Goal: Task Accomplishment & Management: Manage account settings

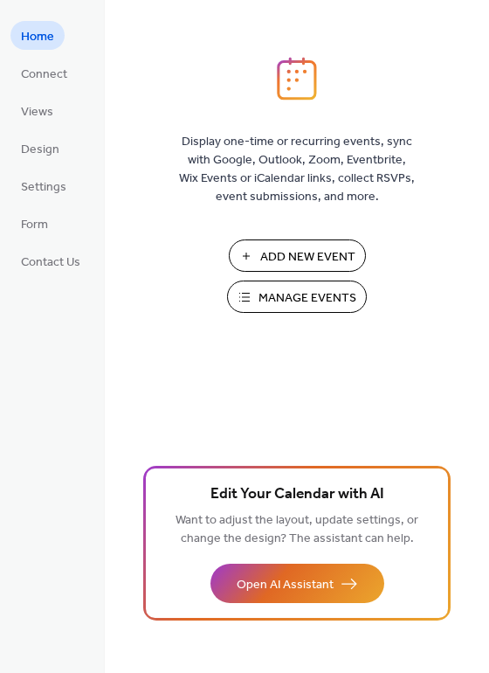
click at [256, 298] on button "Manage Events" at bounding box center [297, 297] width 140 height 32
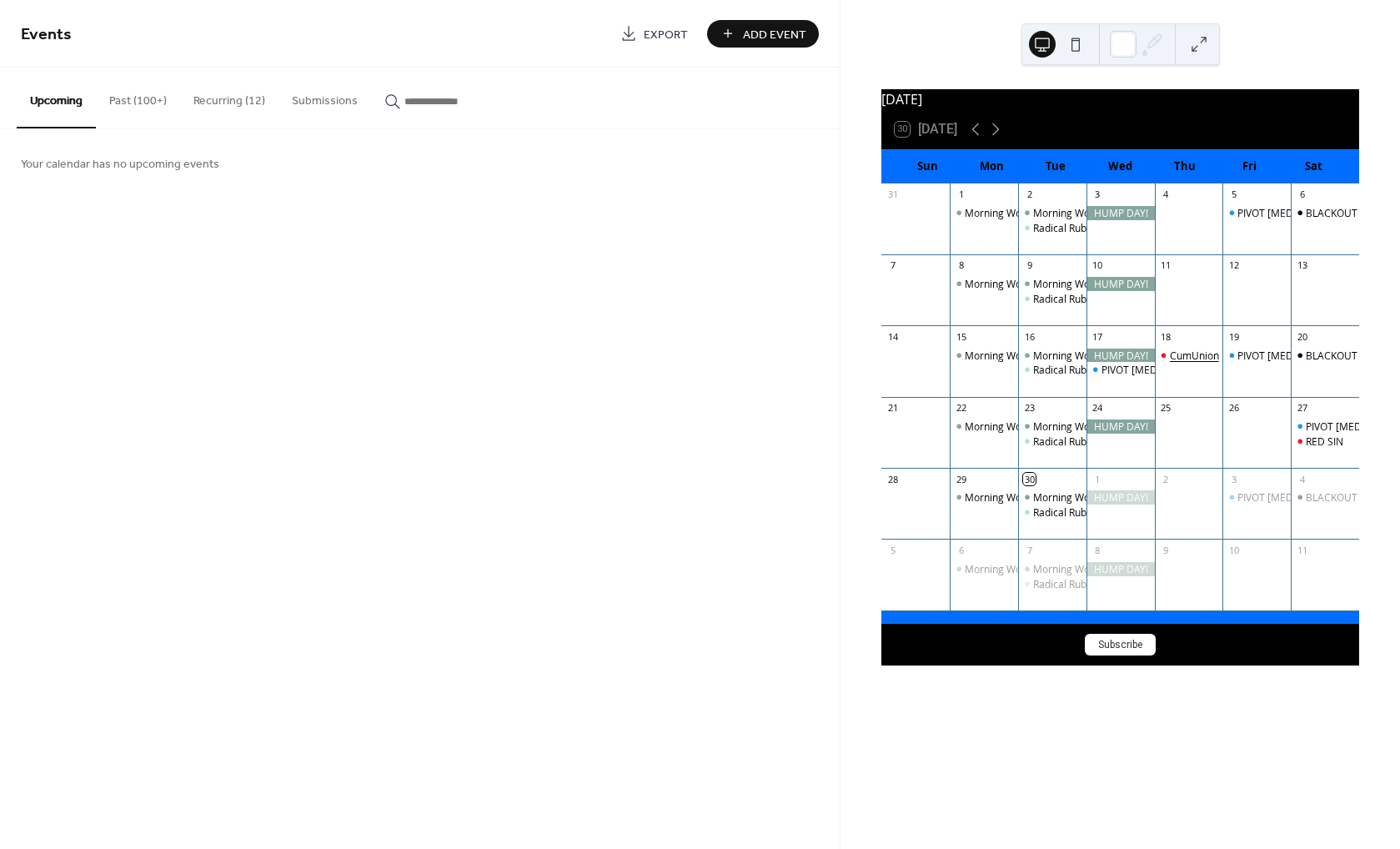
click at [1186, 359] on div "CumUnion" at bounding box center [1195, 355] width 50 height 14
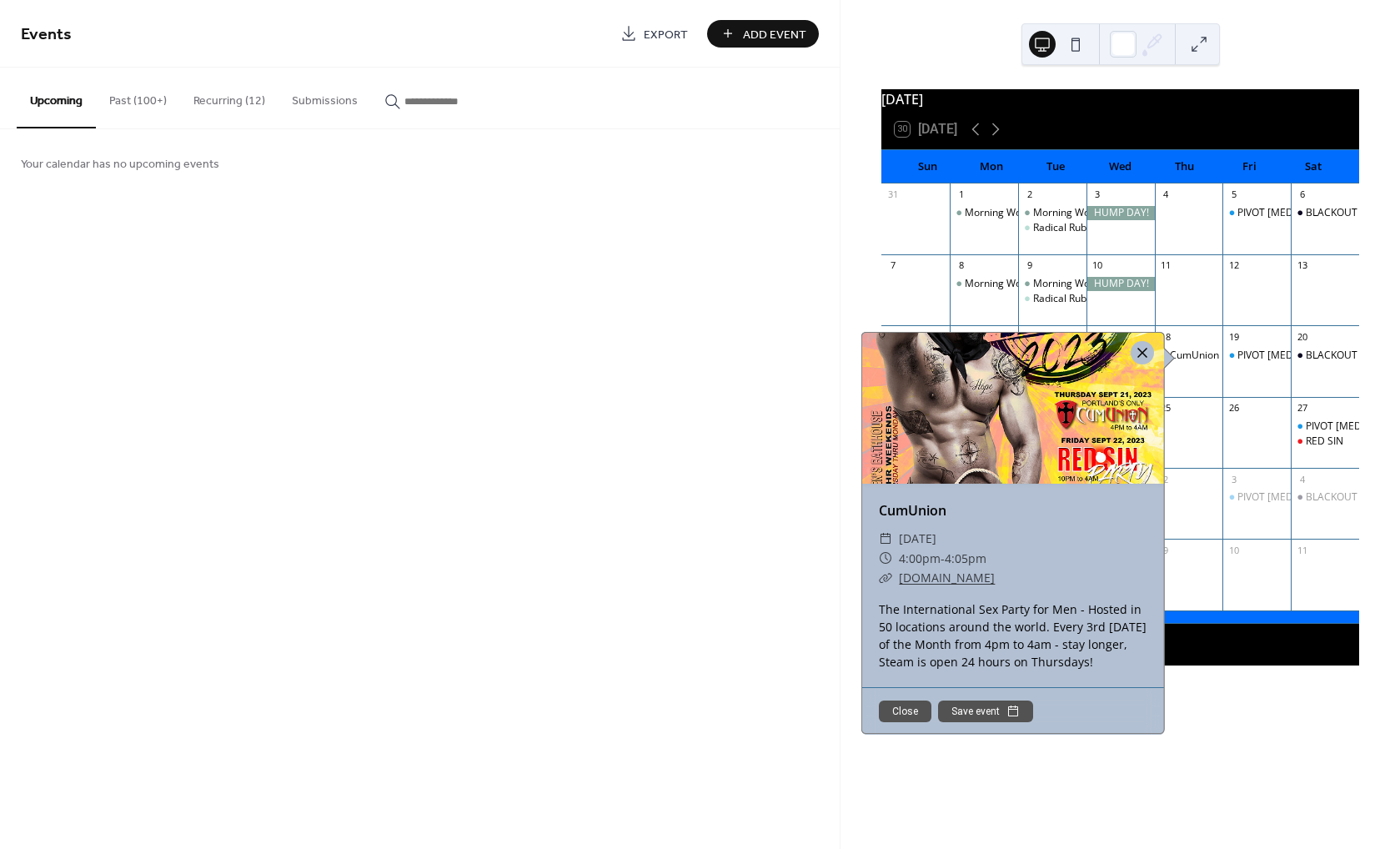
click at [1134, 351] on div at bounding box center [1142, 352] width 23 height 23
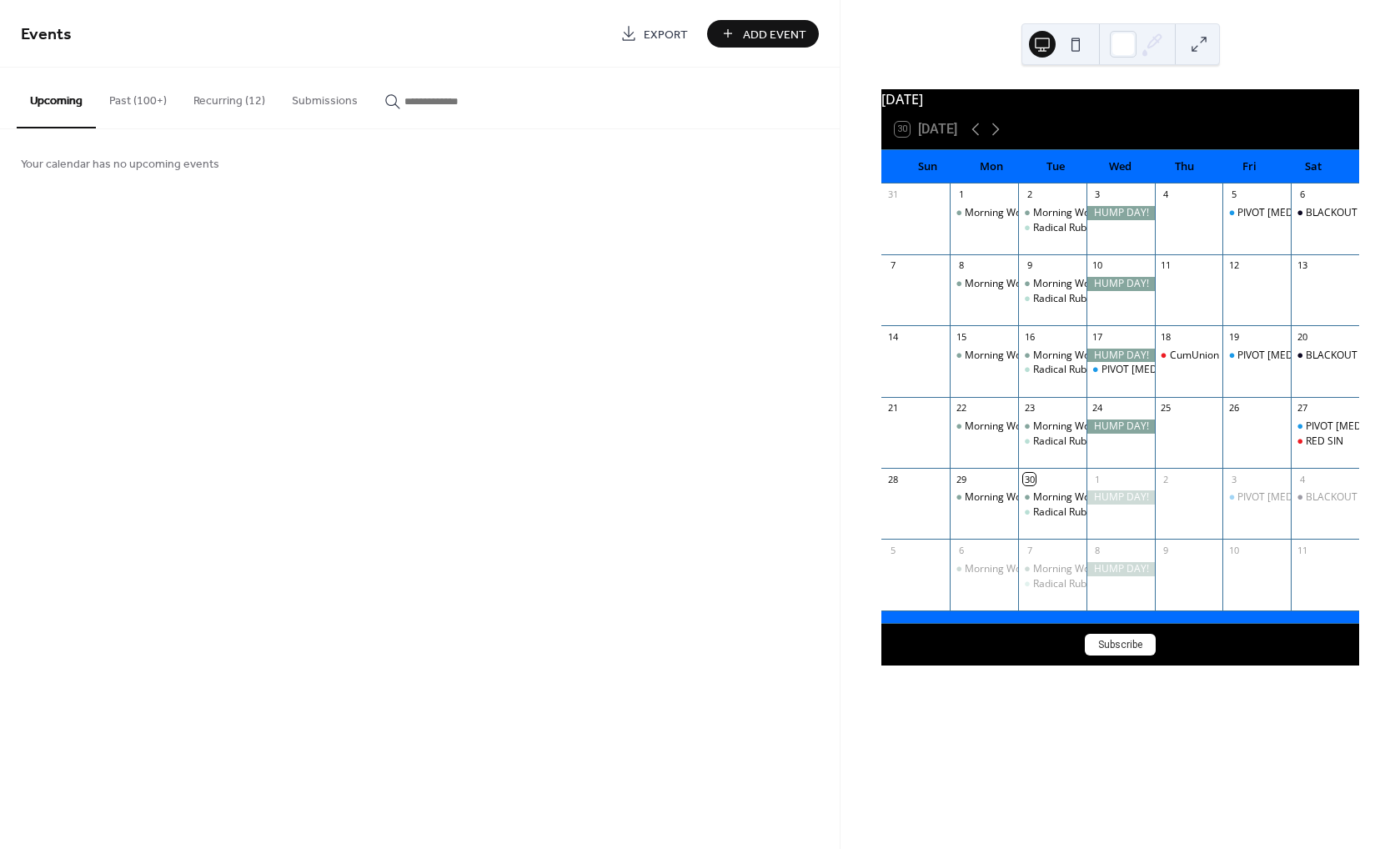
click at [200, 109] on button "Recurring (12)" at bounding box center [229, 97] width 98 height 59
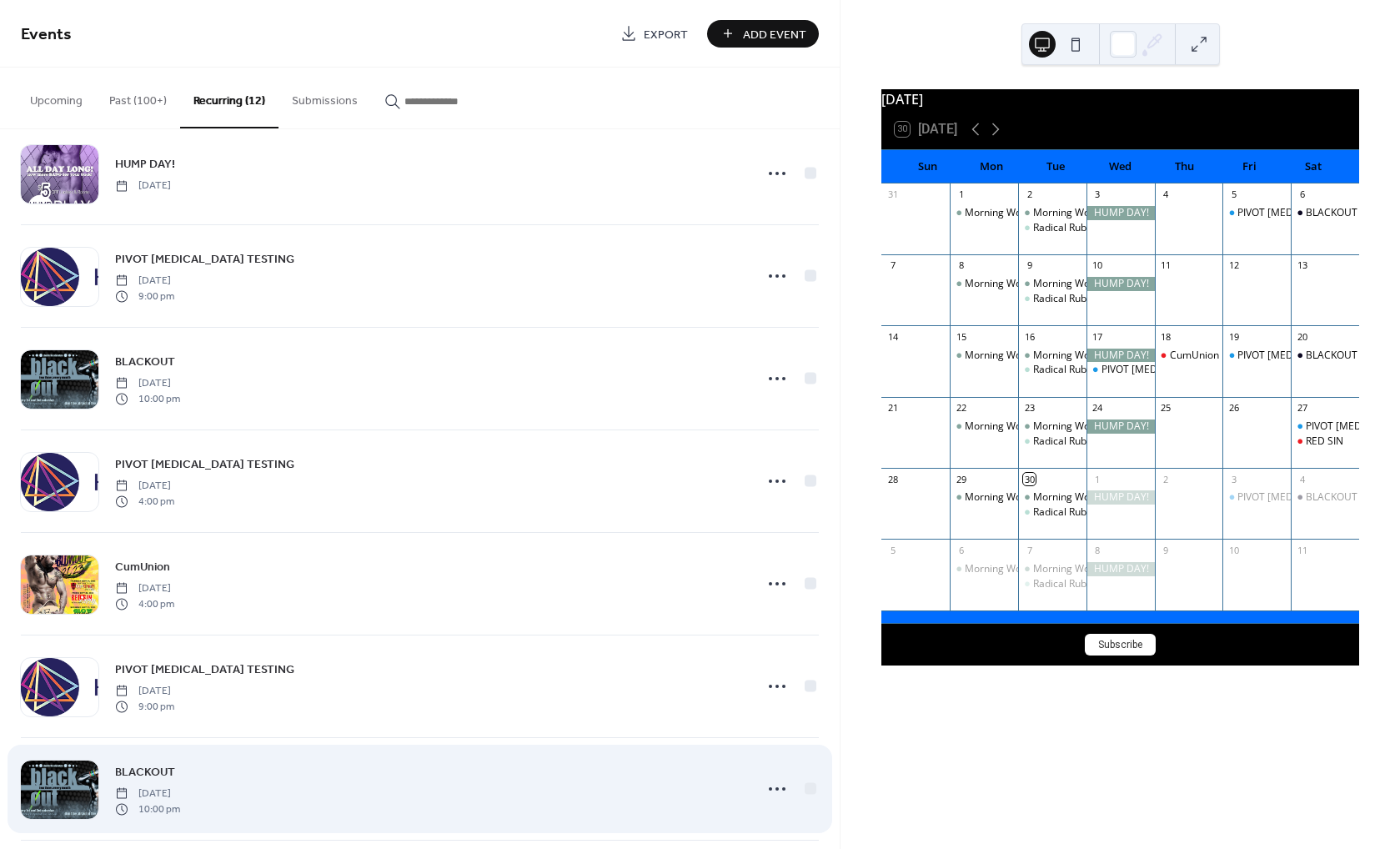
scroll to position [560, 0]
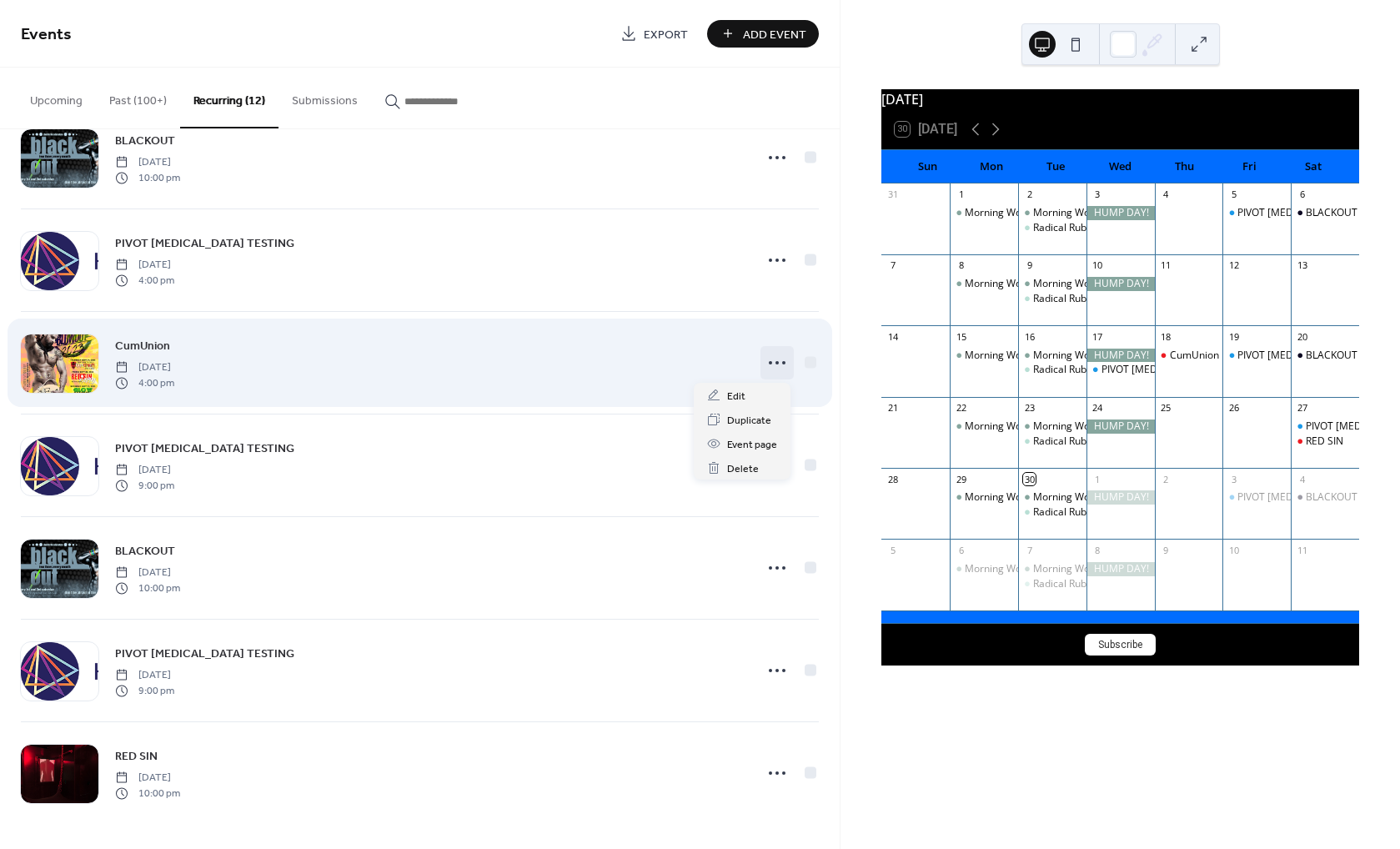
click at [772, 360] on icon at bounding box center [777, 362] width 27 height 27
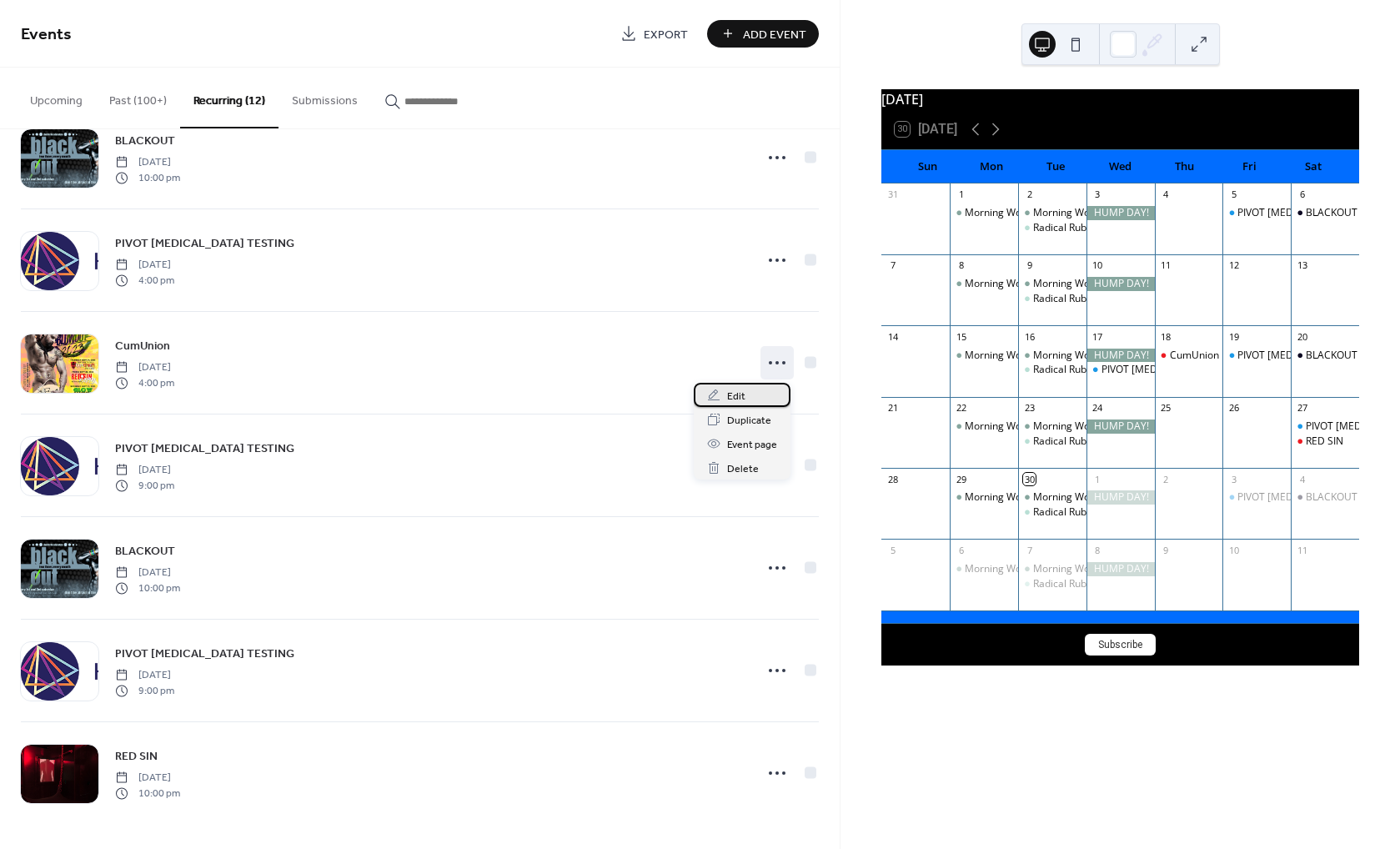
click at [737, 397] on span "Edit" at bounding box center [736, 396] width 18 height 17
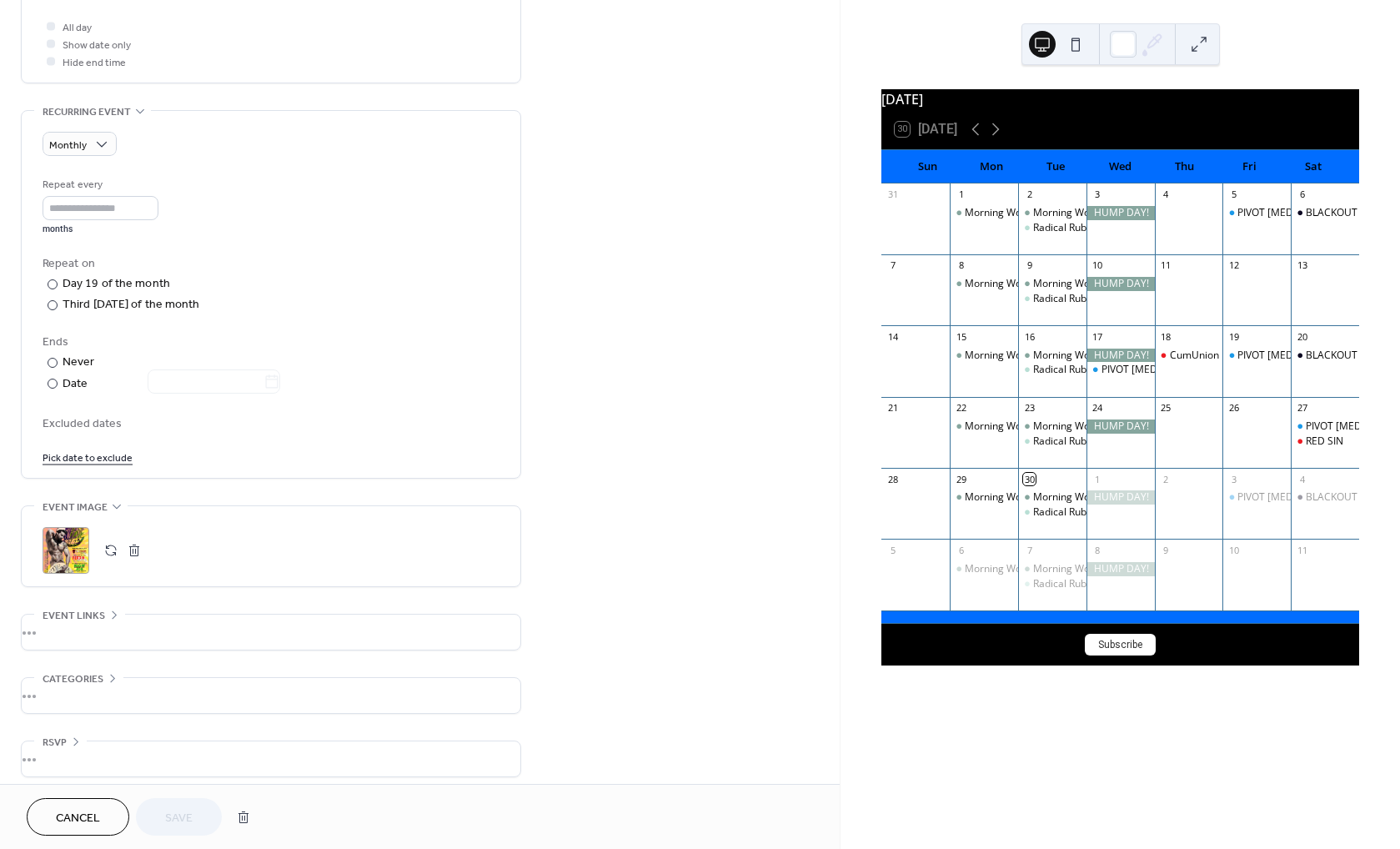
scroll to position [498, 0]
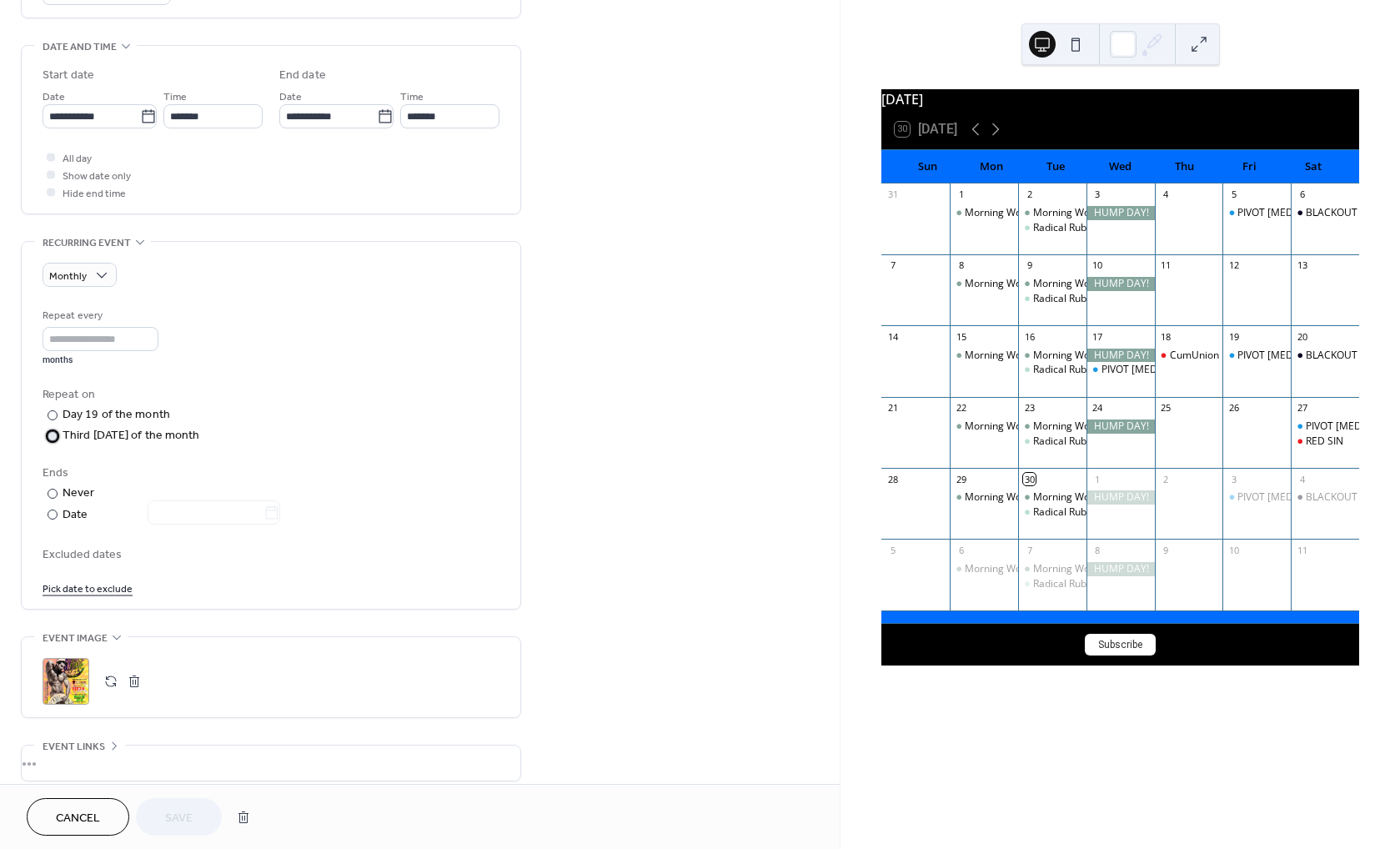
drag, startPoint x: 97, startPoint y: 440, endPoint x: 108, endPoint y: 441, distance: 11.0
click at [97, 440] on div "Third [DATE] of the month" at bounding box center [132, 435] width 137 height 17
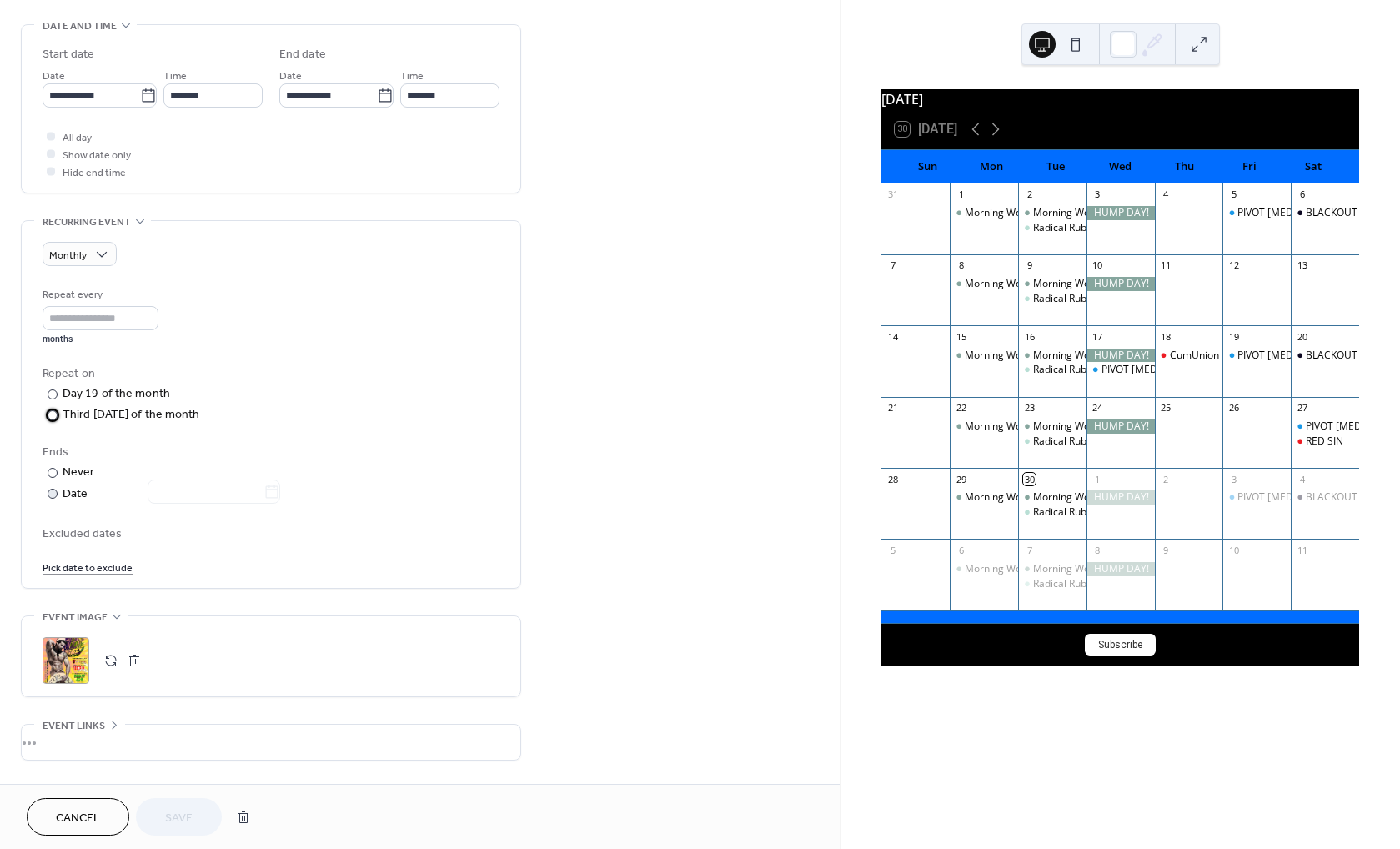
scroll to position [647, 0]
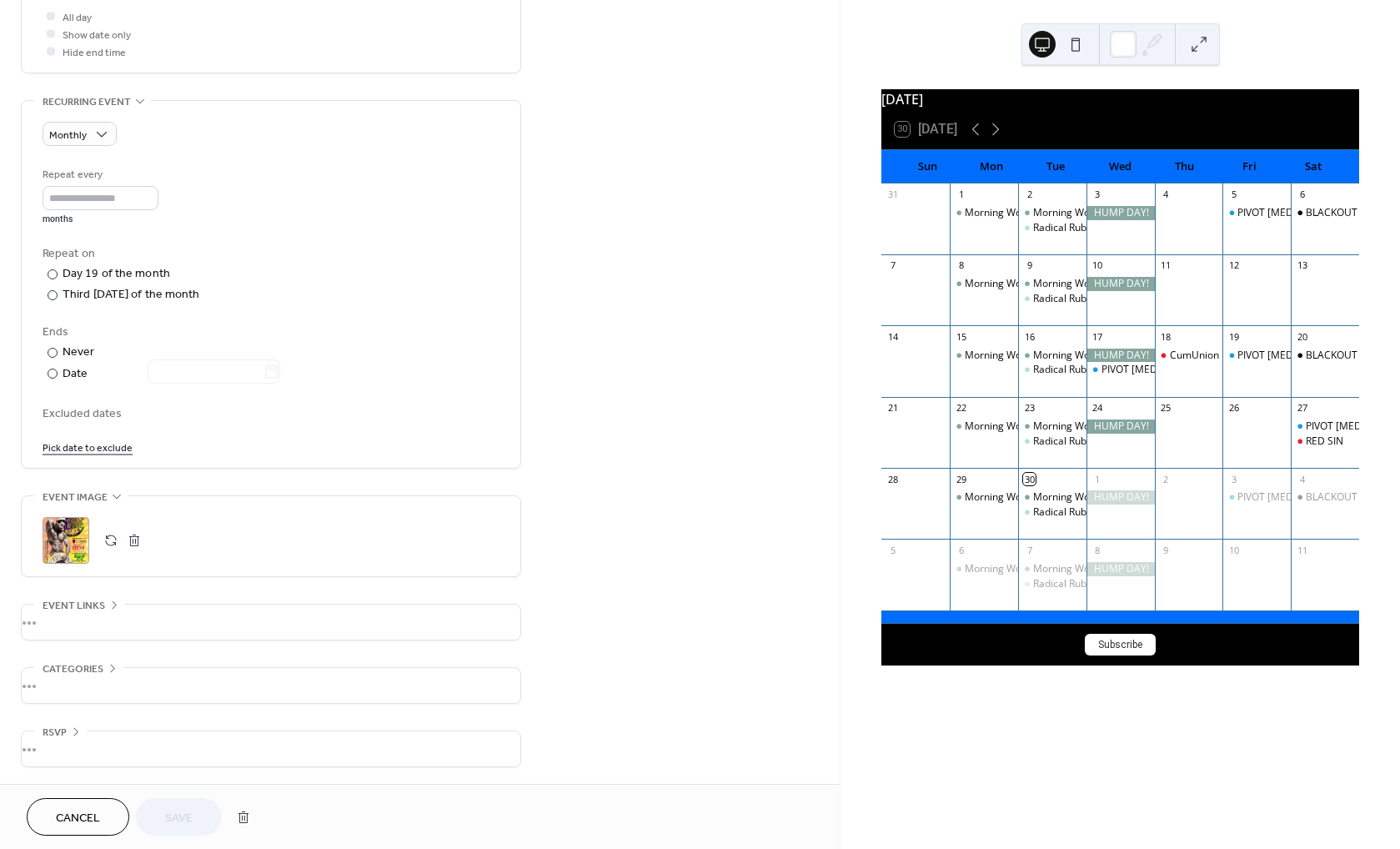
click at [41, 825] on button "Cancel" at bounding box center [77, 816] width 102 height 37
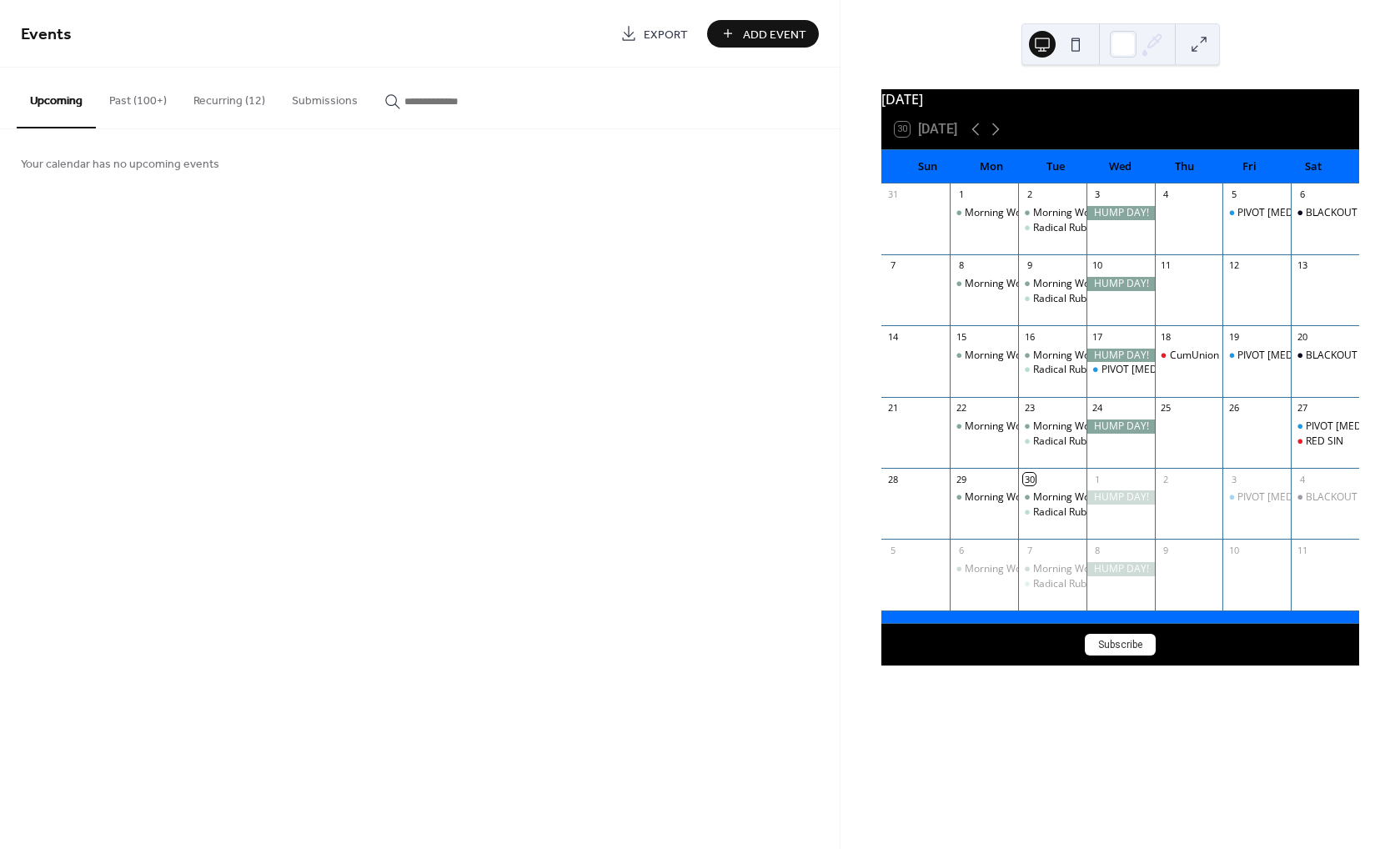
click at [221, 100] on button "Recurring (12)" at bounding box center [229, 97] width 98 height 59
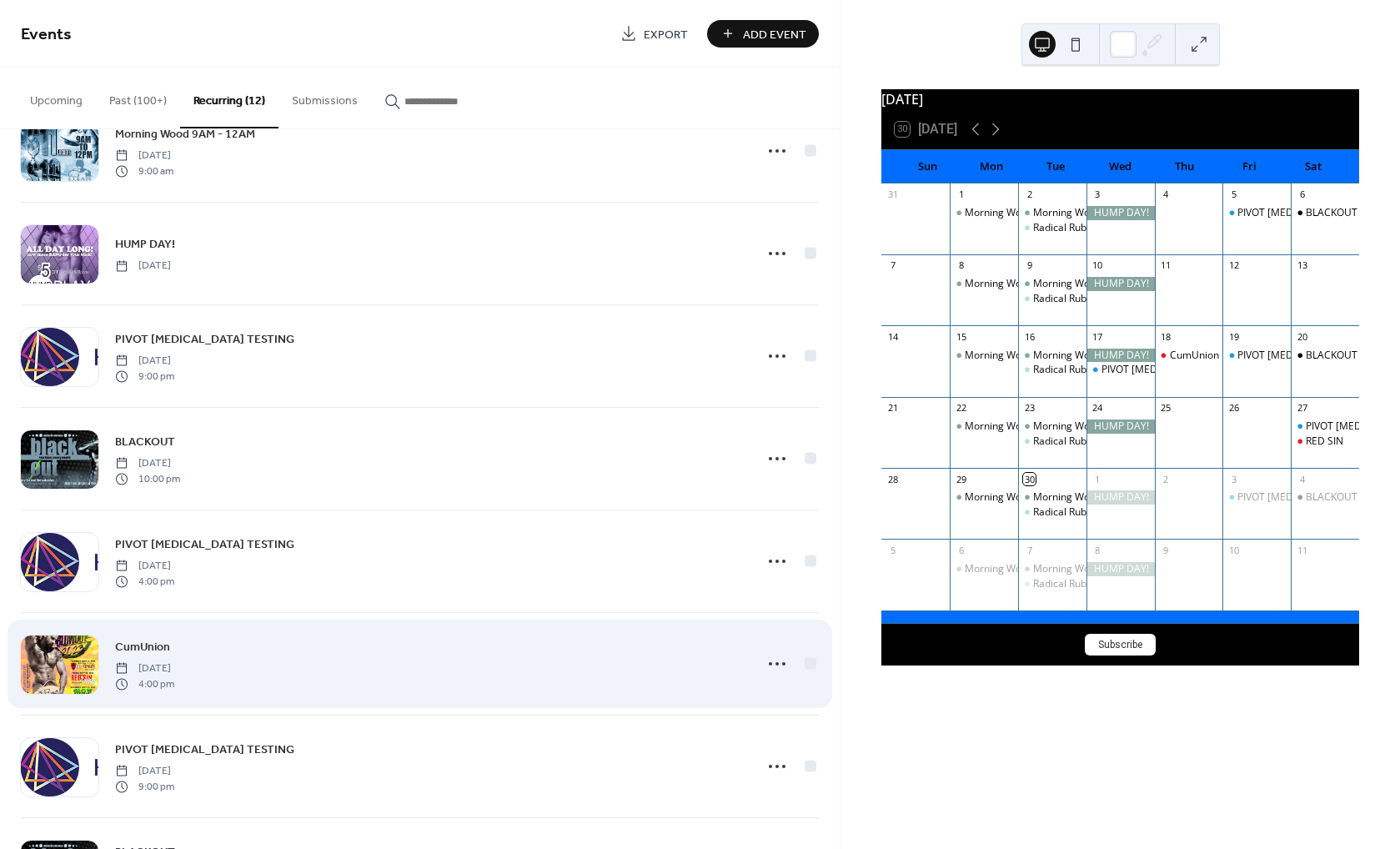
scroll to position [560, 0]
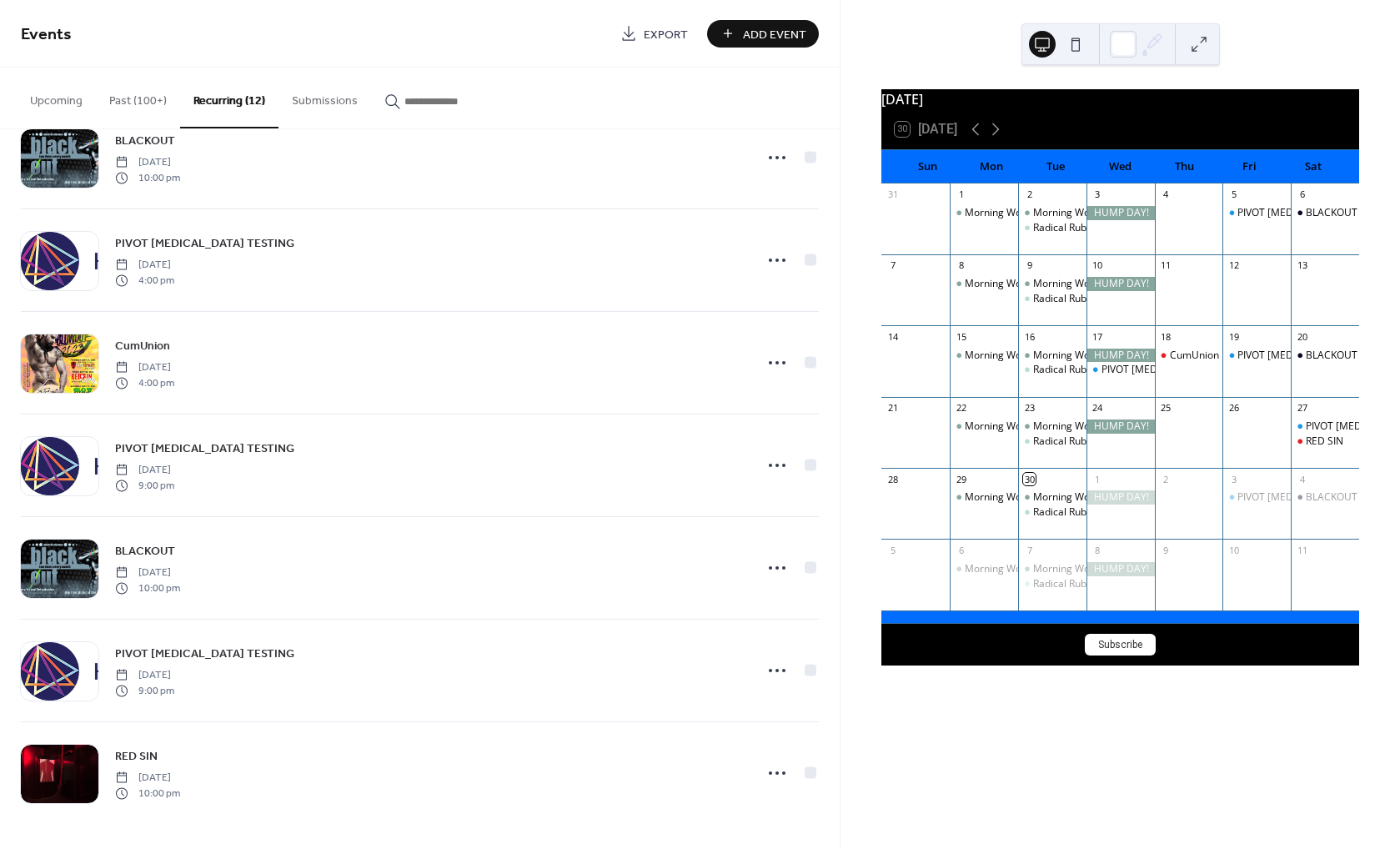
click at [46, 95] on button "Upcoming" at bounding box center [55, 97] width 79 height 59
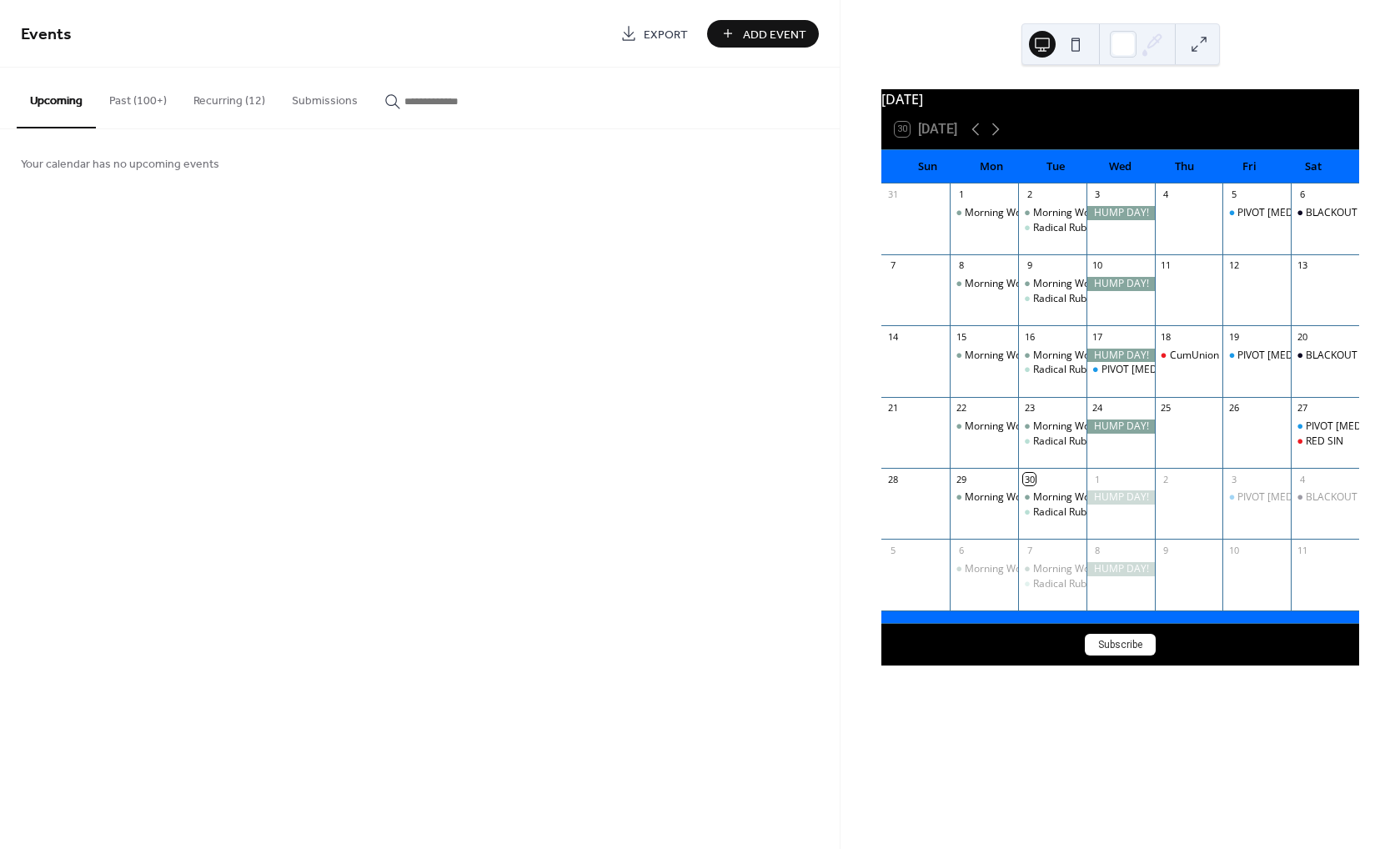
click at [256, 103] on button "Recurring (12)" at bounding box center [229, 97] width 98 height 59
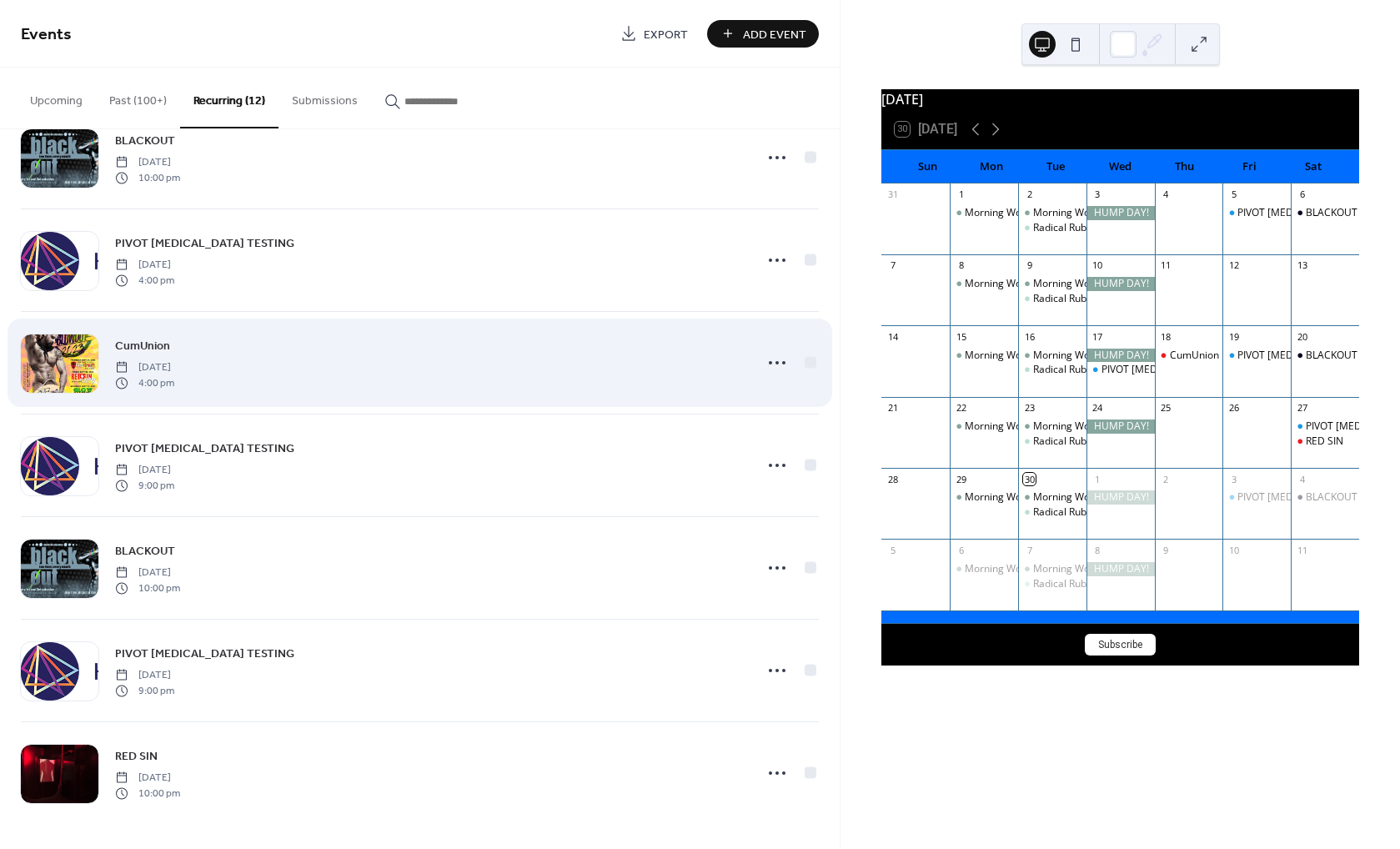
click at [418, 344] on div "CumUnion Thursday, September 19, 2024 4:00 pm" at bounding box center [429, 362] width 629 height 53
click at [784, 366] on icon at bounding box center [777, 362] width 27 height 27
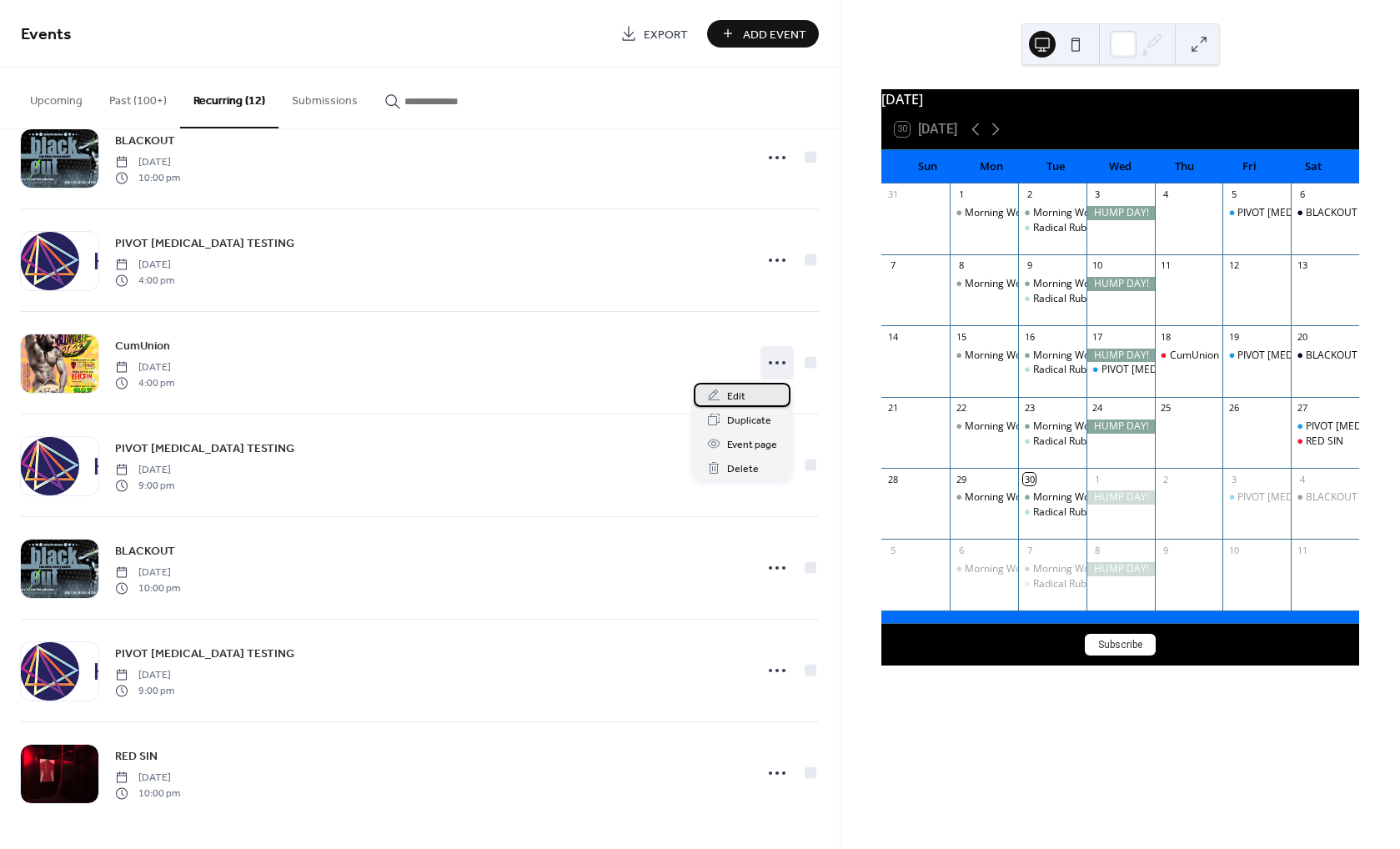
click at [753, 400] on div "Edit" at bounding box center [742, 394] width 96 height 24
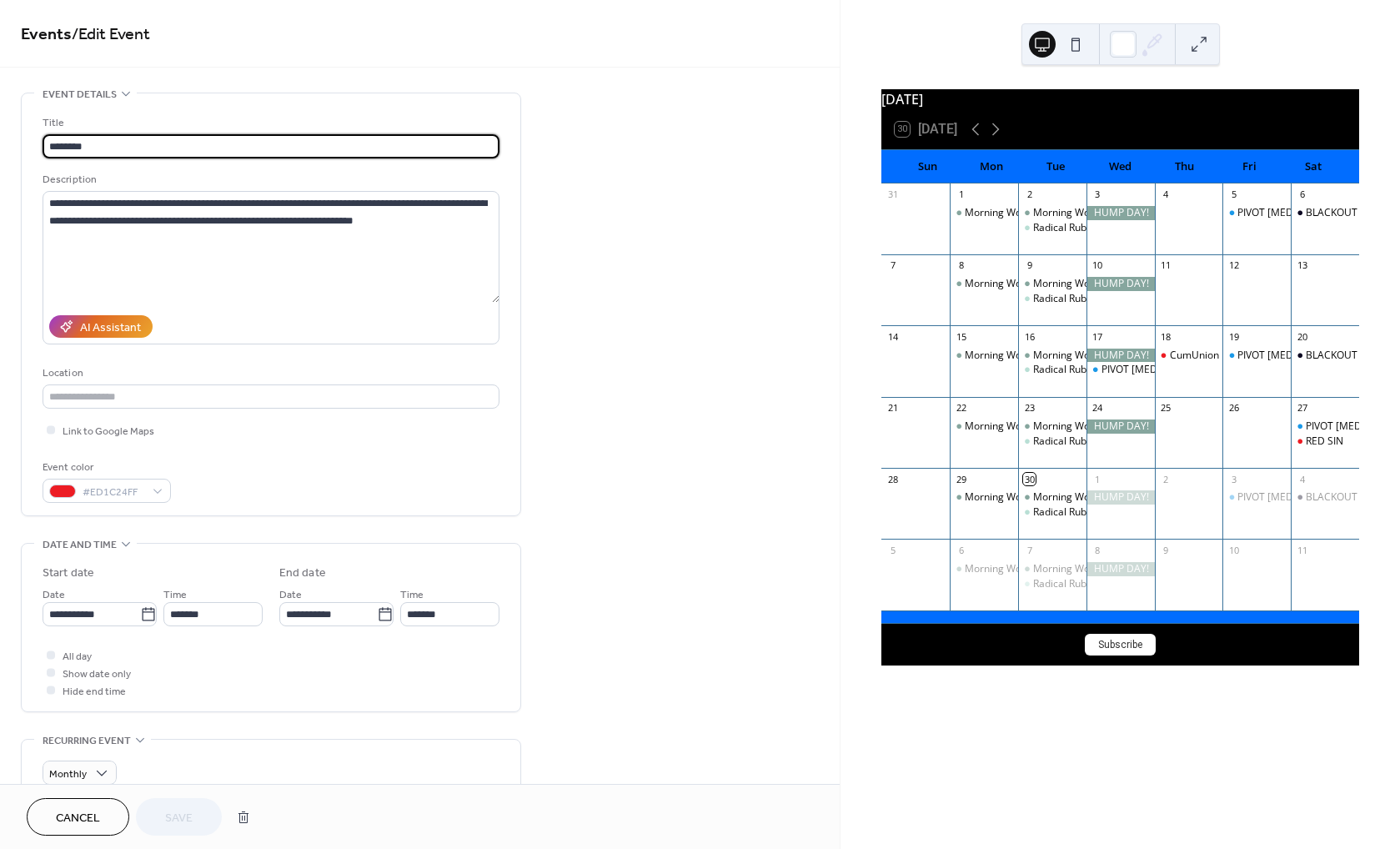
click at [124, 545] on div "•••" at bounding box center [271, 545] width 499 height 2
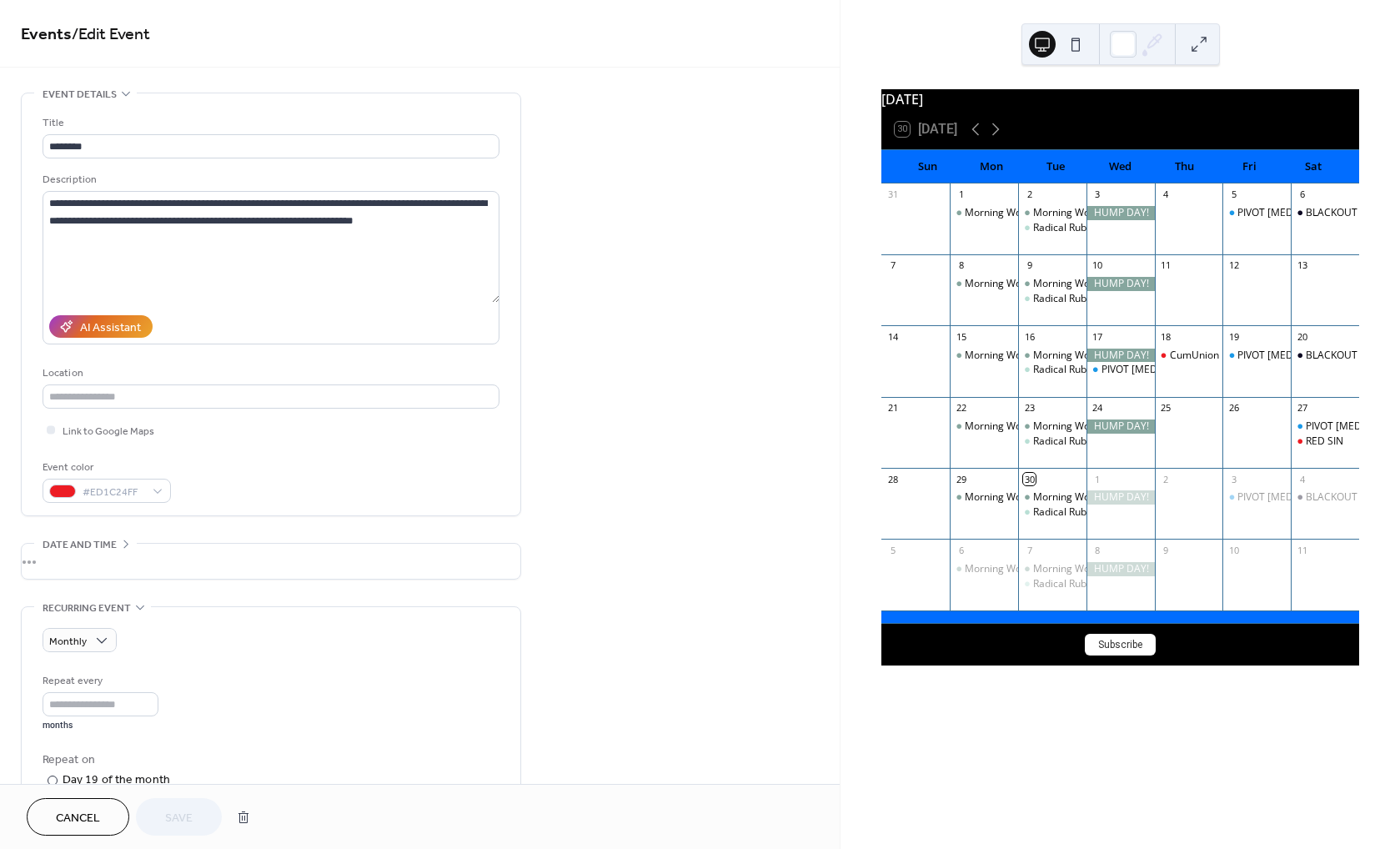
click at [124, 548] on div "•••" at bounding box center [271, 561] width 499 height 35
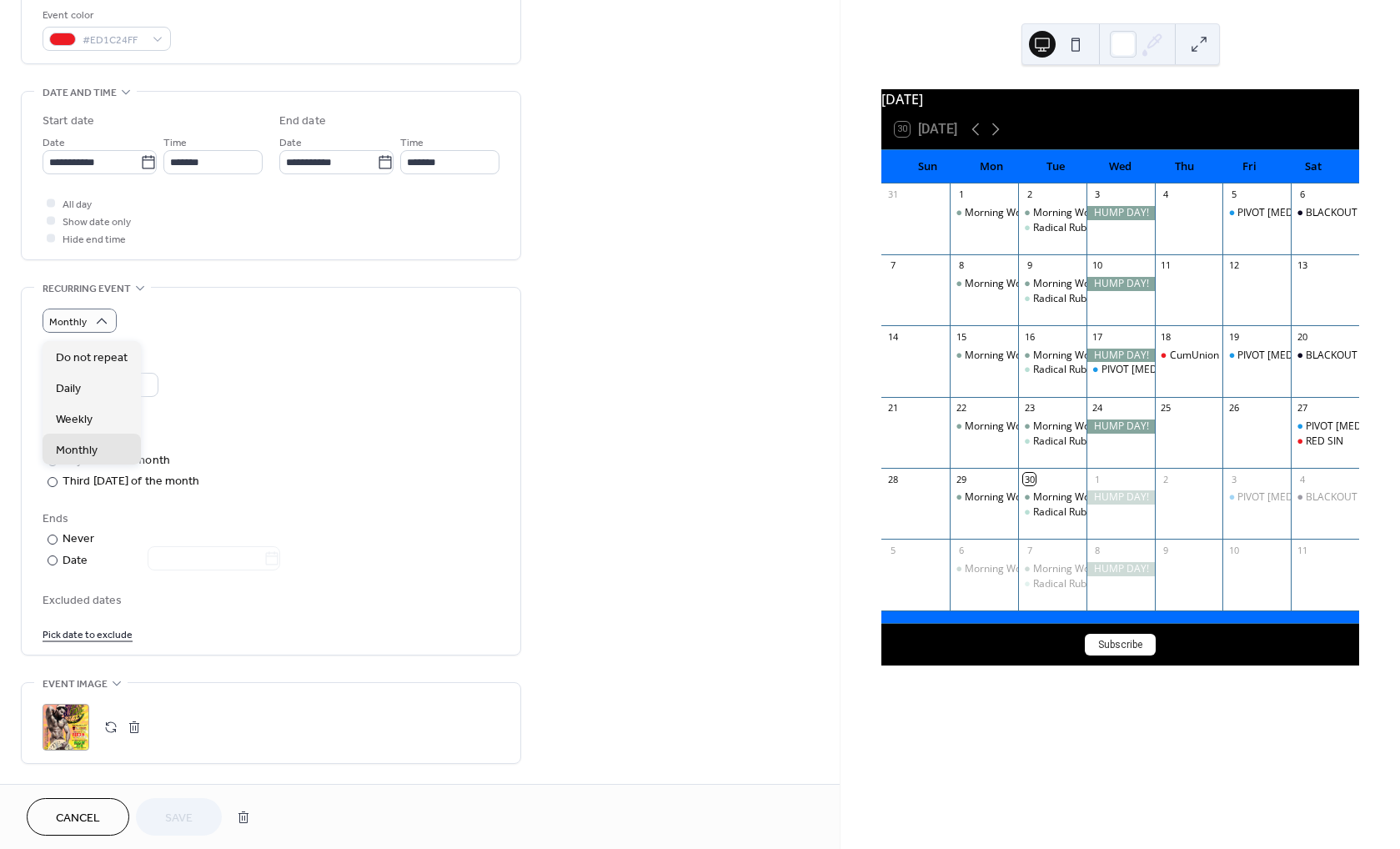
click at [221, 346] on div "Monthly Repeat every * months Repeat on ​ Day 19 of the month ​ Third Thursday …" at bounding box center [271, 475] width 457 height 334
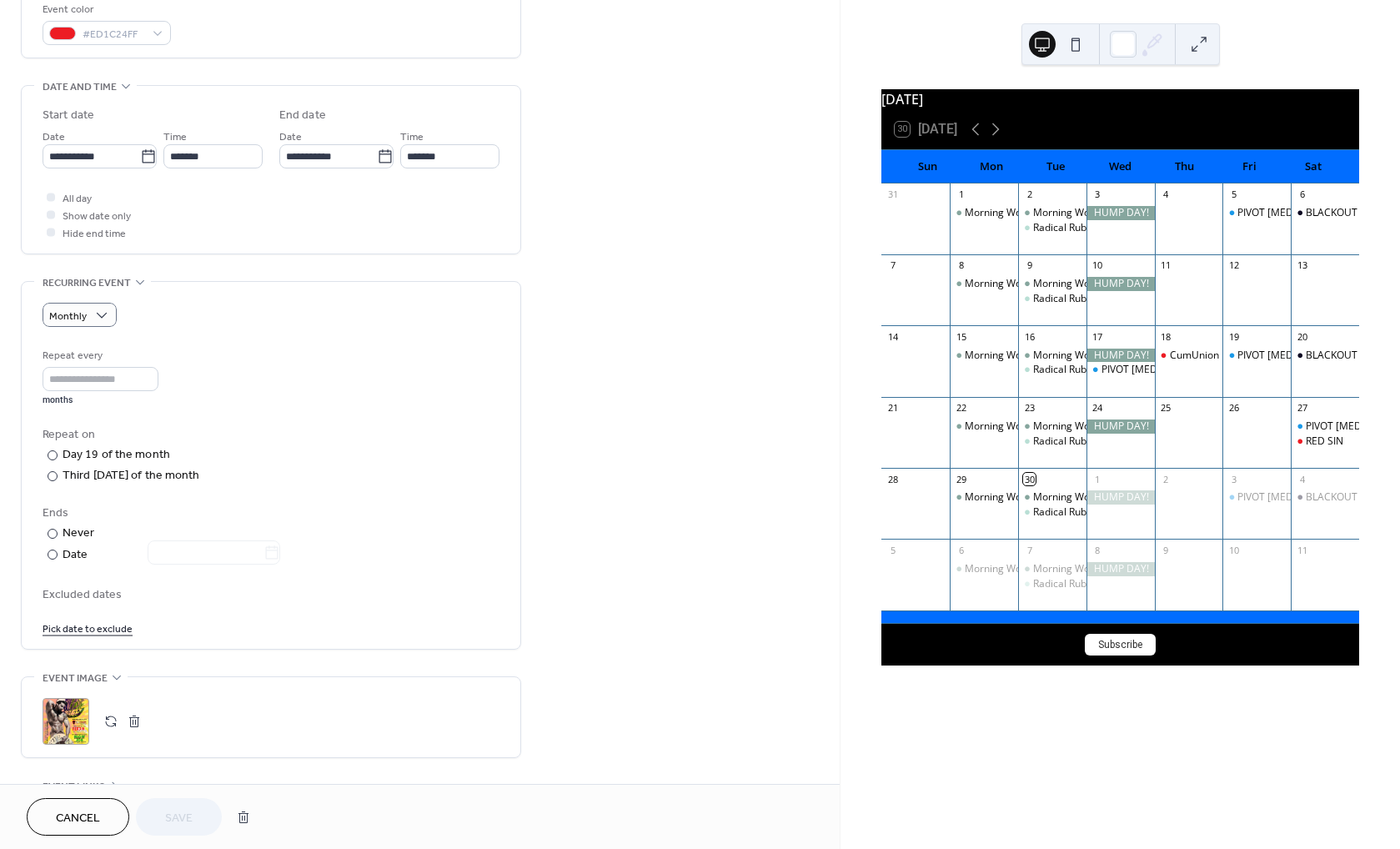
scroll to position [133, 0]
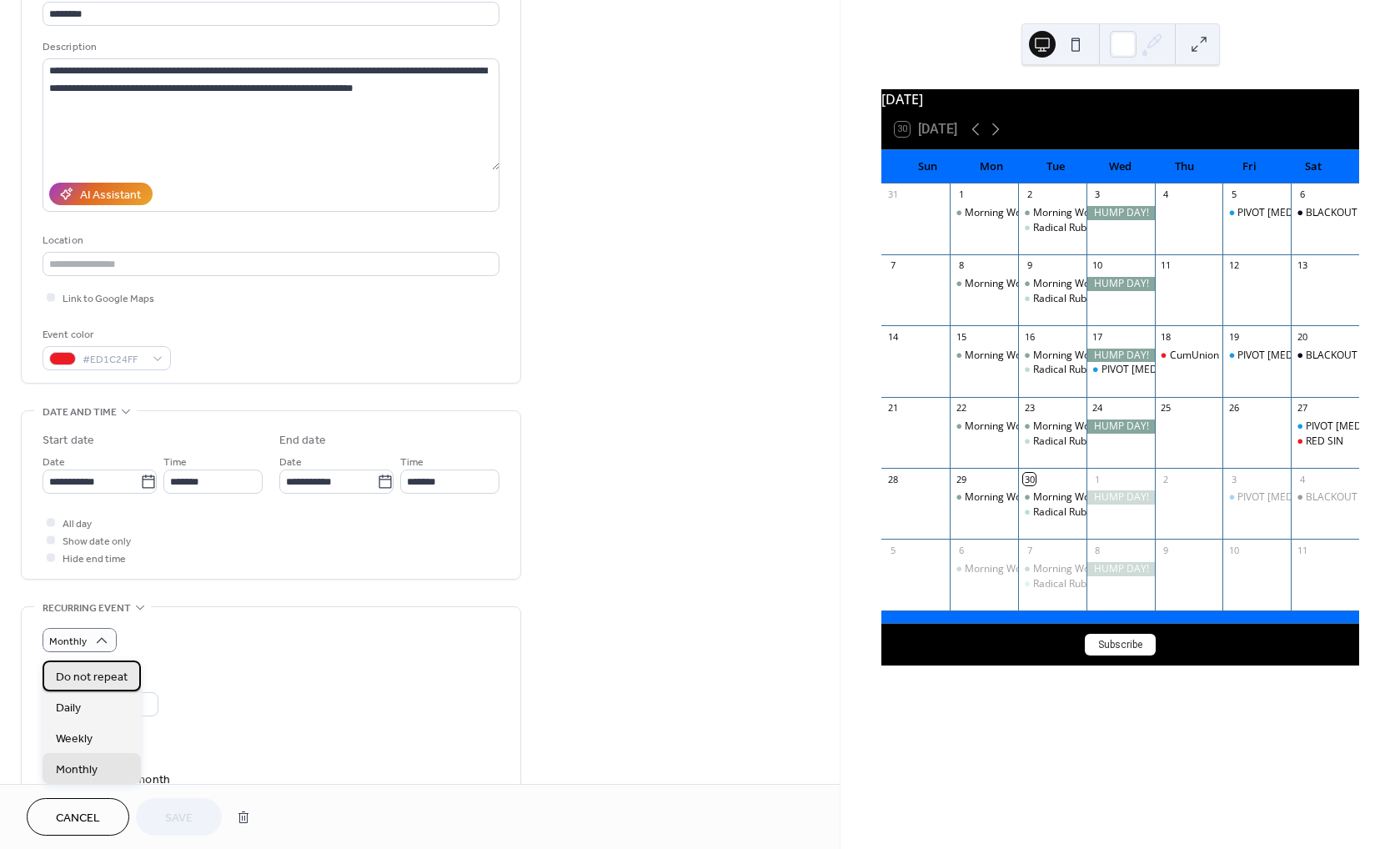
click at [103, 676] on span "Do not repeat" at bounding box center [92, 677] width 72 height 17
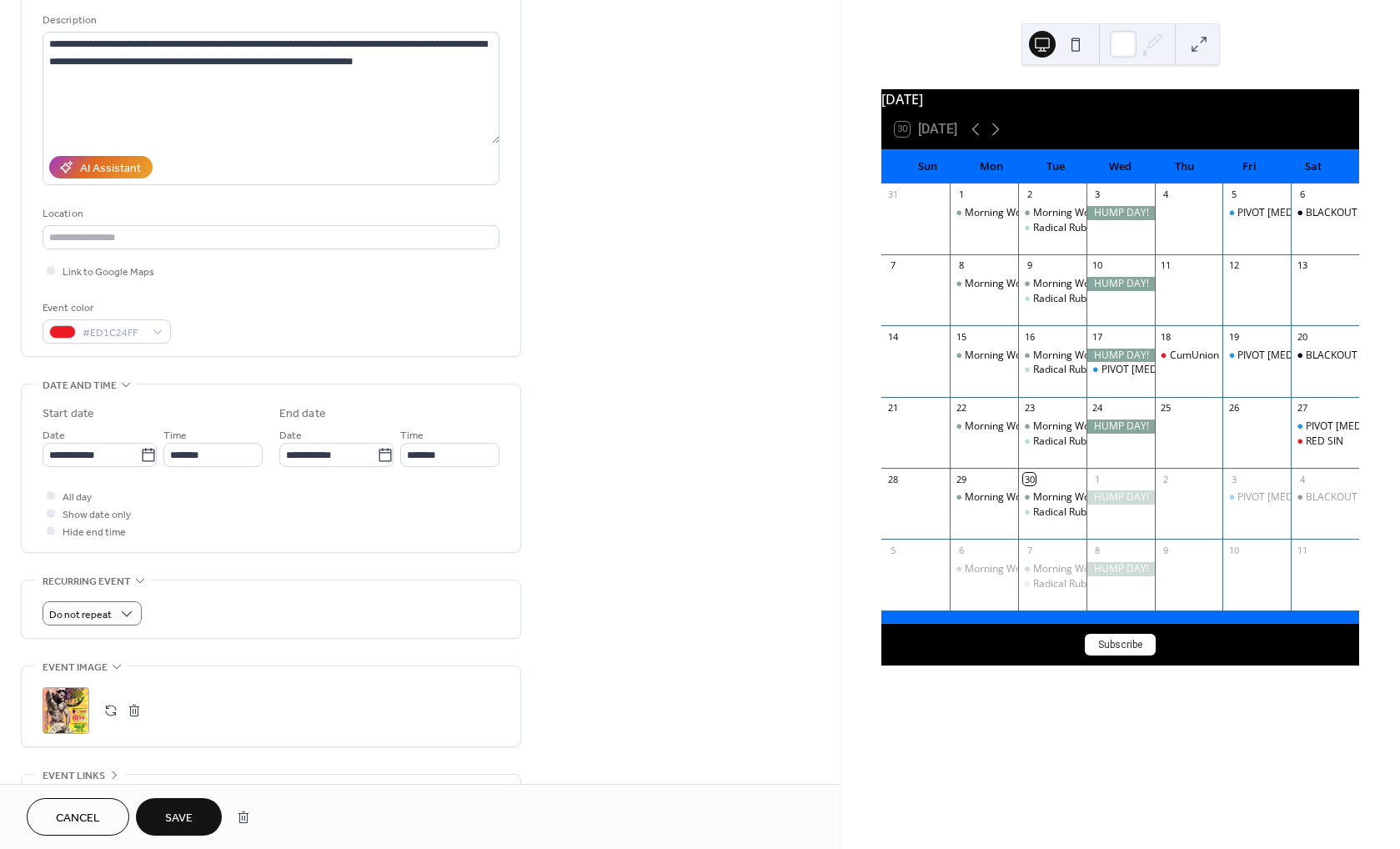
scroll to position [334, 0]
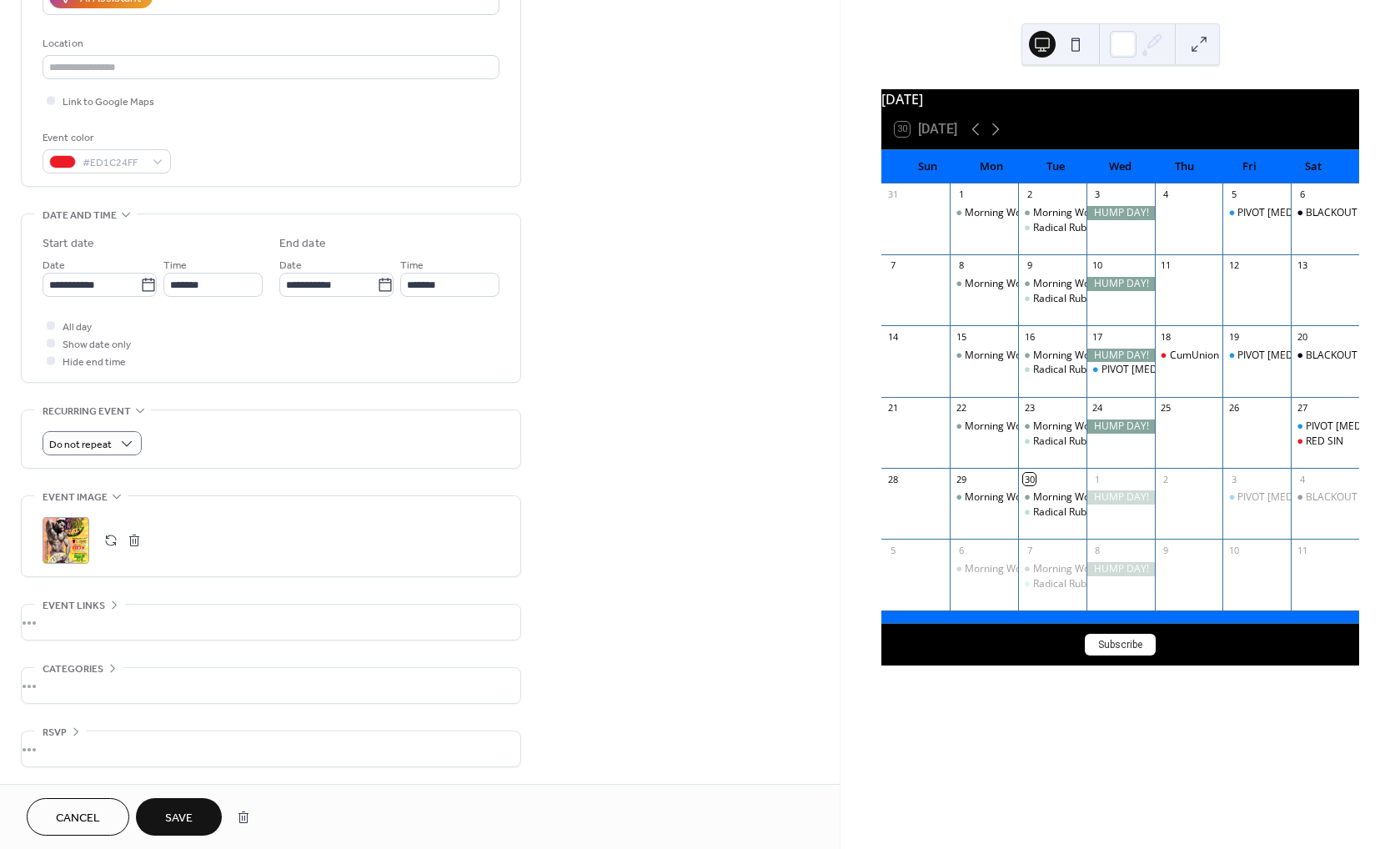
click at [182, 819] on span "Save" at bounding box center [178, 818] width 28 height 17
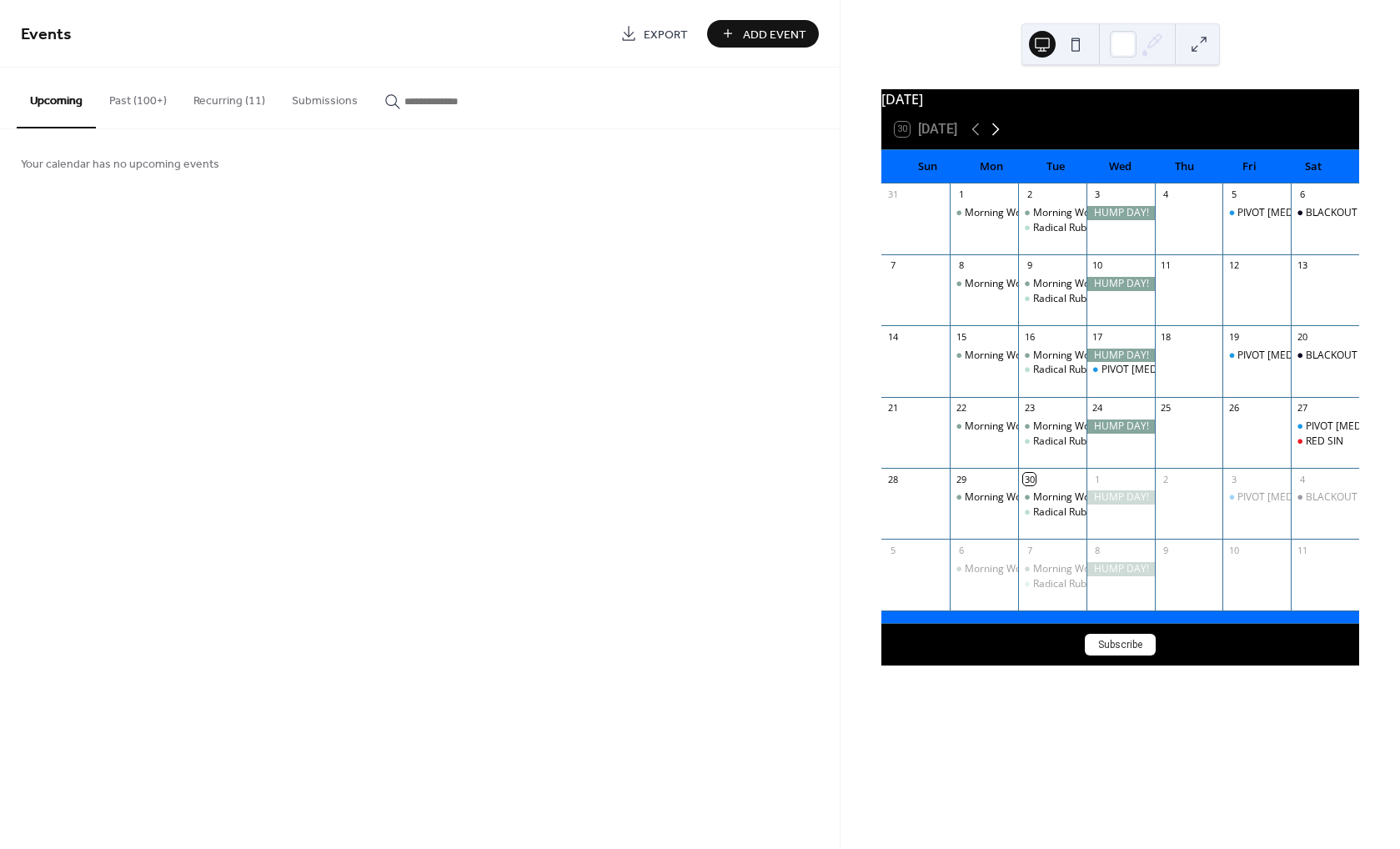
click at [999, 139] on icon at bounding box center [995, 129] width 20 height 20
click at [744, 38] on span "Add Event" at bounding box center [775, 34] width 63 height 17
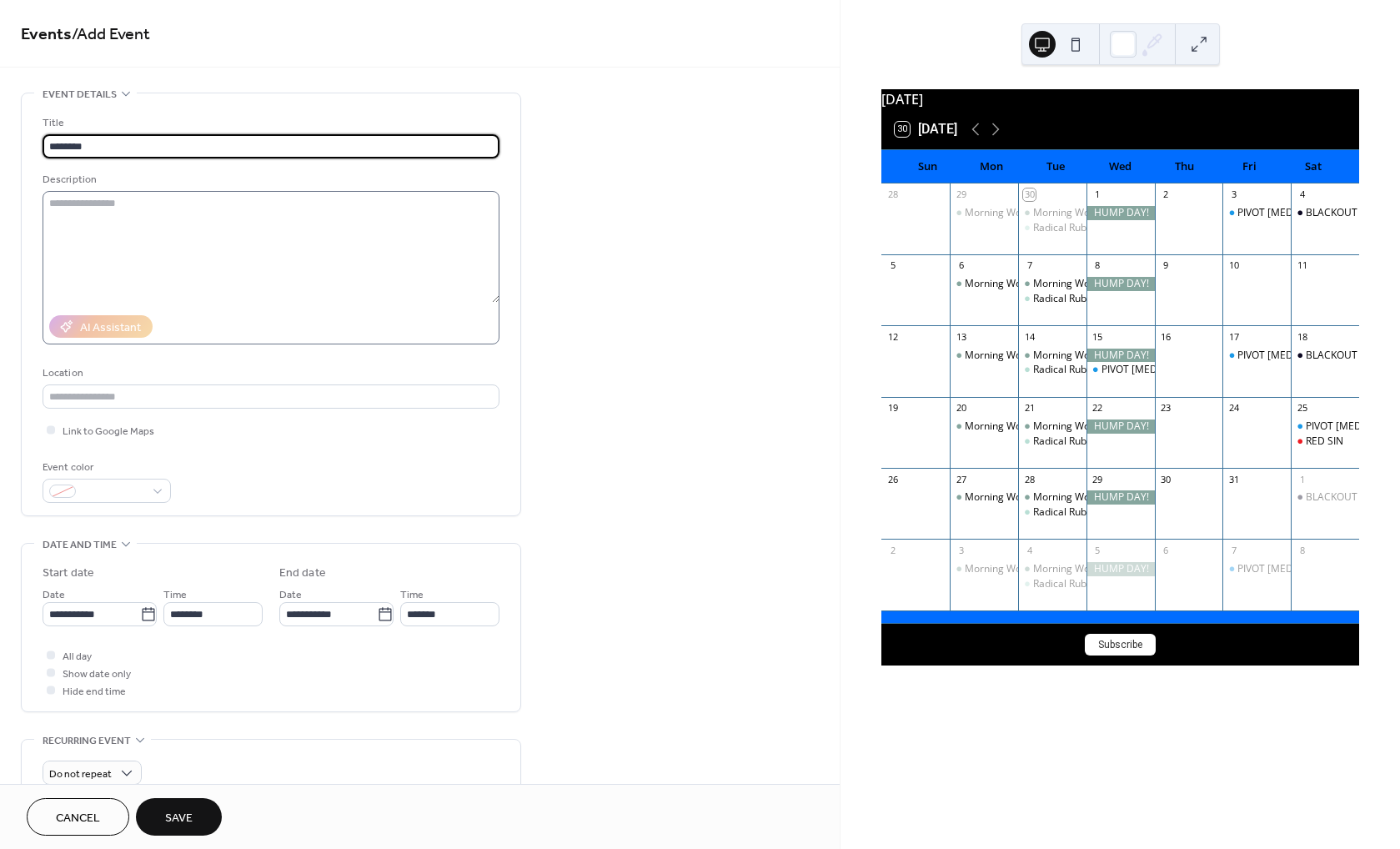
type input "********"
click at [94, 222] on textarea at bounding box center [271, 246] width 457 height 112
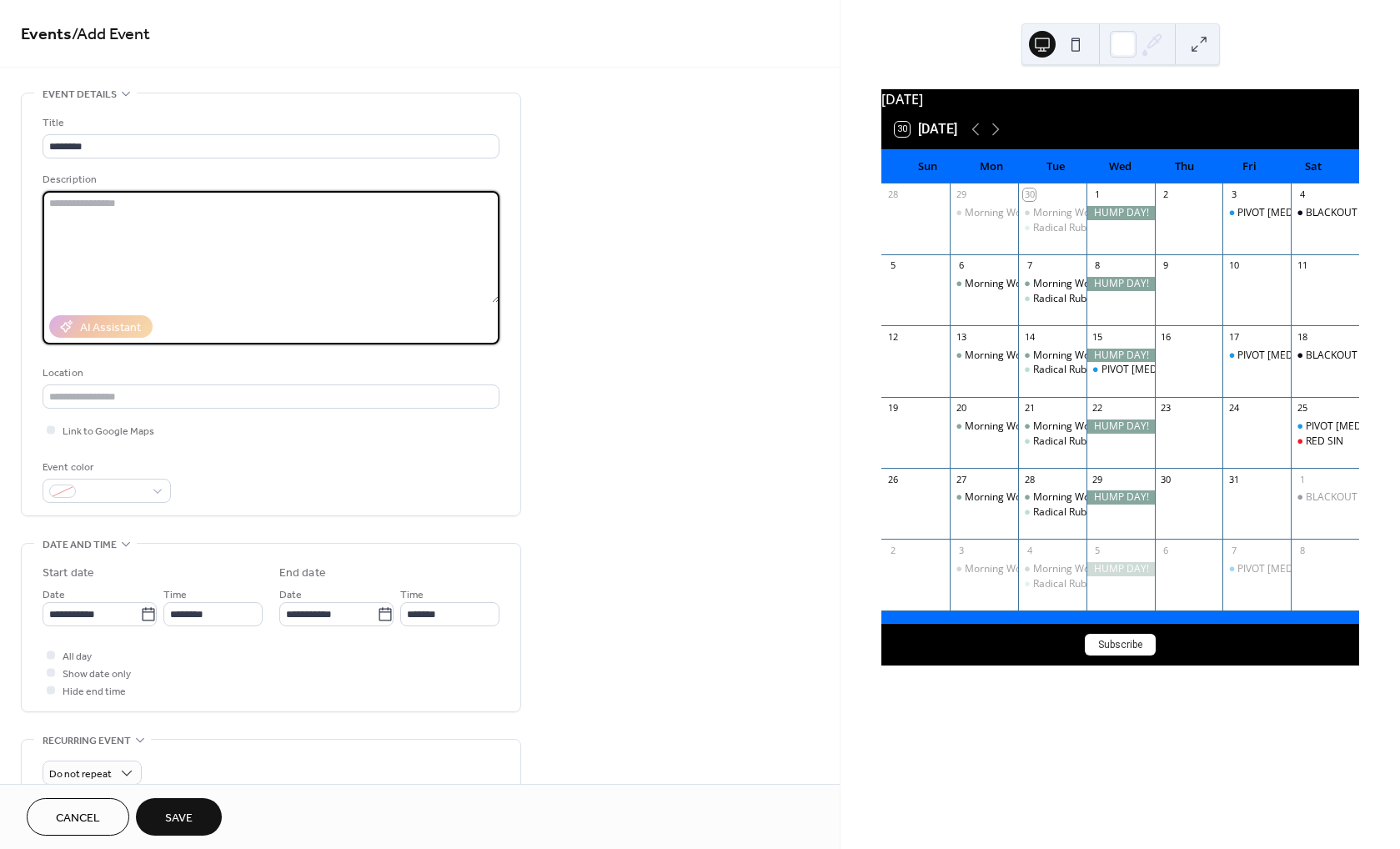
click at [129, 252] on textarea at bounding box center [271, 246] width 457 height 112
paste textarea "**********"
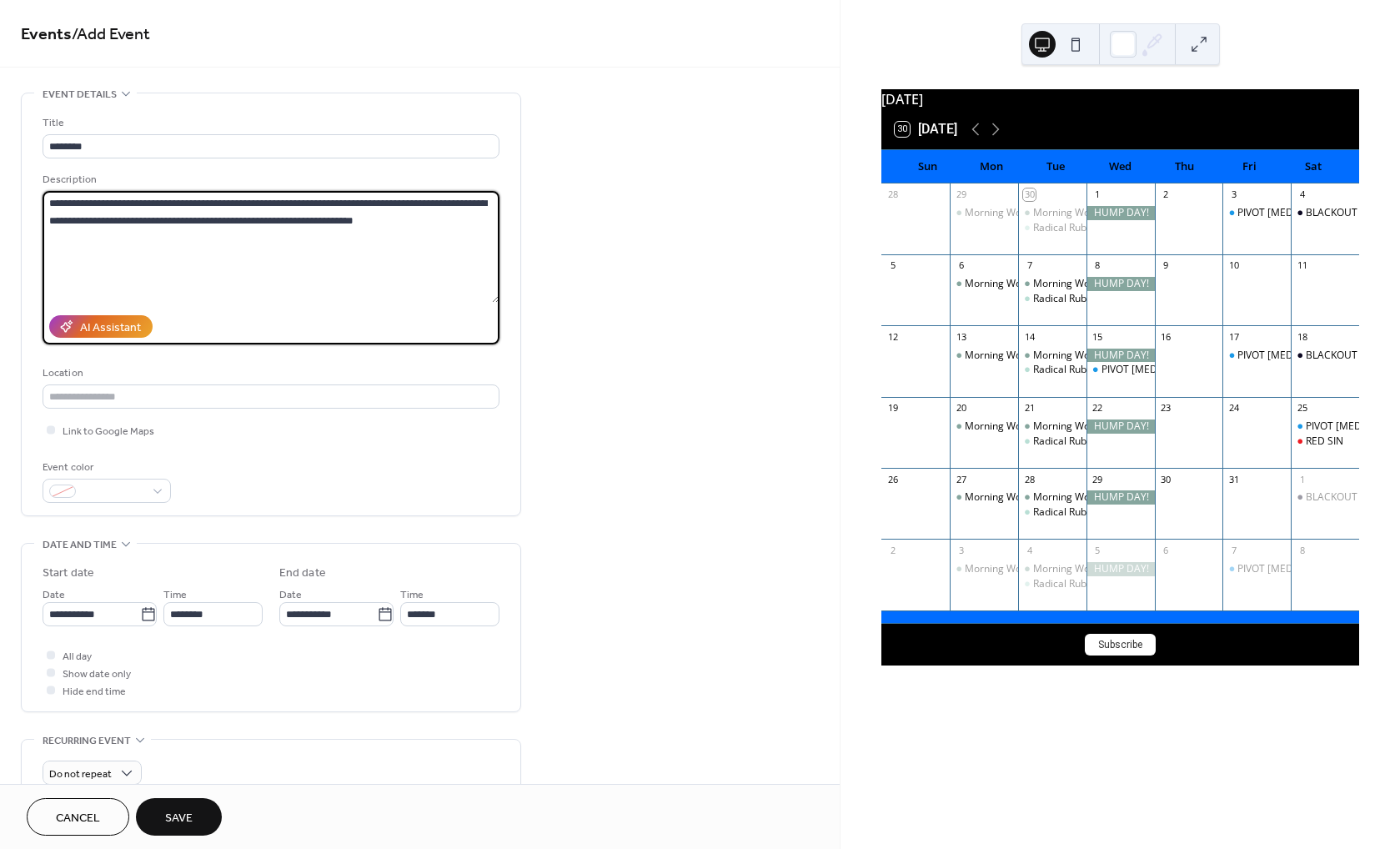
drag, startPoint x: 416, startPoint y: 203, endPoint x: 471, endPoint y: 202, distance: 55.0
click at [471, 202] on textarea "**********" at bounding box center [271, 246] width 457 height 112
drag, startPoint x: 128, startPoint y: 222, endPoint x: 169, endPoint y: 286, distance: 76.0
click at [122, 225] on textarea "**********" at bounding box center [271, 246] width 457 height 112
drag, startPoint x: 241, startPoint y: 222, endPoint x: 505, endPoint y: 222, distance: 264.0
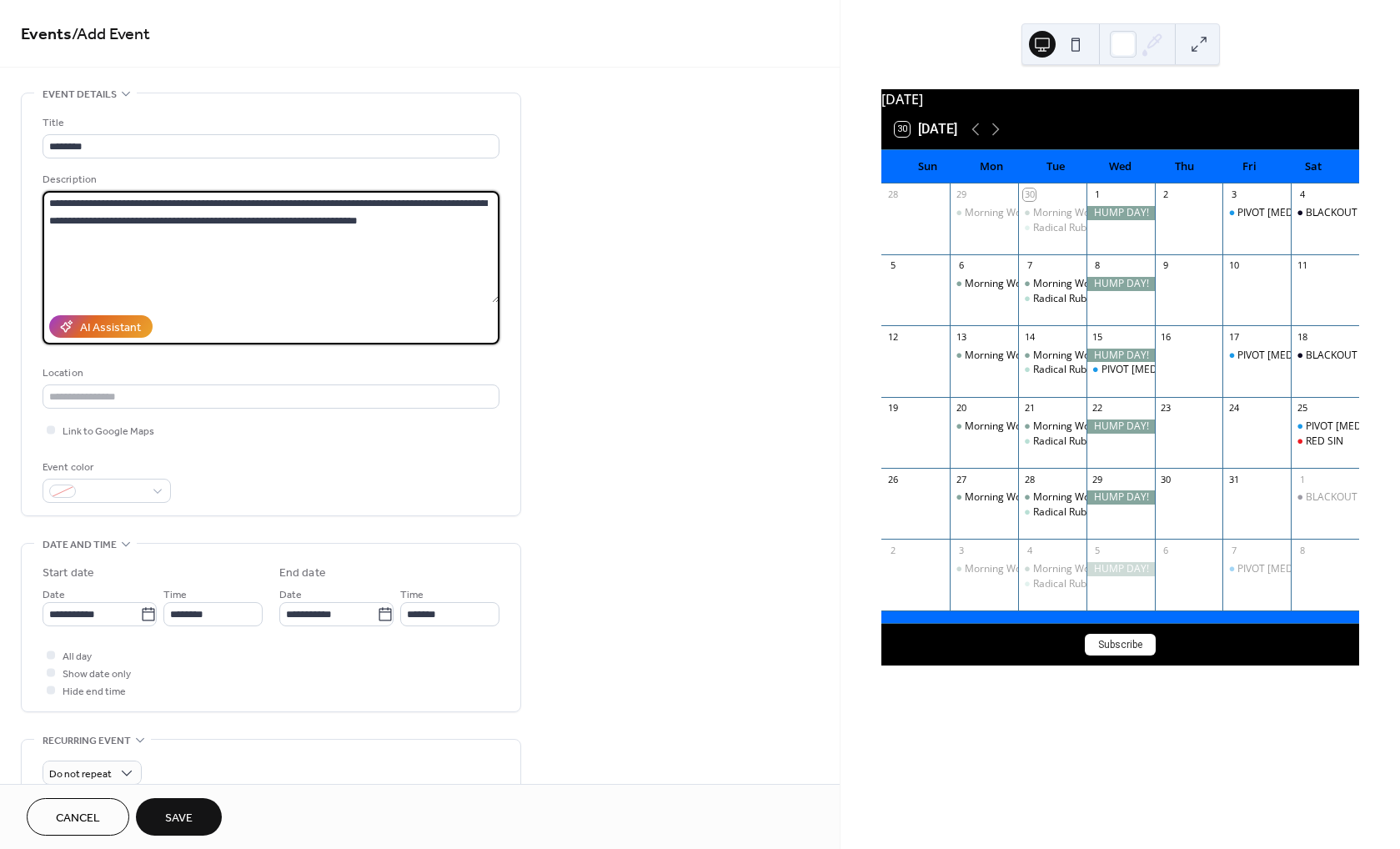
click at [505, 222] on div "**********" at bounding box center [271, 304] width 499 height 422
click at [261, 221] on textarea "**********" at bounding box center [271, 246] width 457 height 112
click at [250, 219] on textarea "**********" at bounding box center [271, 246] width 457 height 112
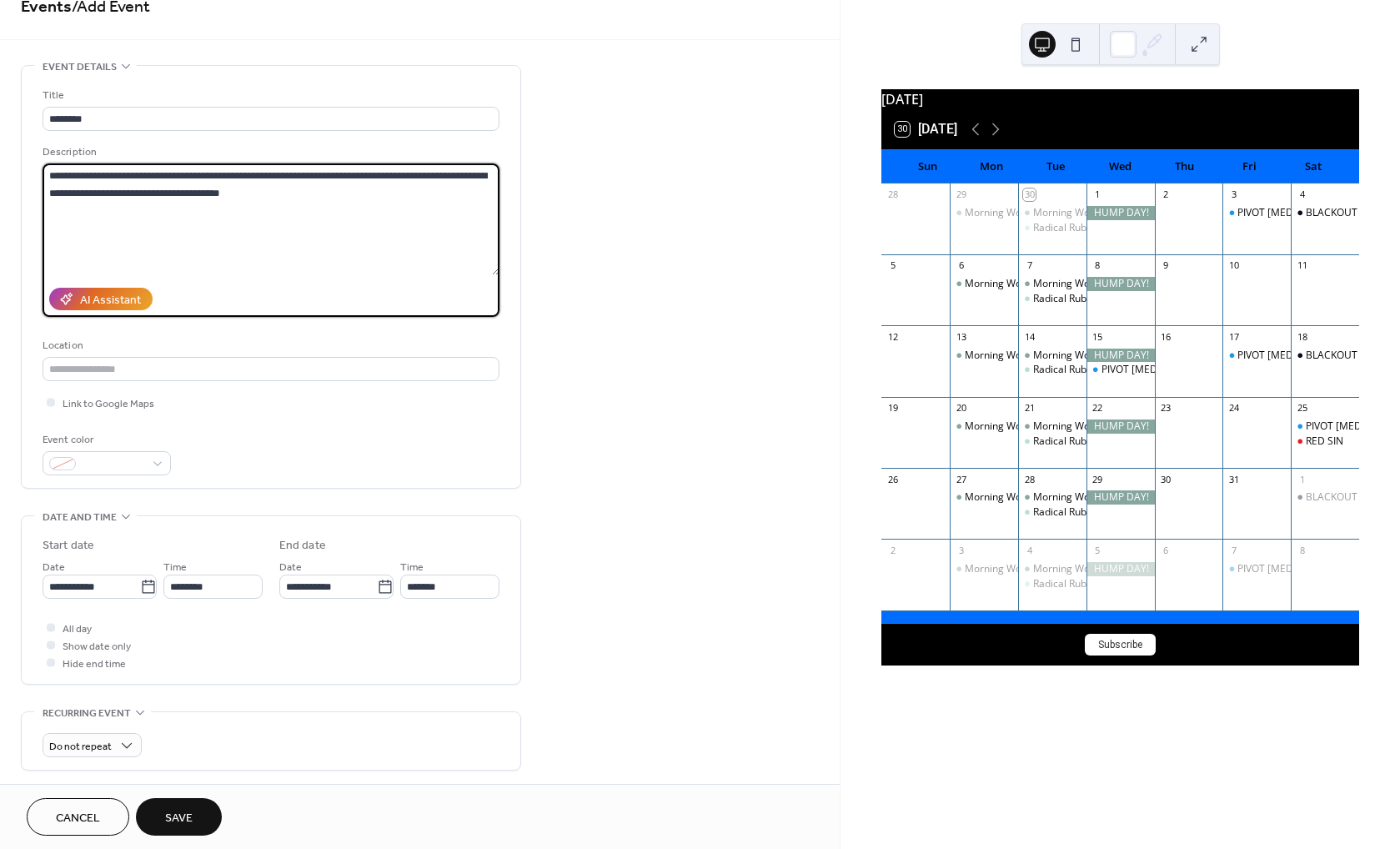
scroll to position [222, 0]
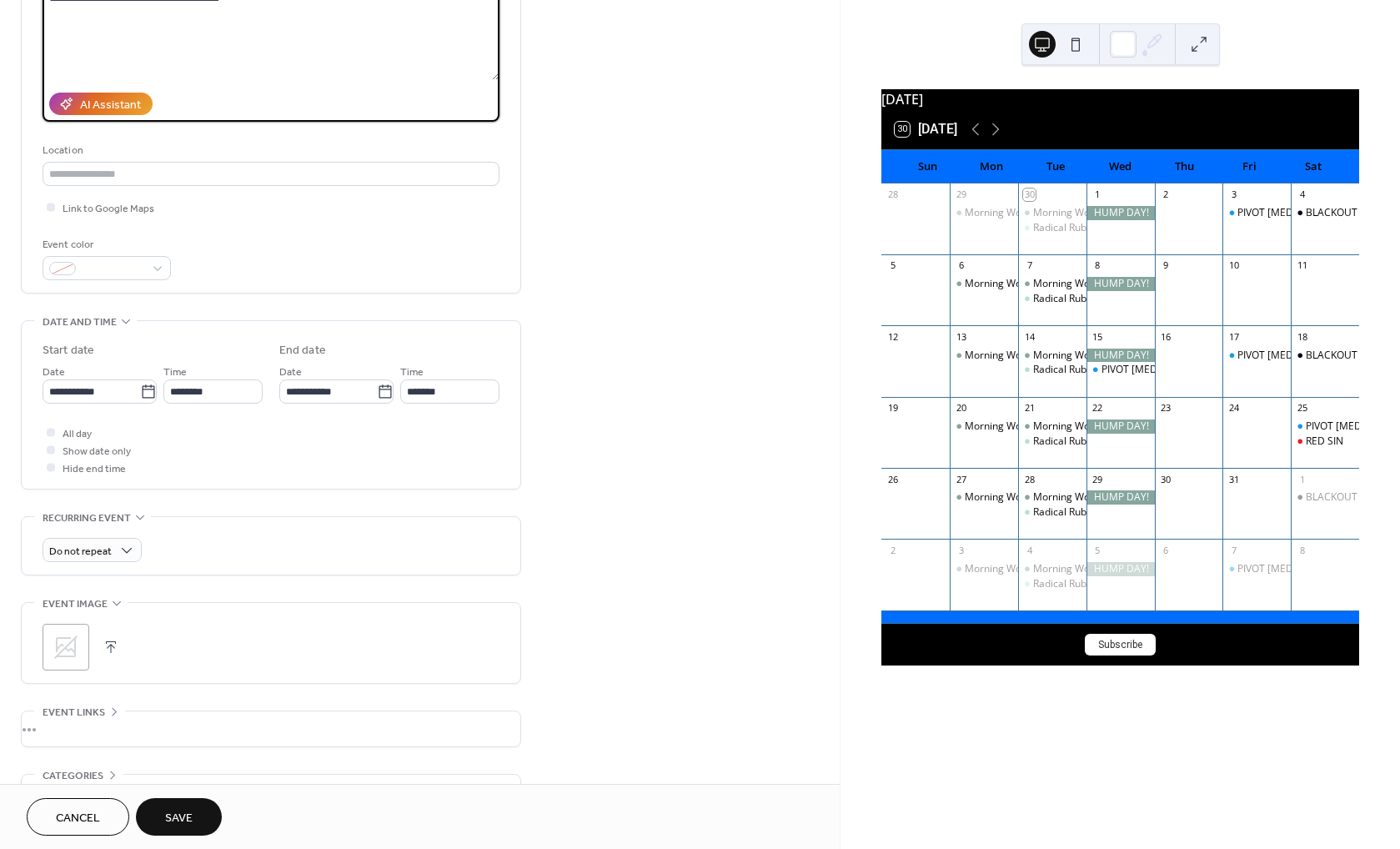
type textarea "**********"
click at [109, 651] on button "button" at bounding box center [111, 647] width 23 height 23
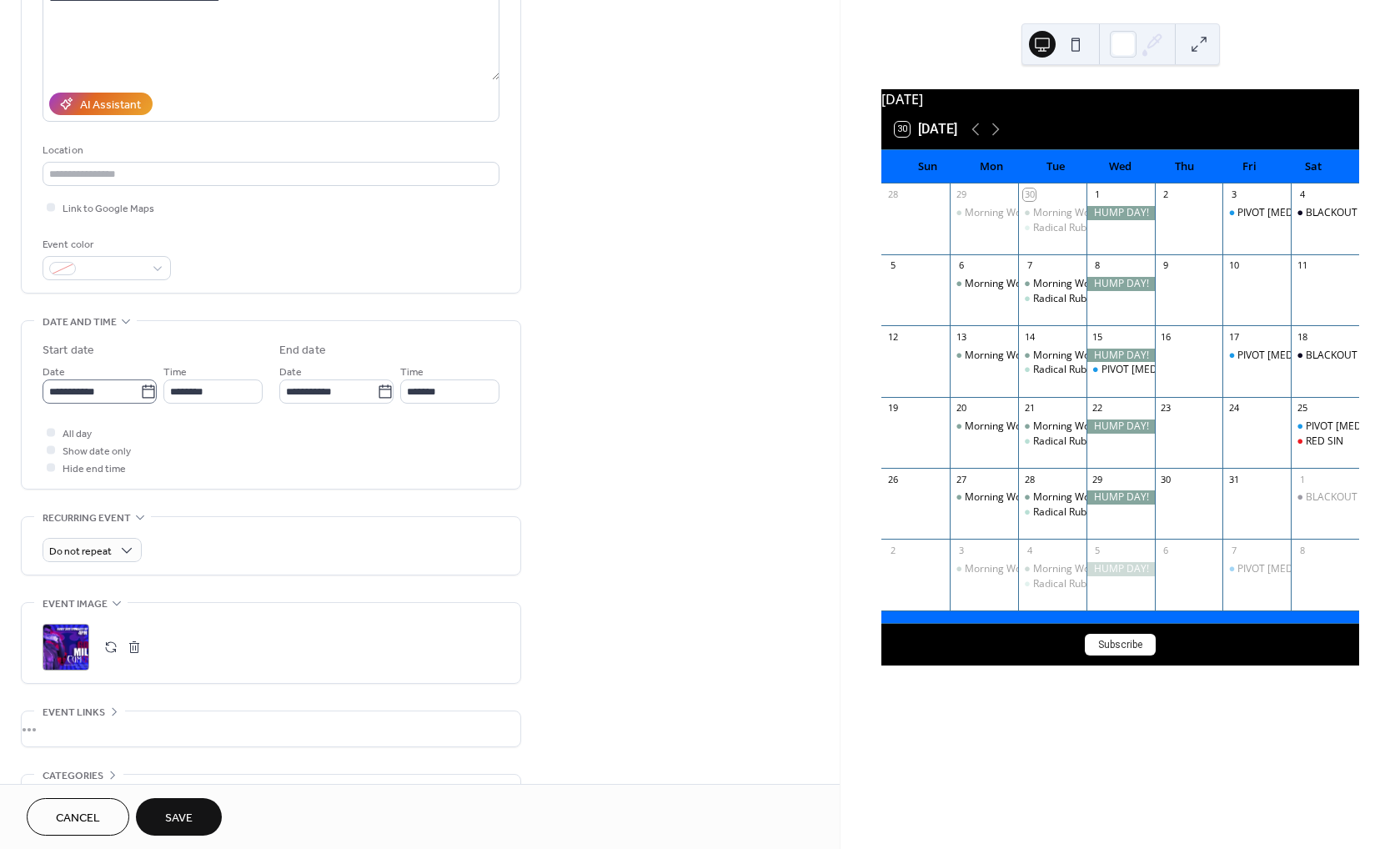
click at [142, 397] on icon at bounding box center [148, 391] width 16 height 16
click at [140, 397] on input "**********" at bounding box center [92, 391] width 97 height 24
click at [229, 439] on span "›" at bounding box center [232, 436] width 25 height 33
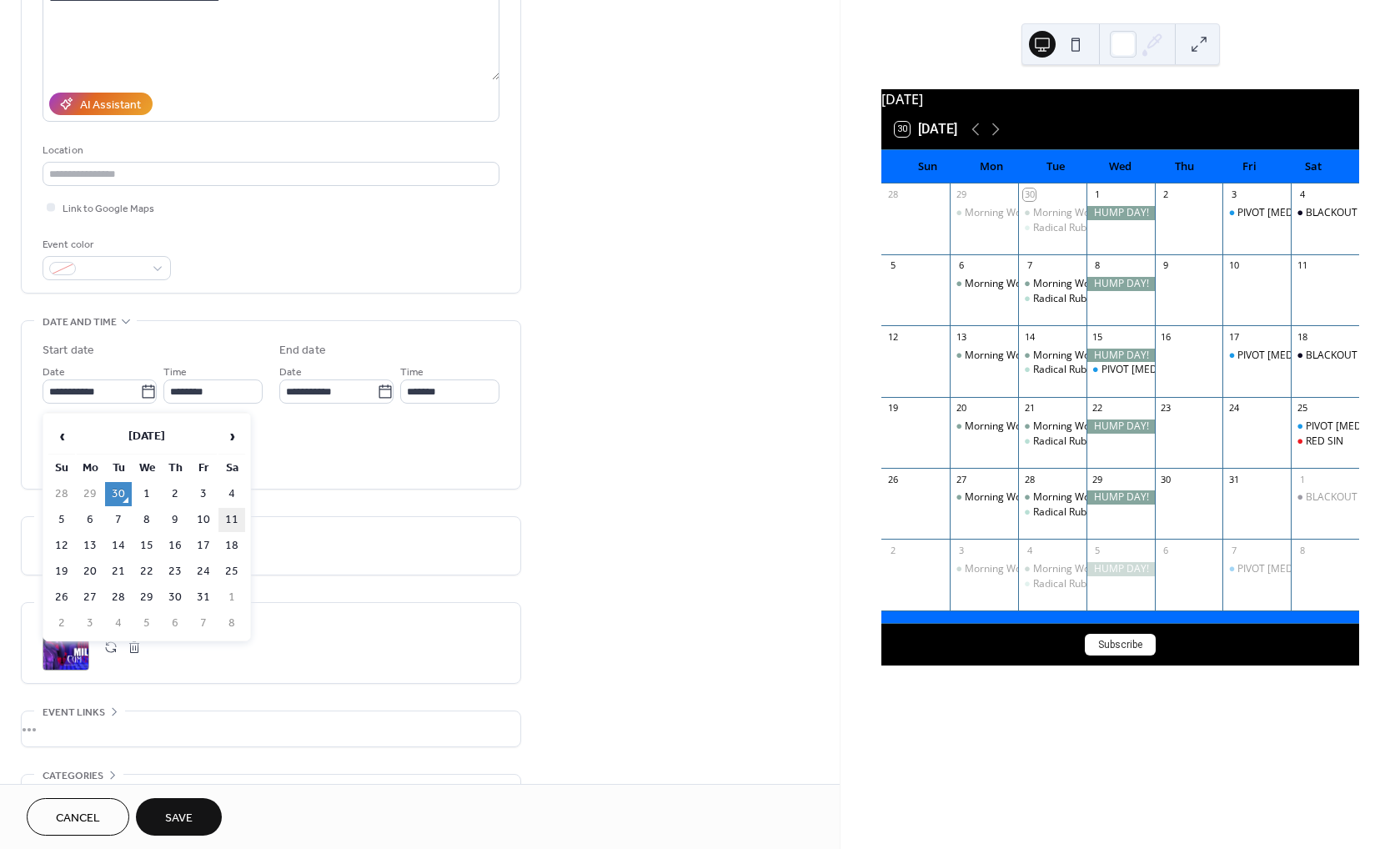
click at [237, 519] on td "11" at bounding box center [232, 519] width 27 height 24
type input "**********"
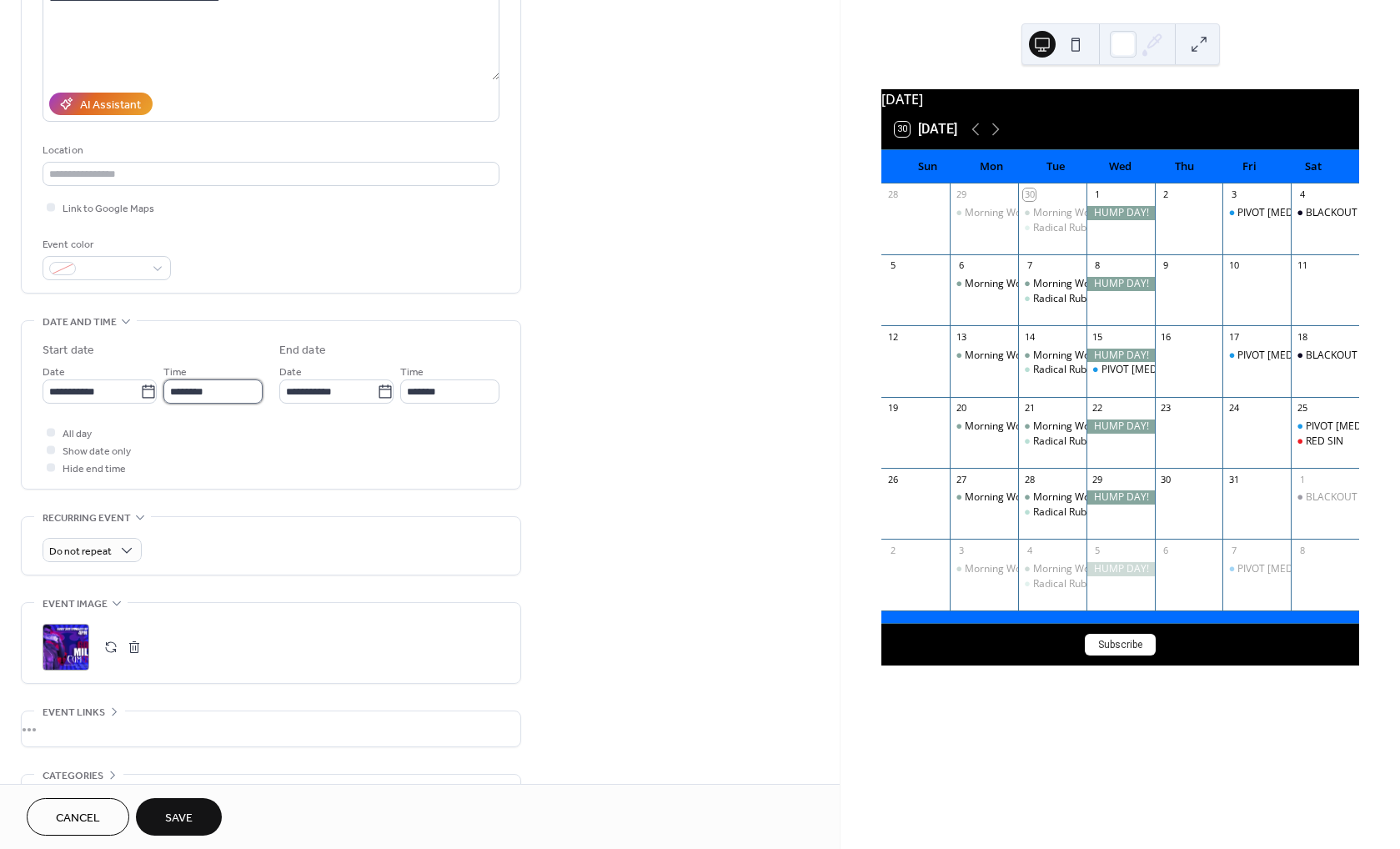
click at [180, 396] on input "********" at bounding box center [213, 391] width 99 height 24
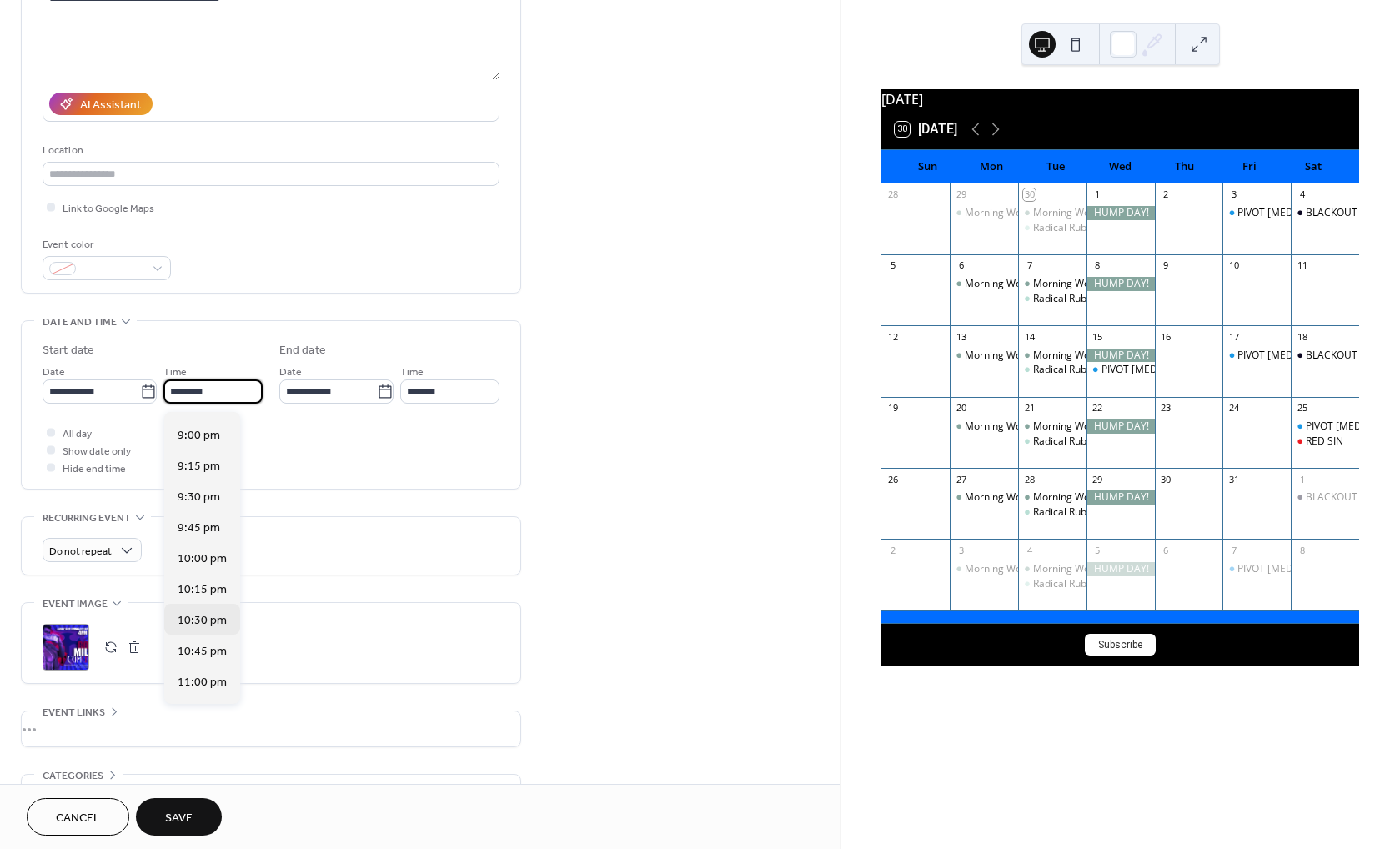
scroll to position [2669, 0]
click at [198, 470] on span "10:00 pm" at bounding box center [202, 474] width 50 height 17
type input "********"
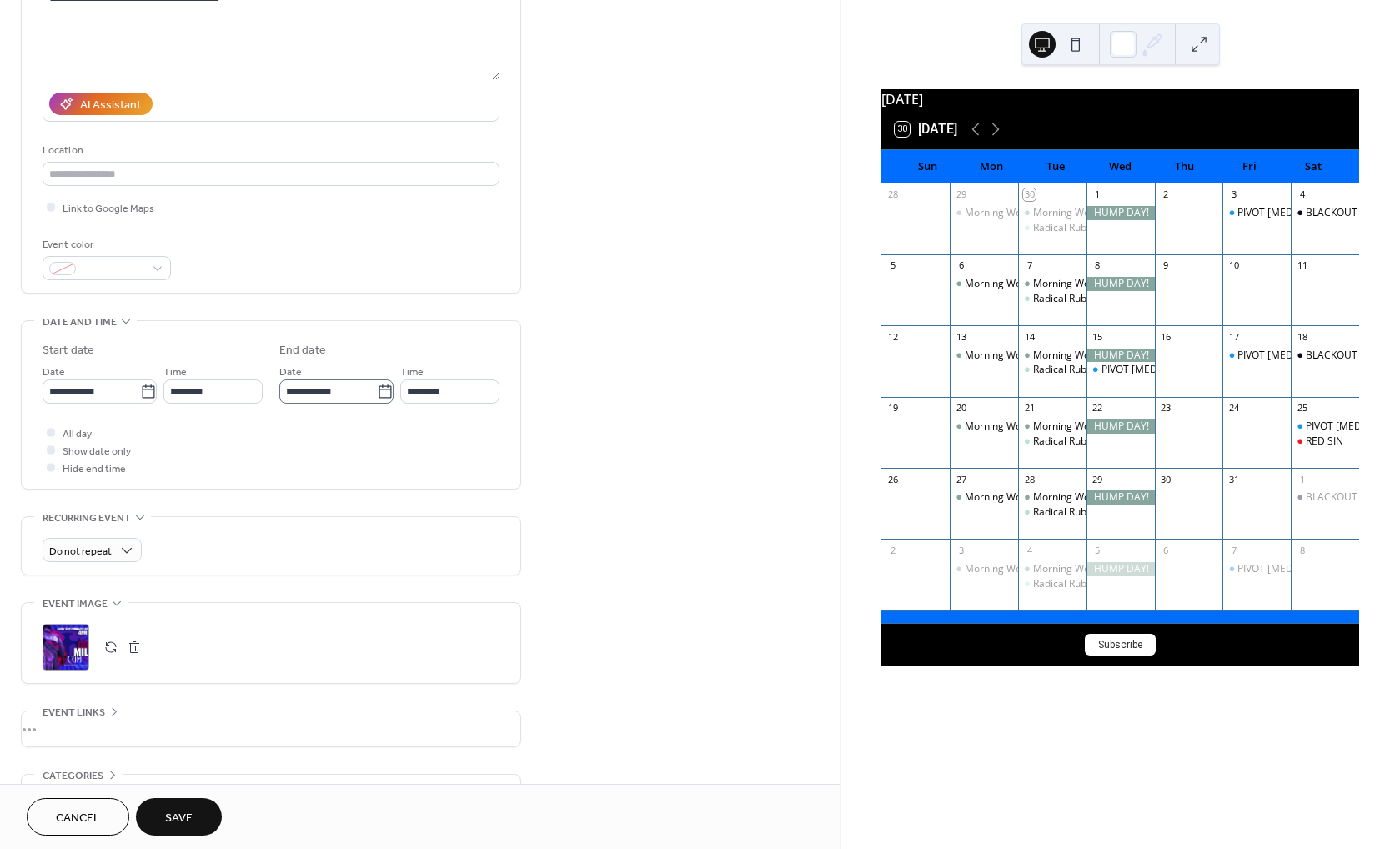
click at [378, 392] on icon at bounding box center [385, 391] width 16 height 16
click at [377, 392] on input "**********" at bounding box center [328, 391] width 97 height 24
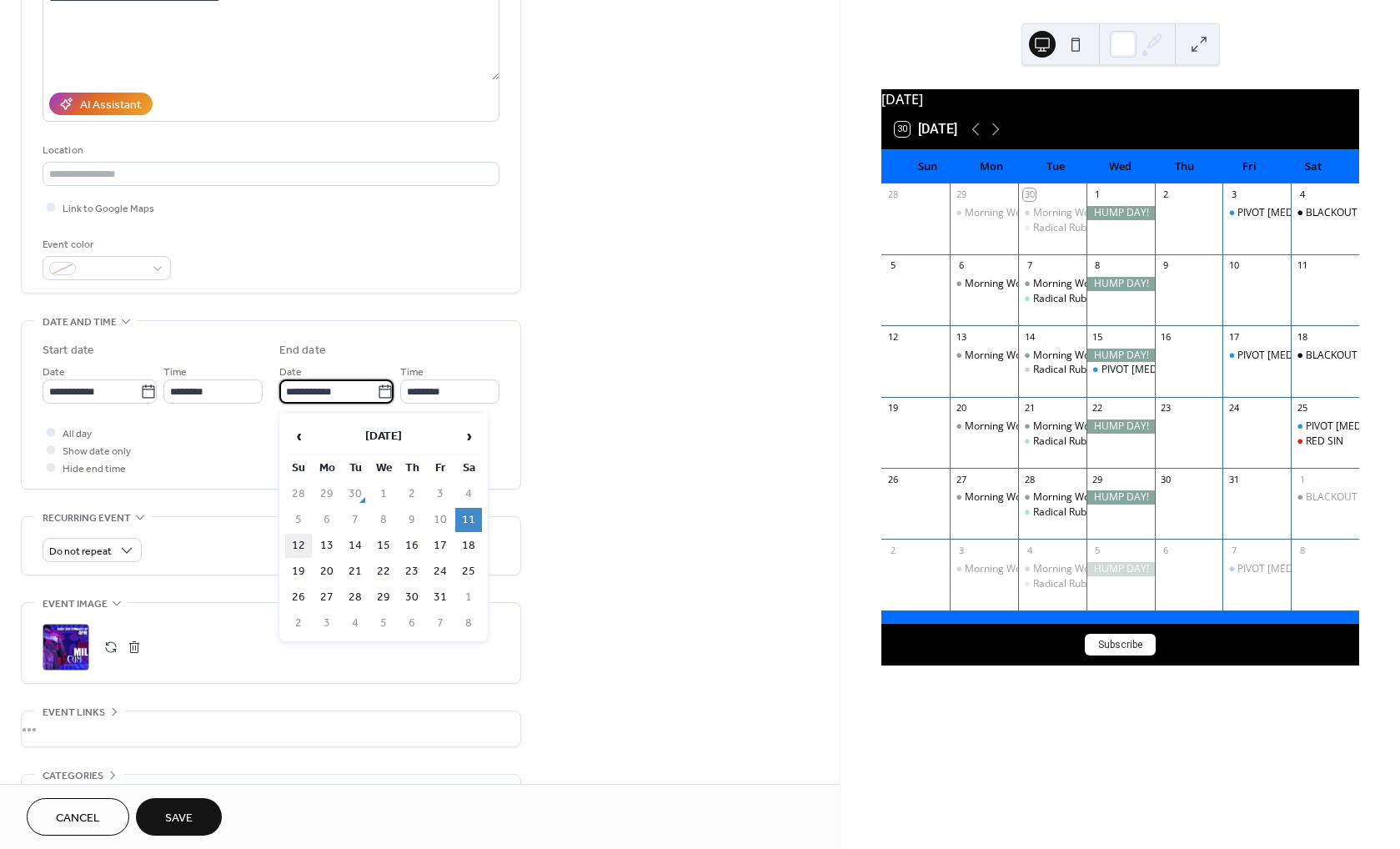
click at [301, 545] on td "12" at bounding box center [299, 545] width 27 height 24
type input "**********"
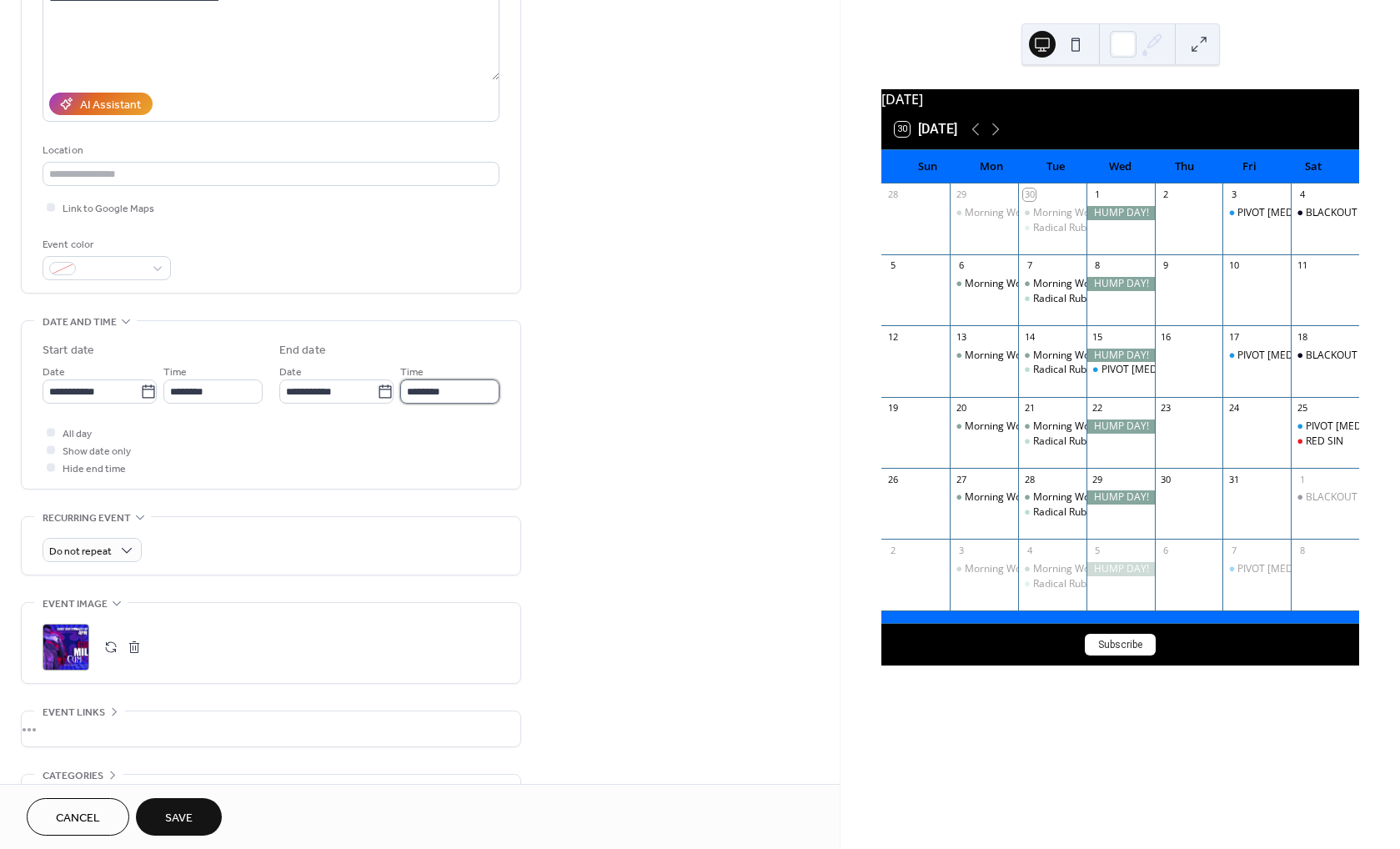
click at [433, 393] on input "********" at bounding box center [449, 391] width 99 height 24
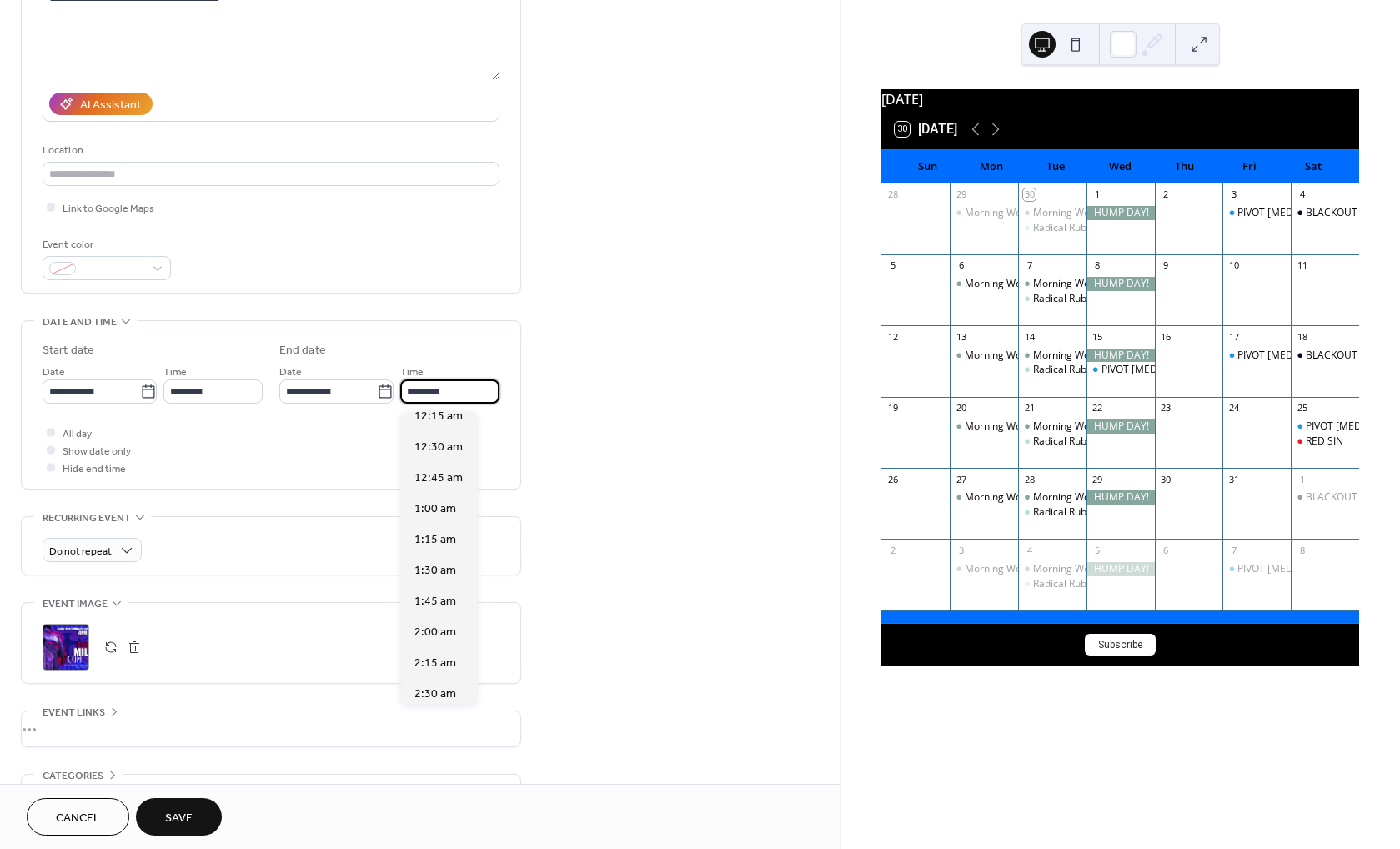
scroll to position [404, 0]
click at [442, 515] on span "4:00 am" at bounding box center [435, 519] width 42 height 17
type input "*******"
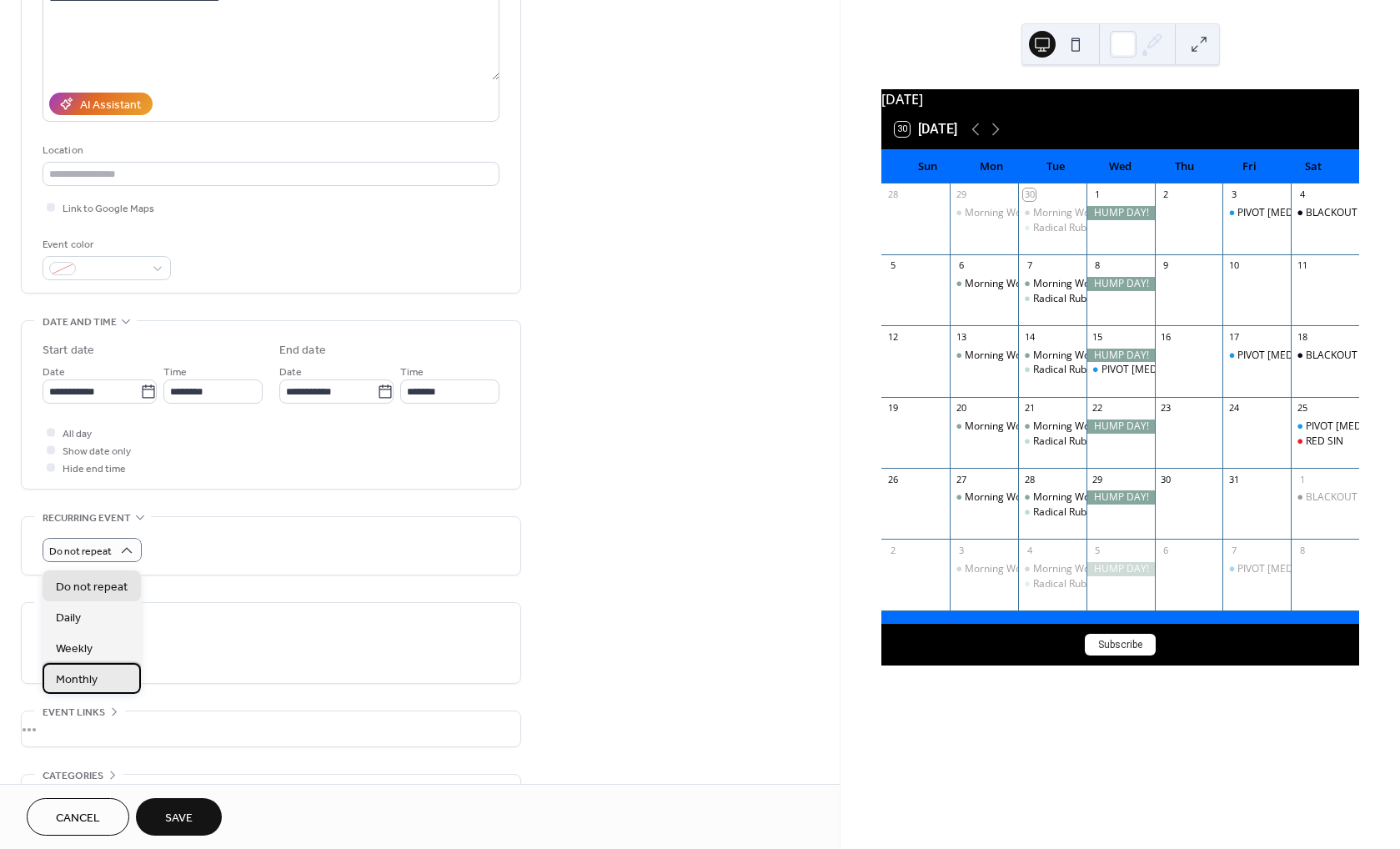
click at [96, 681] on span "Monthly" at bounding box center [77, 679] width 42 height 17
click at [158, 619] on input "*" at bounding box center [100, 613] width 115 height 24
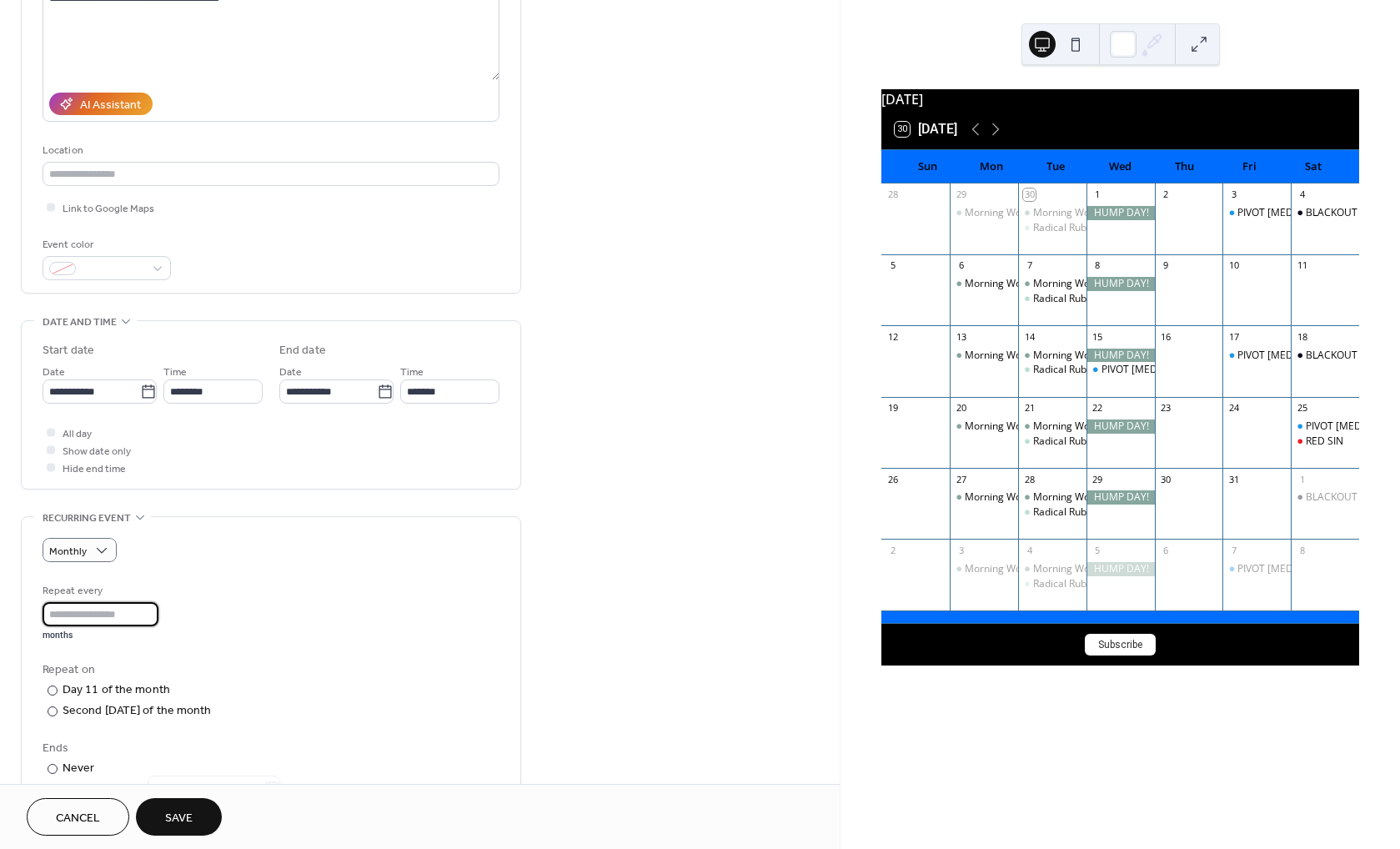
click at [158, 617] on input "*" at bounding box center [100, 613] width 115 height 24
click at [158, 614] on input "*" at bounding box center [100, 613] width 115 height 24
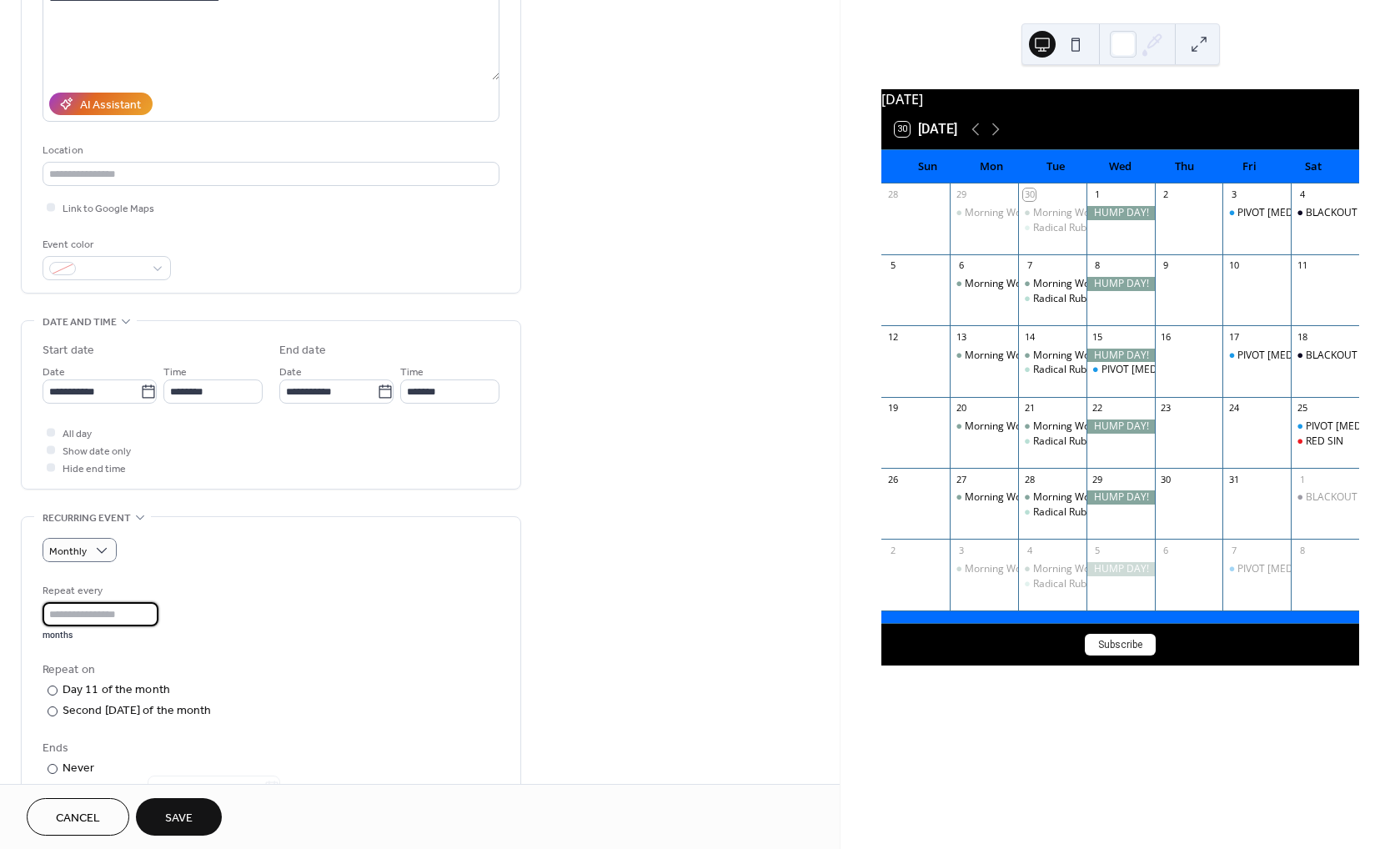
click at [158, 614] on input "*" at bounding box center [100, 613] width 115 height 24
click at [158, 614] on input "**" at bounding box center [100, 613] width 115 height 24
type input "*"
click at [158, 625] on input "*" at bounding box center [100, 613] width 115 height 24
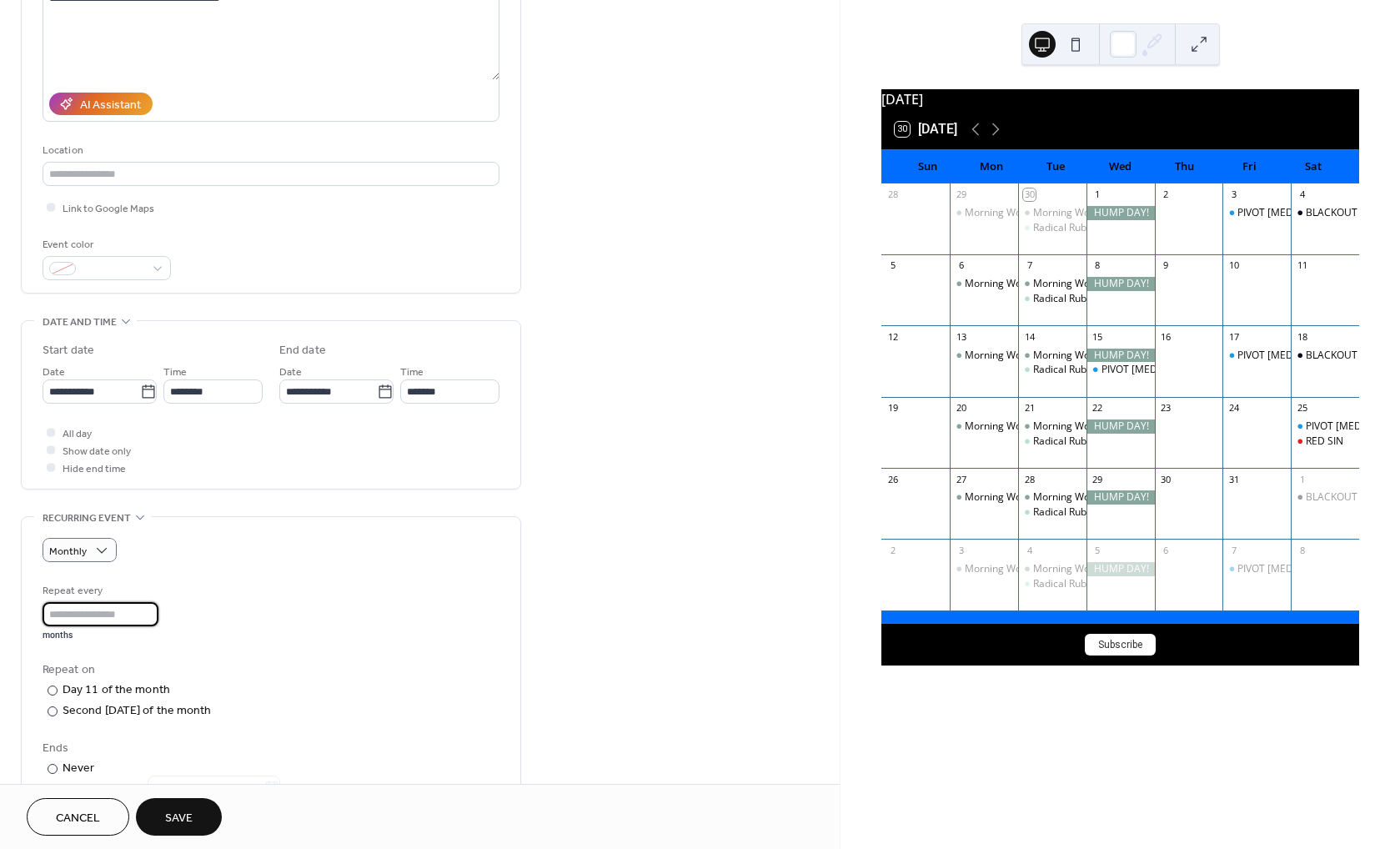
click at [257, 651] on div "Repeat every * months Repeat on ​ Day 11 of the month ​ Second Saturday of the …" at bounding box center [271, 726] width 457 height 289
click at [52, 716] on div at bounding box center [52, 711] width 10 height 10
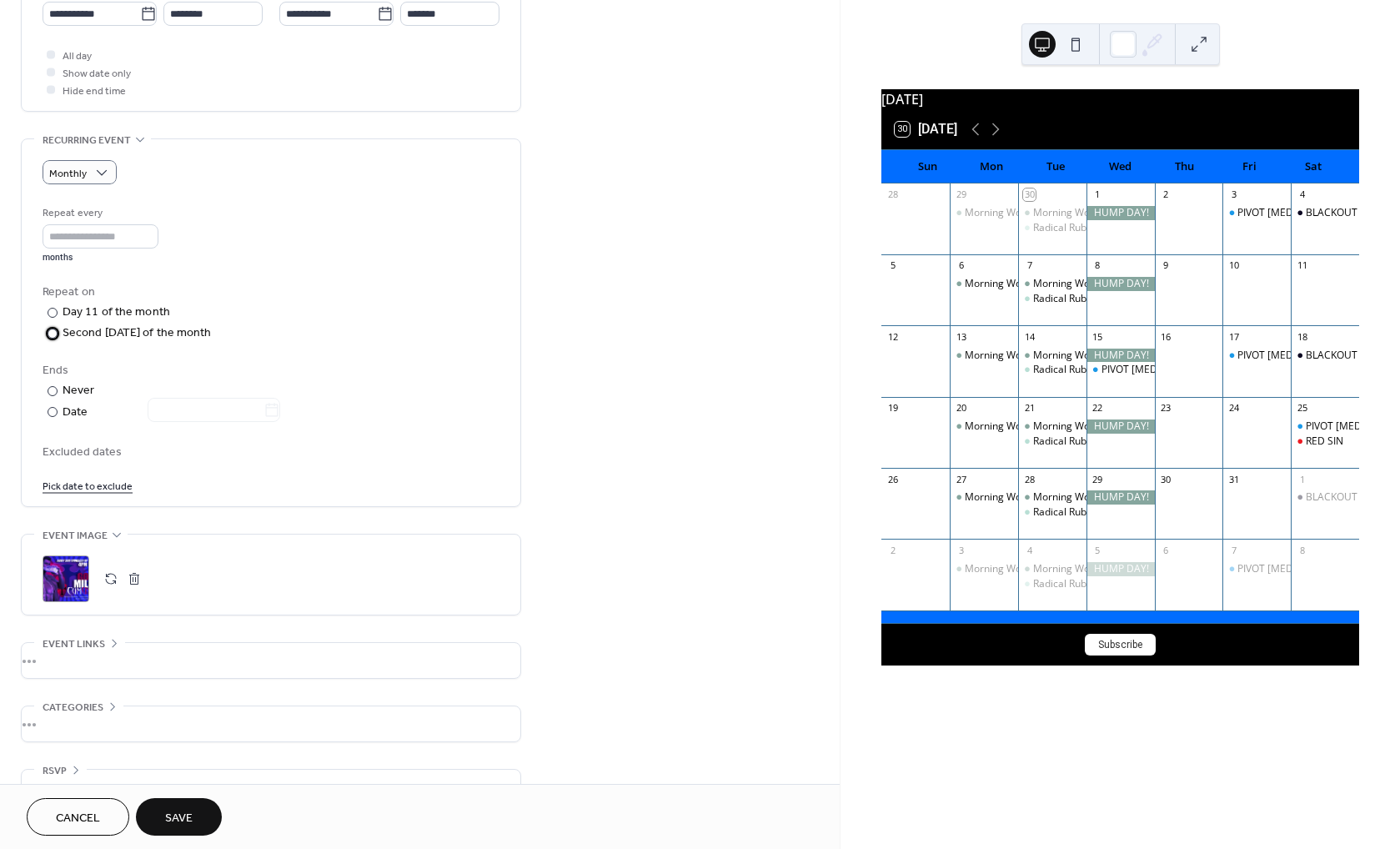
scroll to position [557, 0]
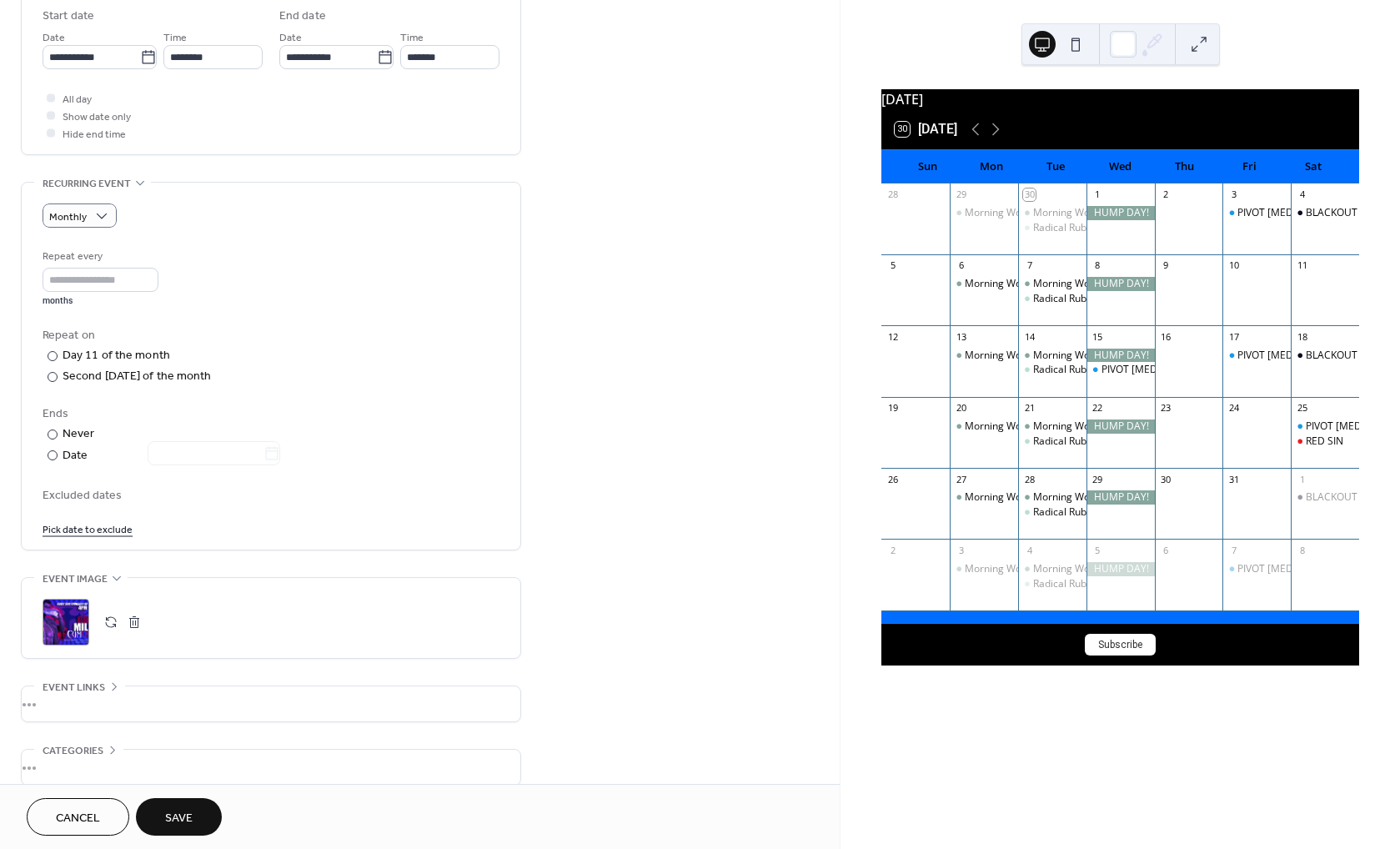
click at [182, 818] on span "Save" at bounding box center [178, 818] width 28 height 17
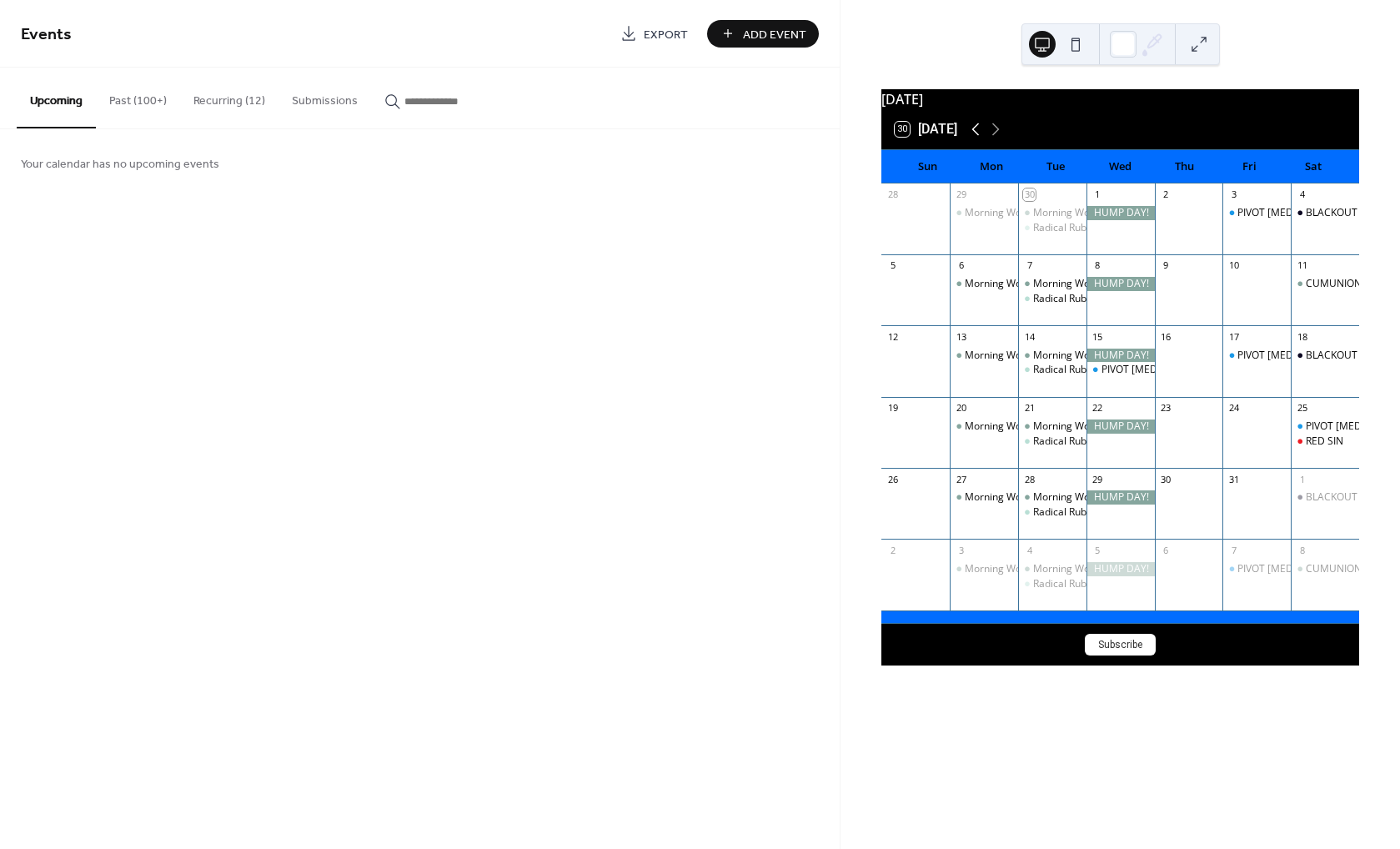
click at [982, 139] on icon at bounding box center [975, 129] width 20 height 20
click at [221, 95] on button "Recurring (12)" at bounding box center [229, 97] width 98 height 59
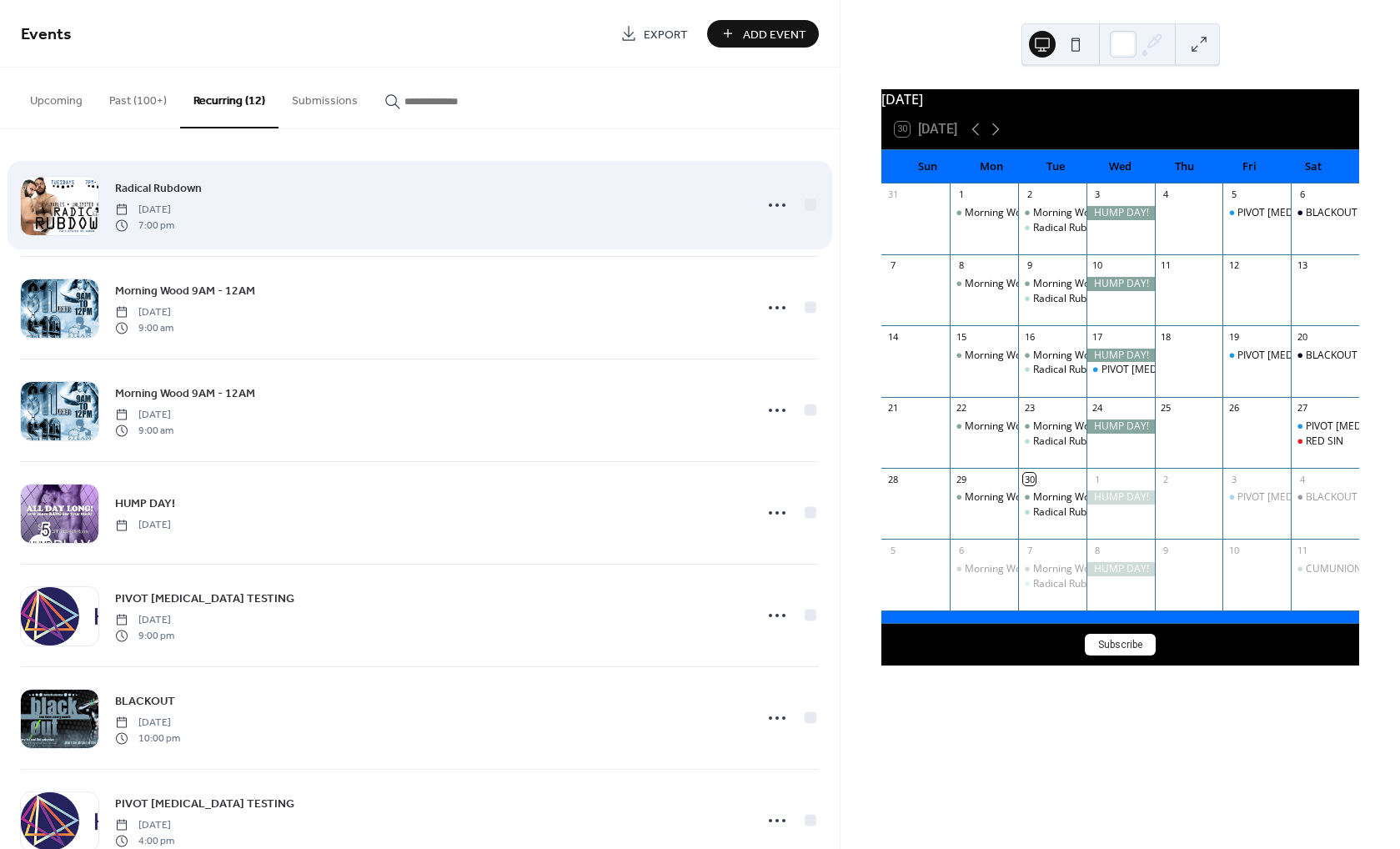
click at [352, 217] on div "Radical Rubdown Tuesday, August 6, 2024 7:00 pm" at bounding box center [429, 205] width 629 height 53
click at [769, 202] on icon at bounding box center [777, 205] width 27 height 27
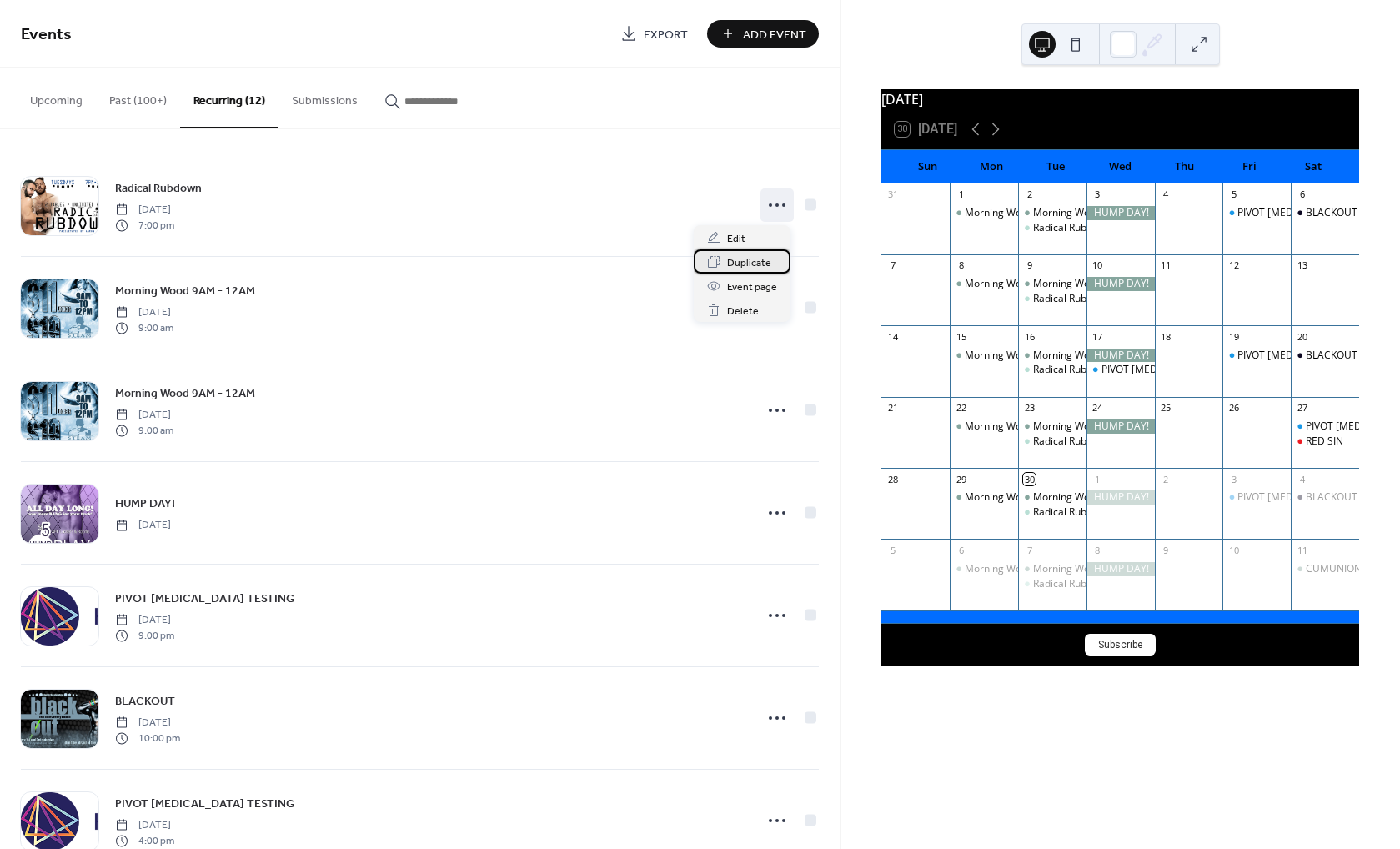
click at [750, 261] on span "Duplicate" at bounding box center [749, 263] width 44 height 17
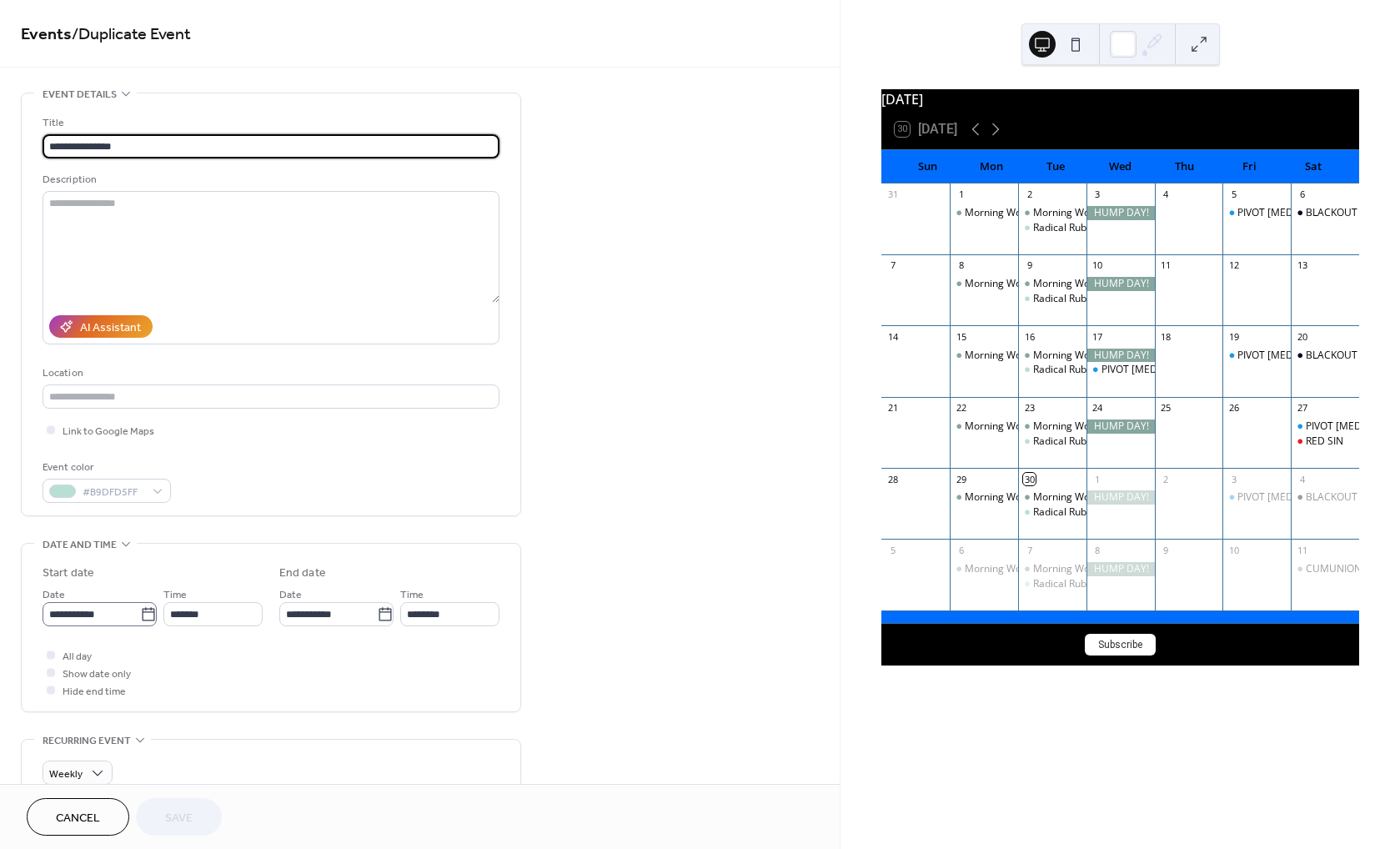
click at [142, 621] on icon at bounding box center [148, 613] width 16 height 16
click at [140, 621] on input "**********" at bounding box center [92, 613] width 97 height 24
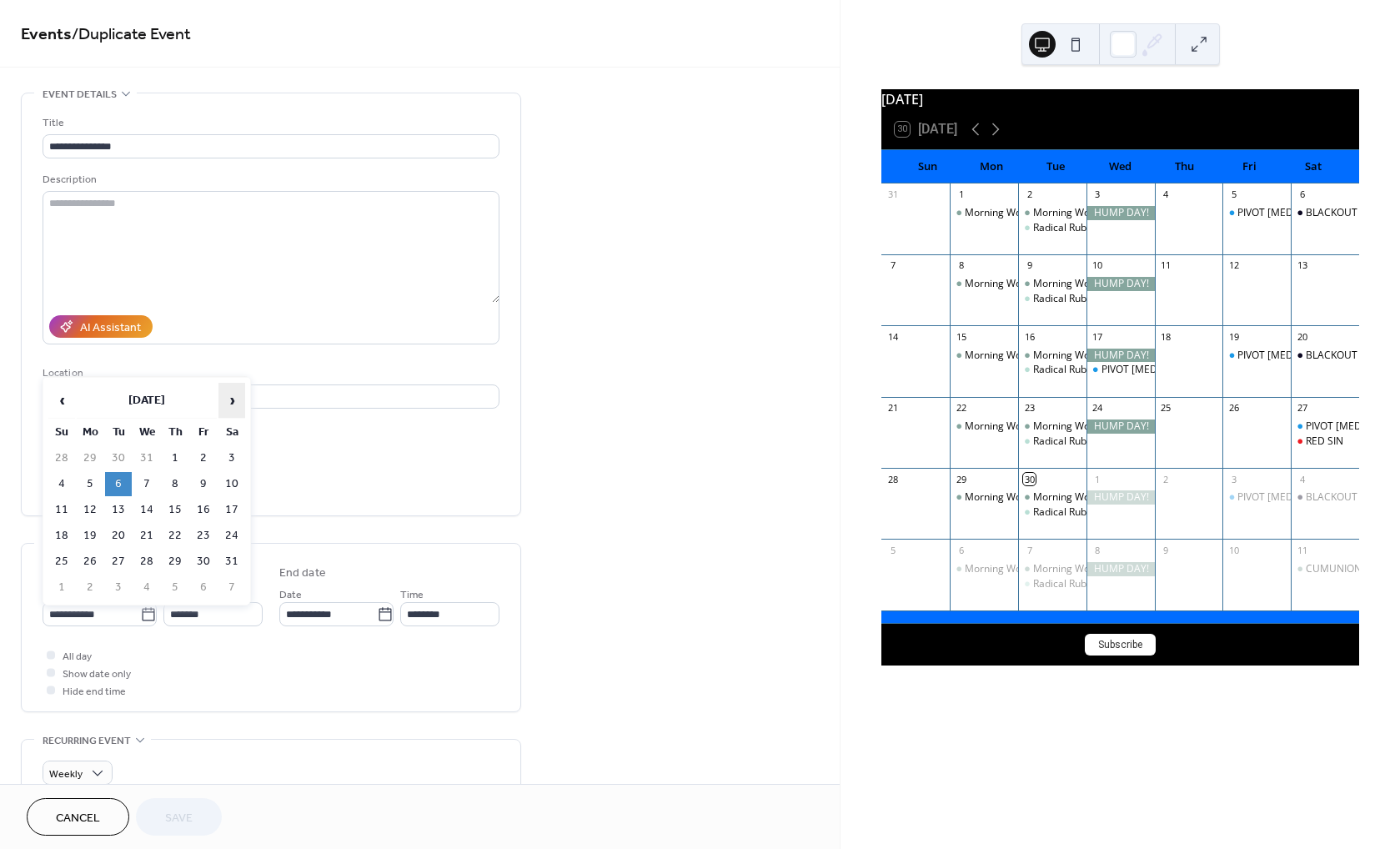
click at [235, 395] on span "›" at bounding box center [232, 400] width 25 height 33
click at [235, 396] on span "›" at bounding box center [232, 400] width 25 height 33
click at [146, 458] on td "2" at bounding box center [147, 458] width 27 height 24
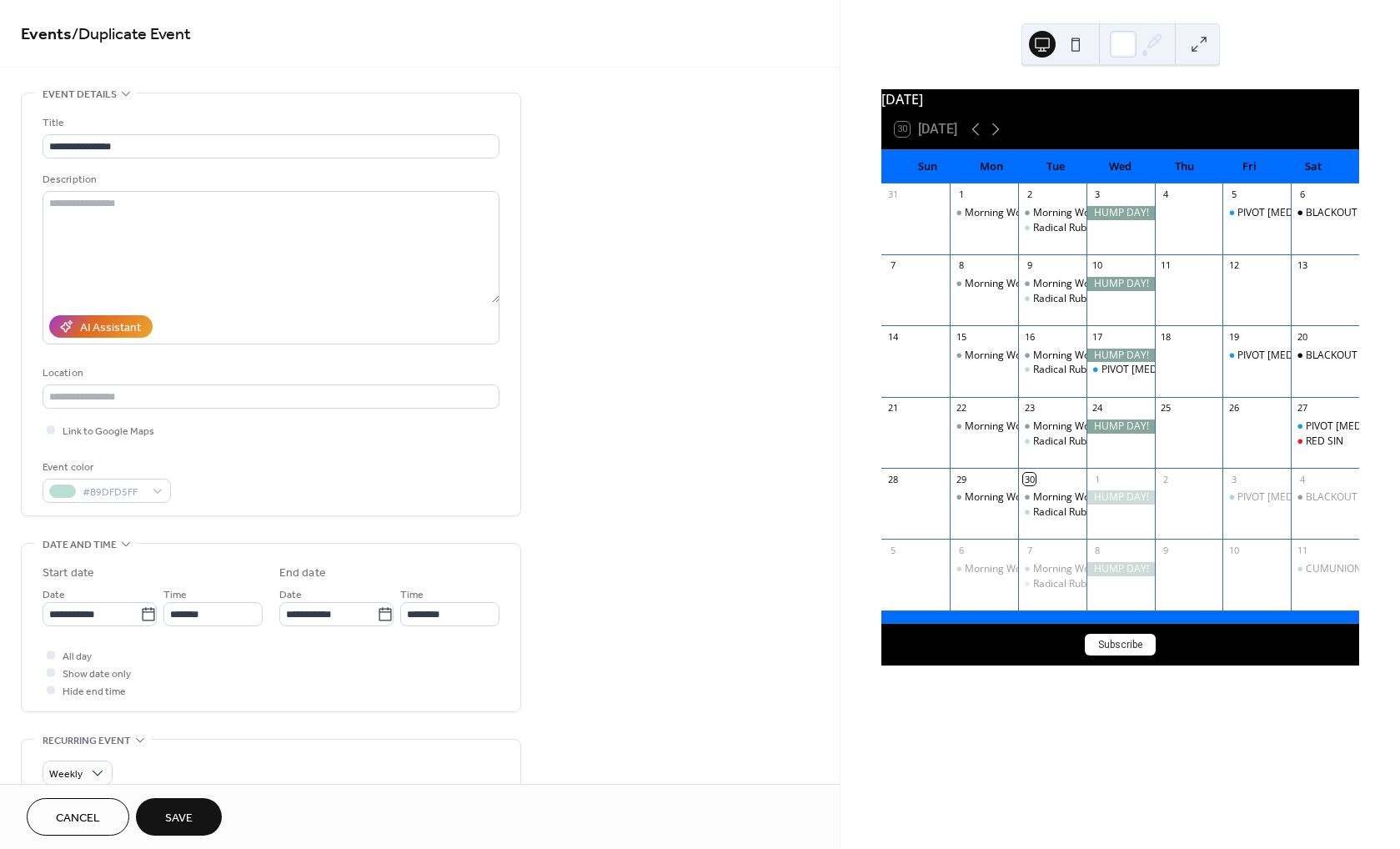
type input "**********"
click at [187, 623] on input "*******" at bounding box center [213, 613] width 99 height 24
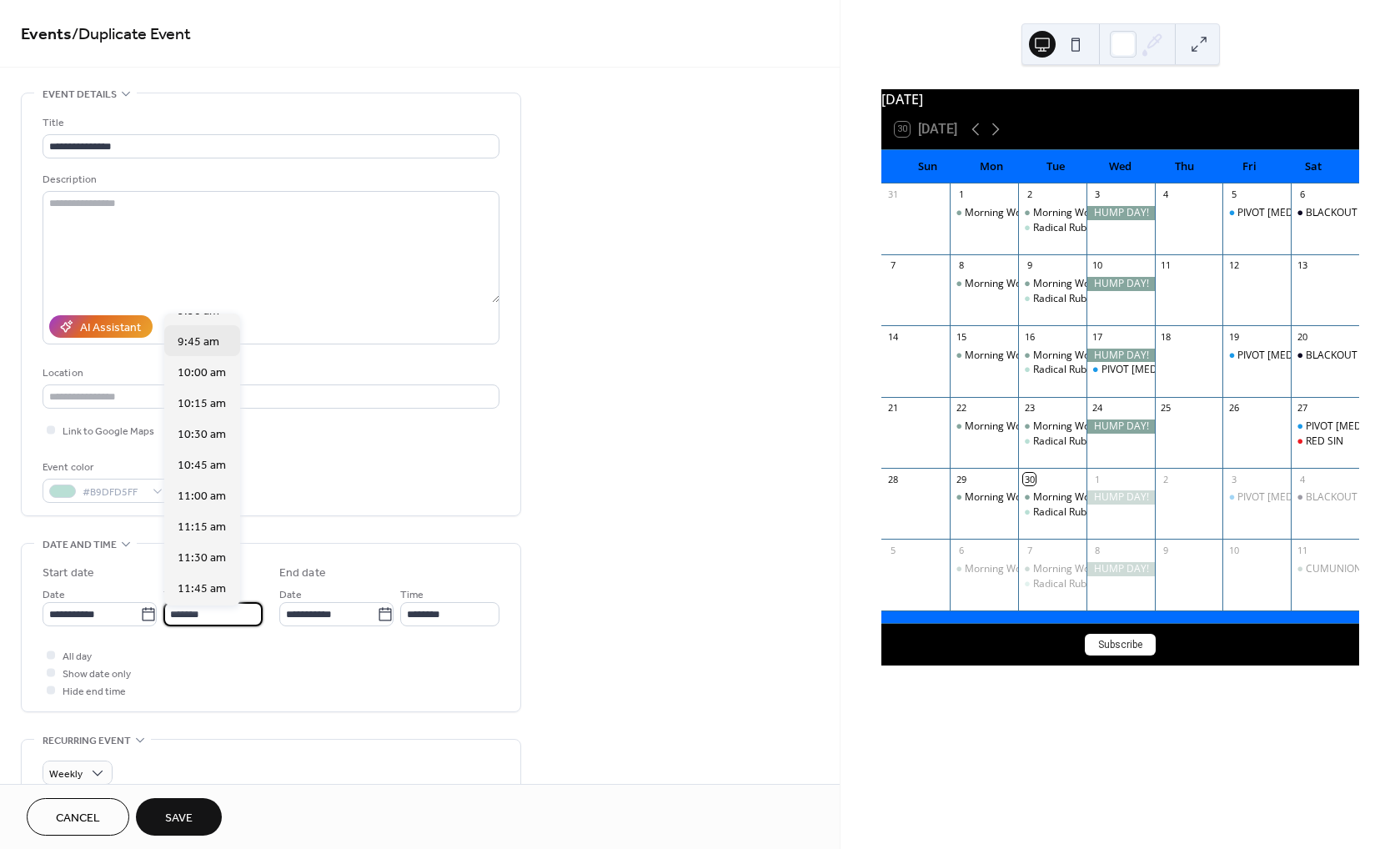
scroll to position [1124, 0]
click at [196, 321] on span "9:00 am" at bounding box center [199, 317] width 42 height 17
type input "*******"
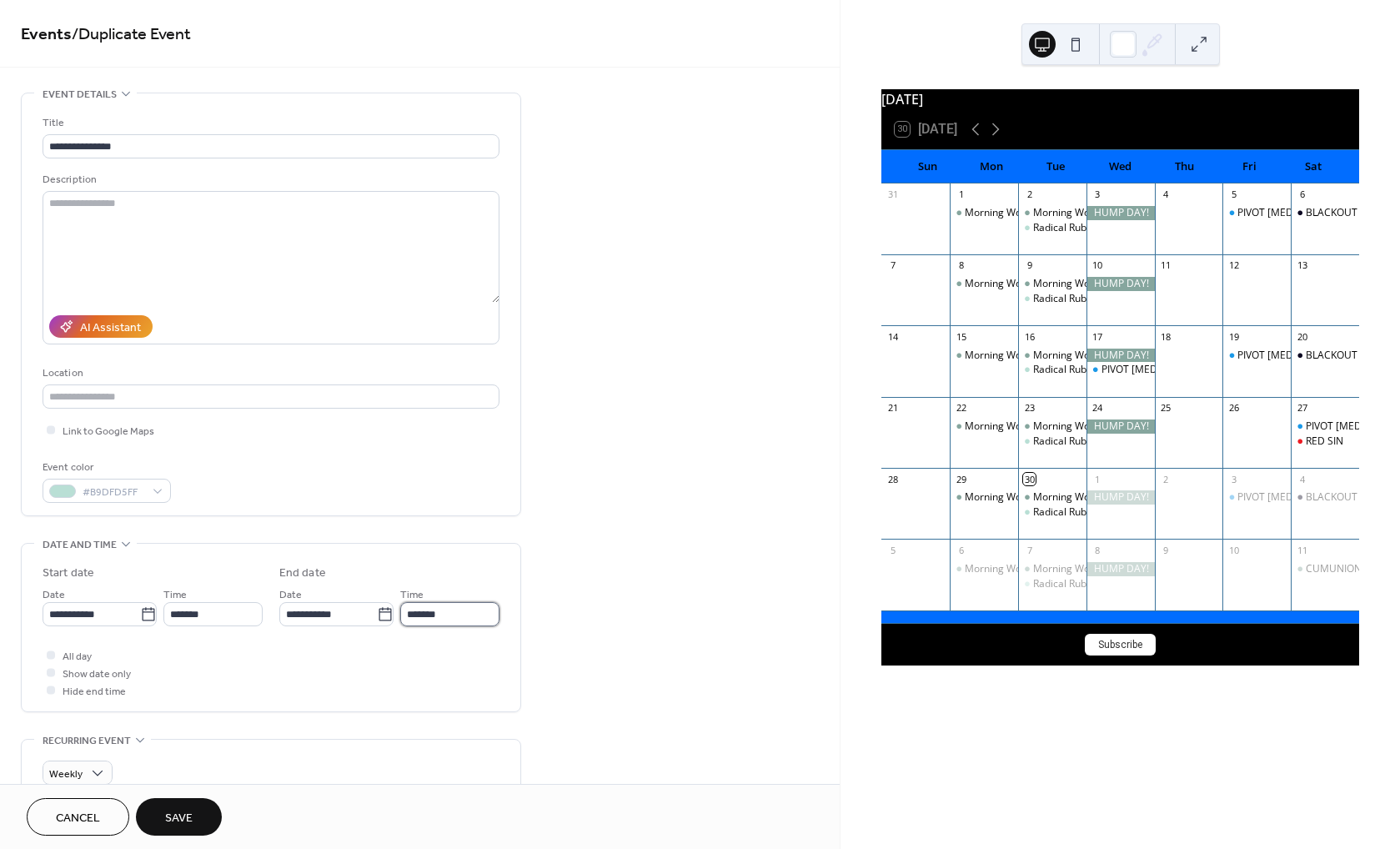
click at [427, 623] on input "*******" at bounding box center [449, 613] width 99 height 24
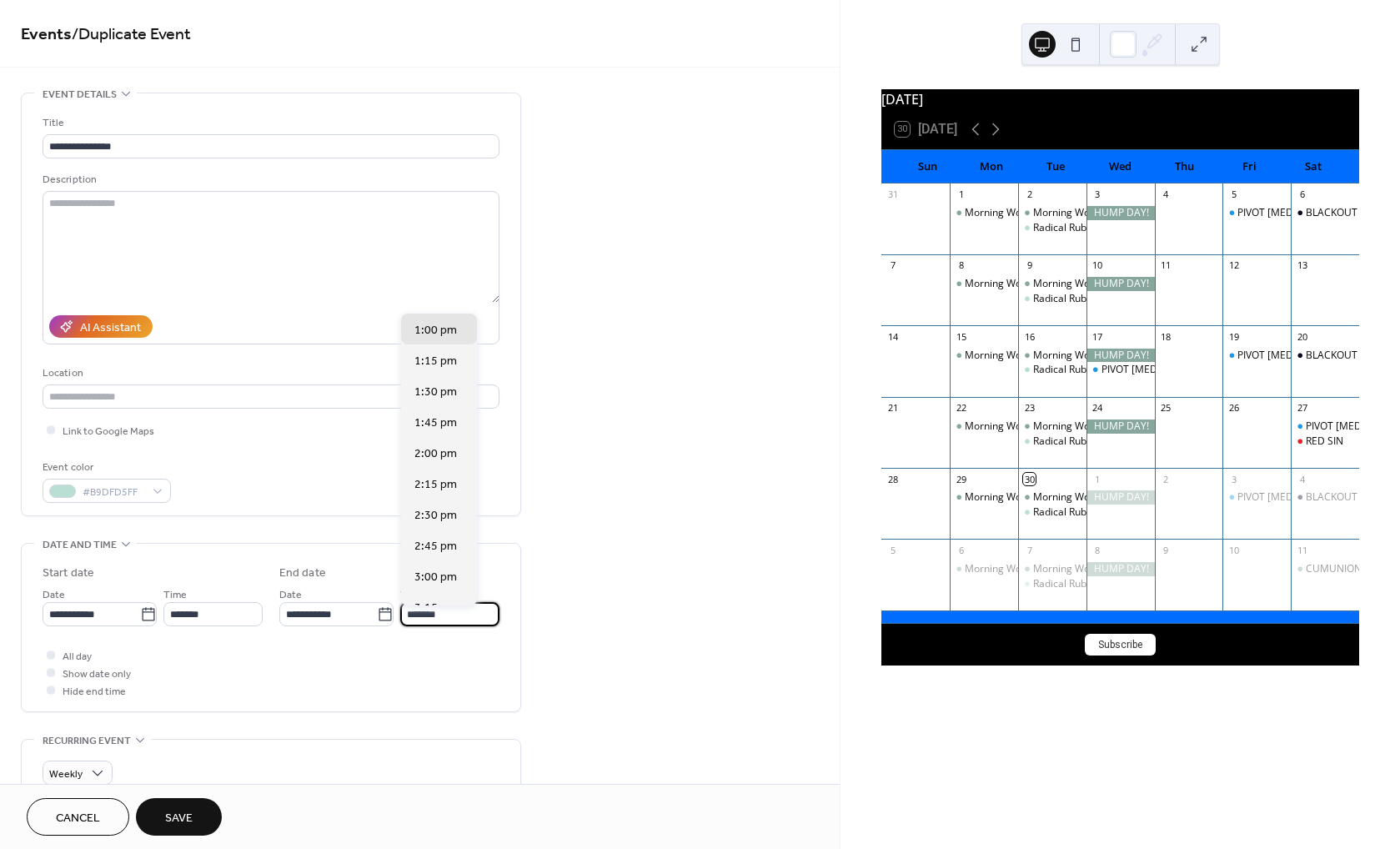
scroll to position [343, 0]
click at [432, 324] on span "12:00 pm" at bounding box center [439, 326] width 50 height 17
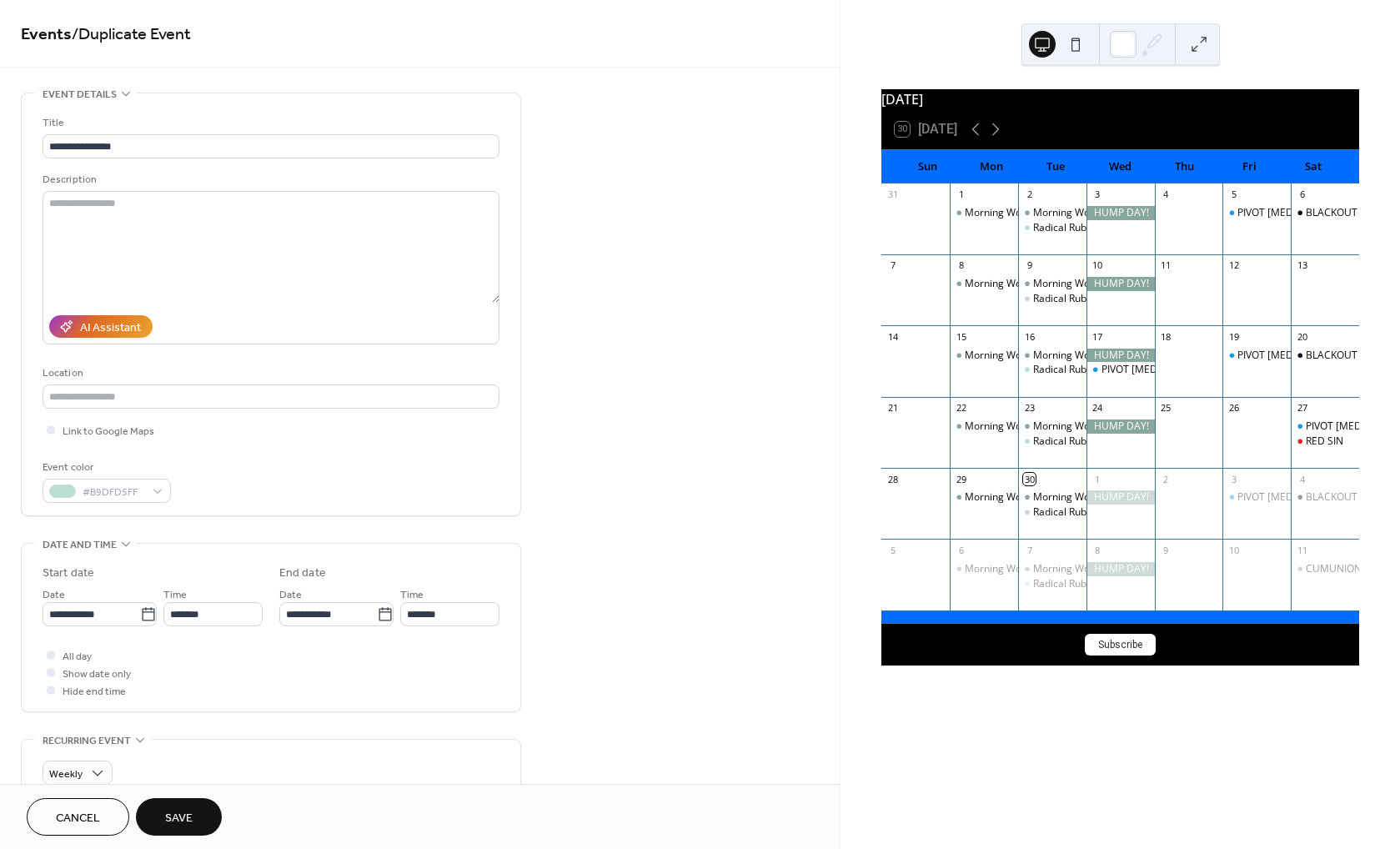
type input "********"
click at [201, 710] on div "**********" at bounding box center [271, 628] width 457 height 168
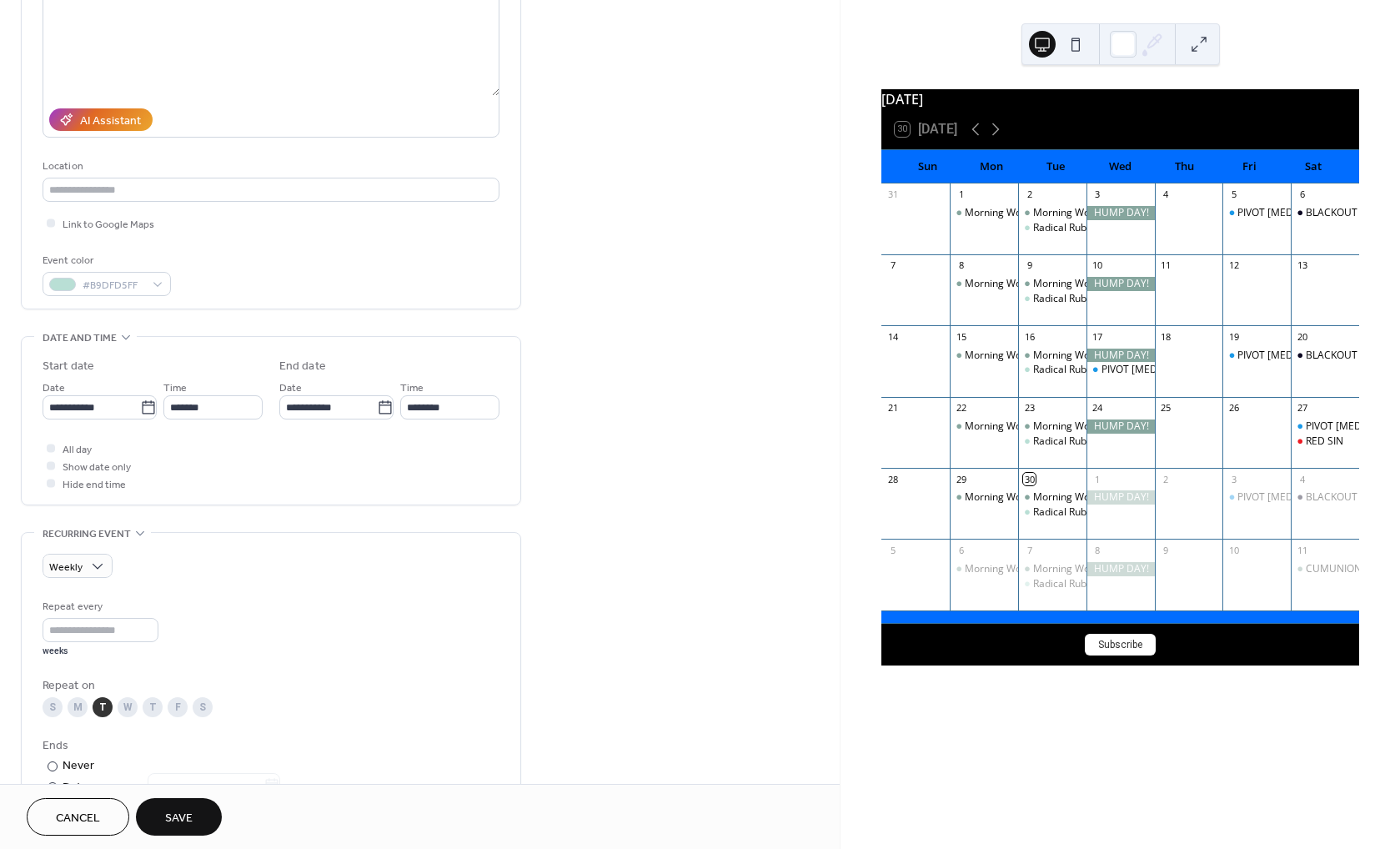
scroll to position [233, 0]
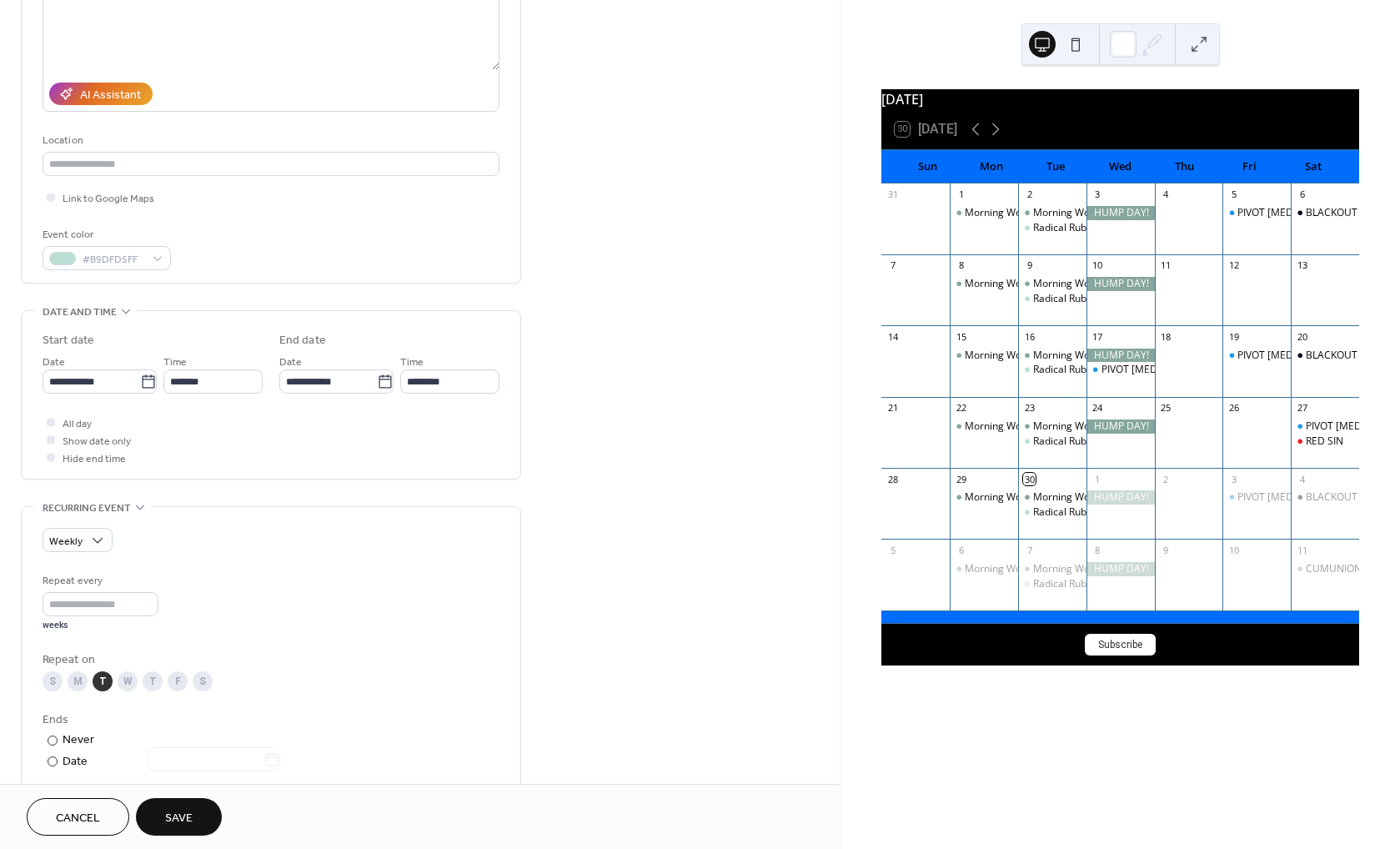
click at [131, 681] on div "W" at bounding box center [127, 680] width 20 height 20
click at [105, 691] on div "T" at bounding box center [102, 680] width 20 height 20
click at [105, 690] on div "T" at bounding box center [102, 680] width 20 height 20
click at [89, 816] on span "Cancel" at bounding box center [78, 818] width 44 height 17
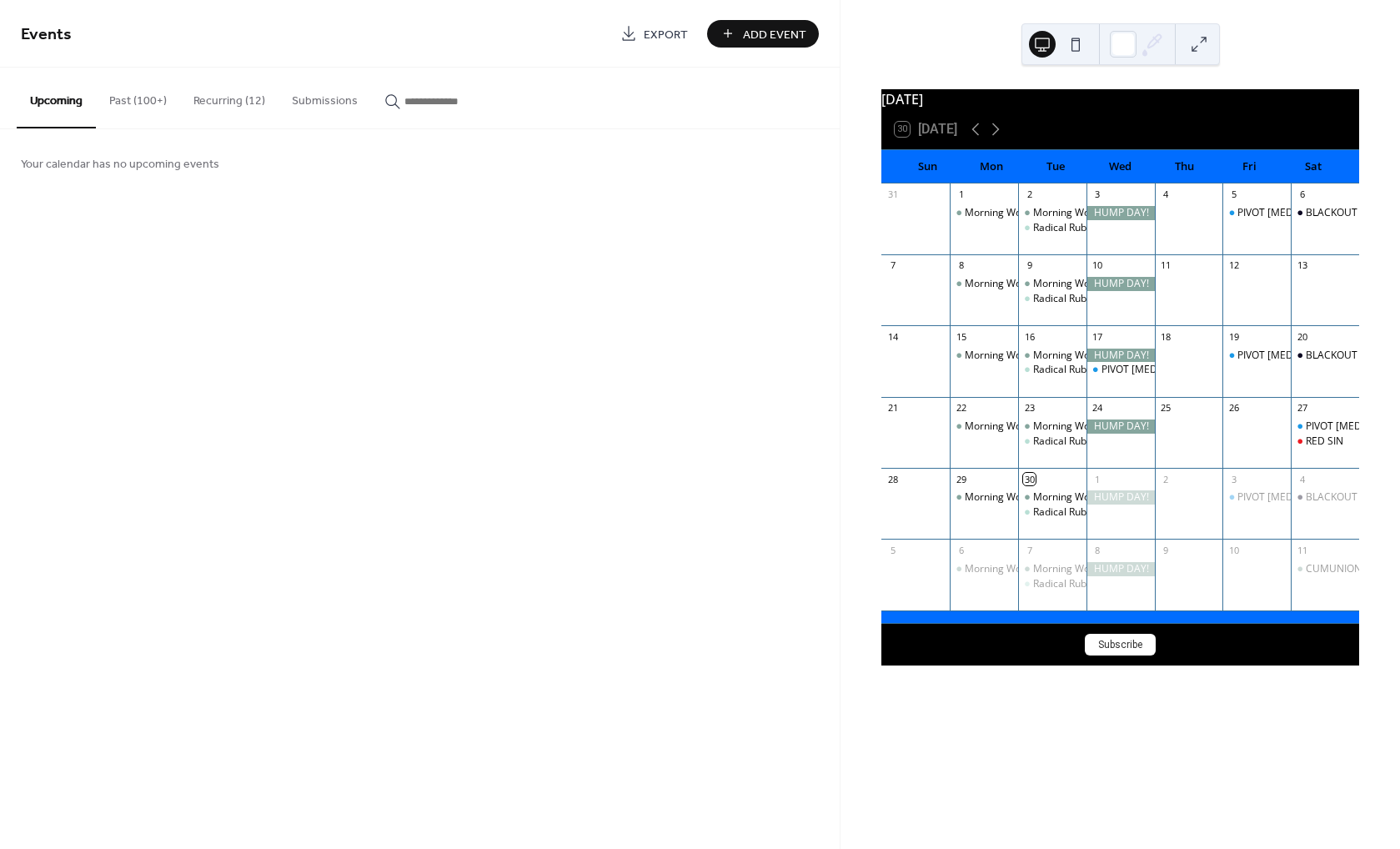
click at [214, 101] on button "Recurring (12)" at bounding box center [229, 97] width 98 height 59
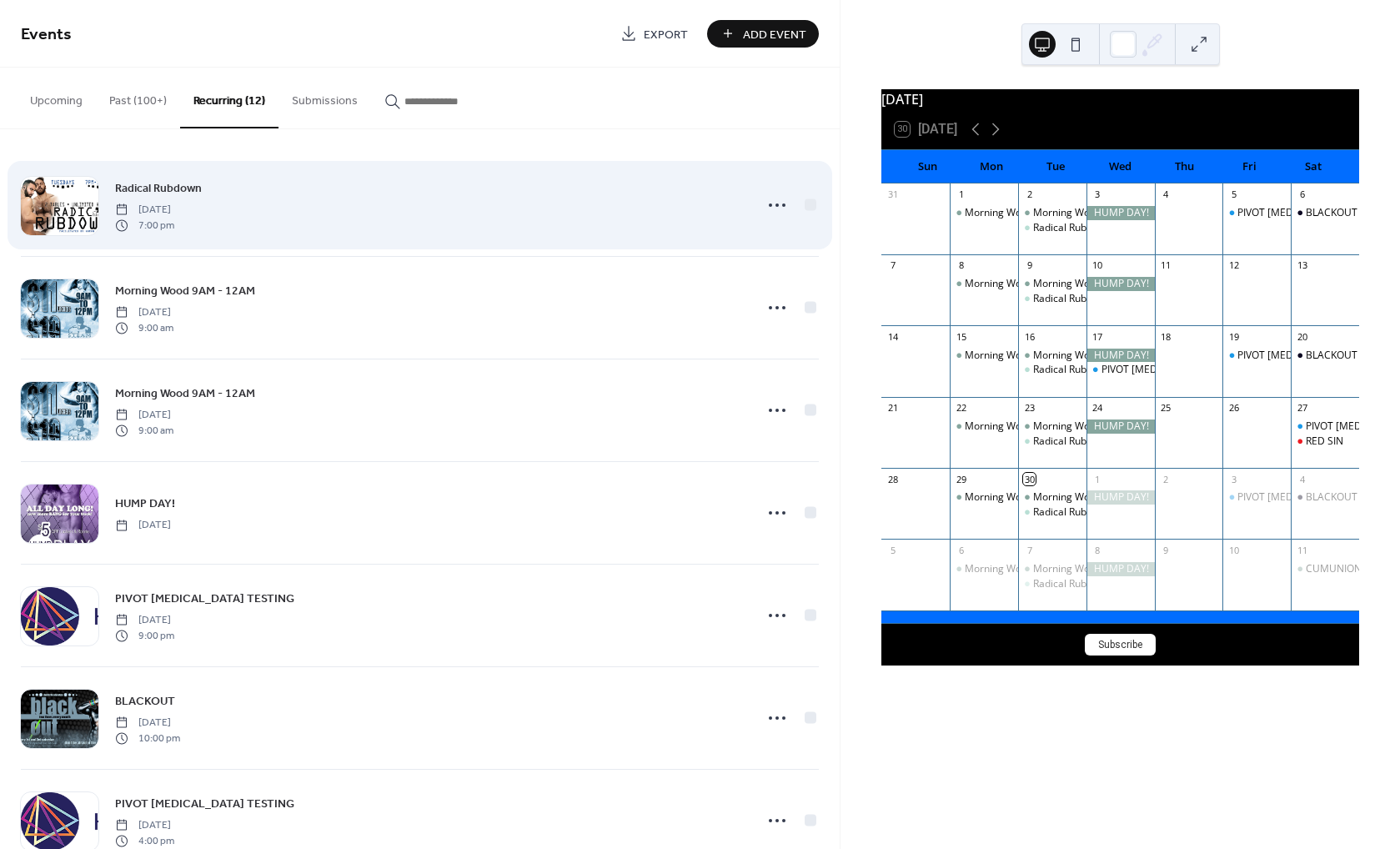
click at [175, 206] on span "Tuesday, August 6, 2024" at bounding box center [145, 210] width 59 height 15
click at [765, 203] on icon at bounding box center [777, 205] width 27 height 27
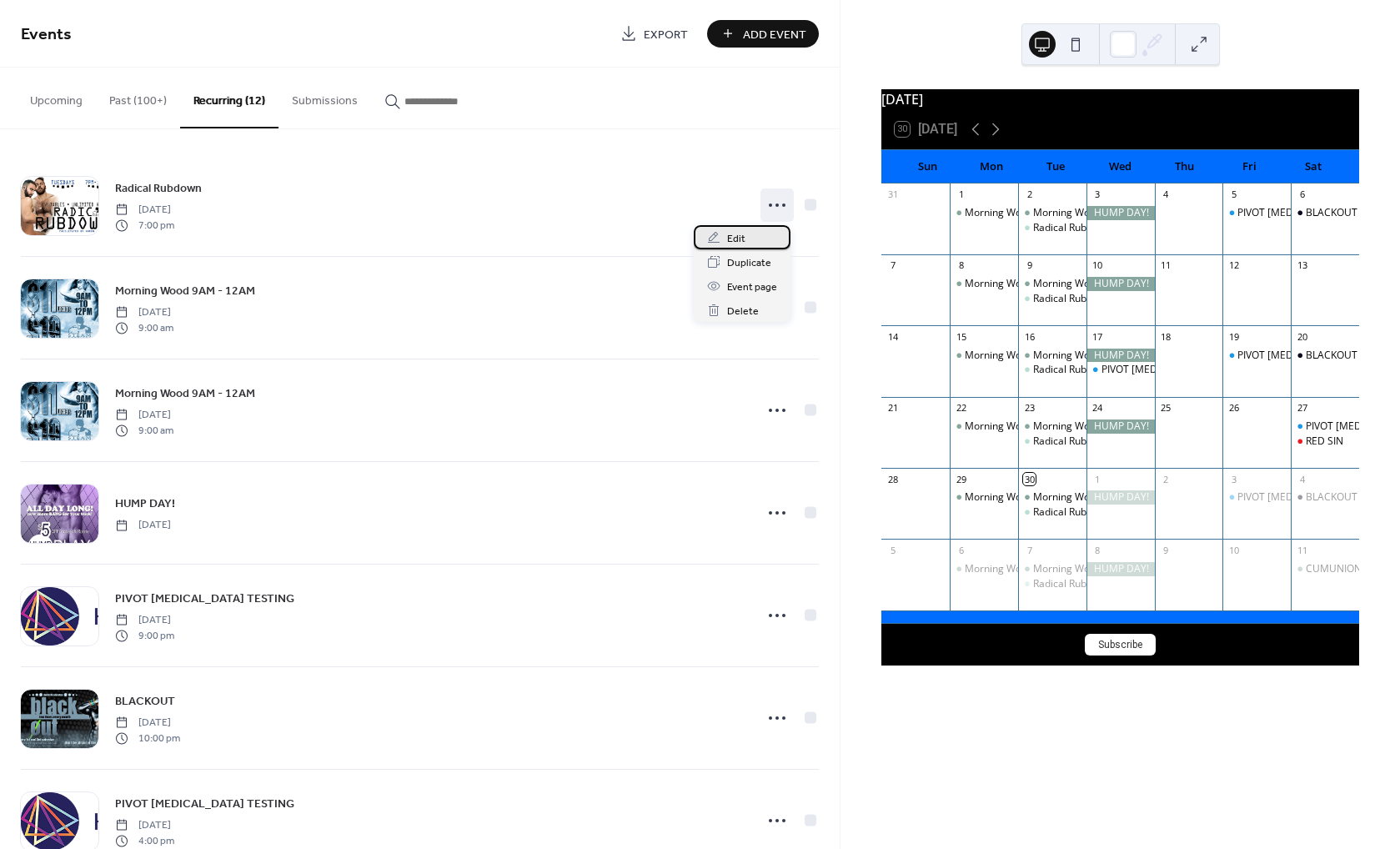
click at [745, 240] on div "Edit" at bounding box center [742, 237] width 96 height 24
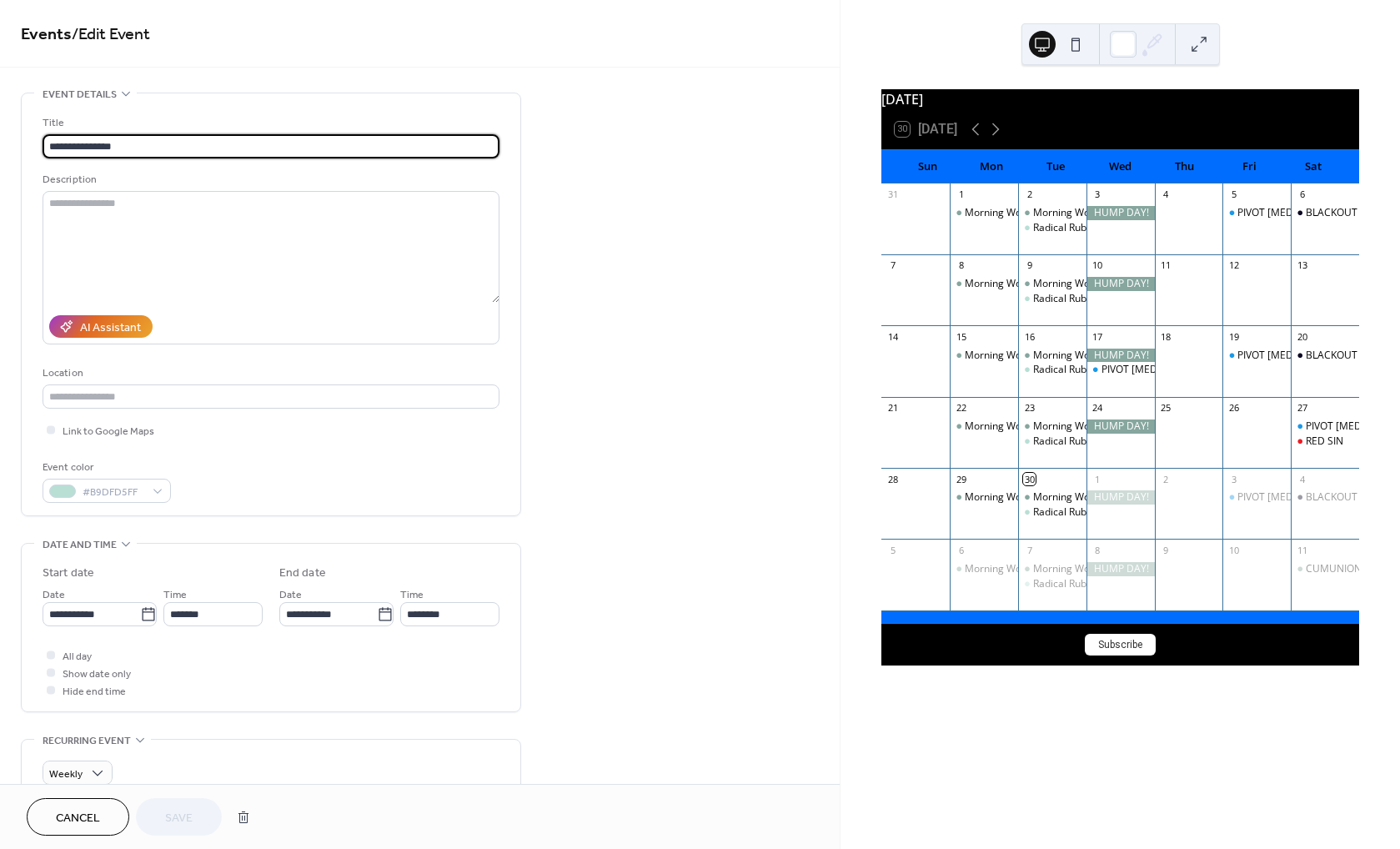
click at [66, 820] on span "Cancel" at bounding box center [78, 818] width 44 height 17
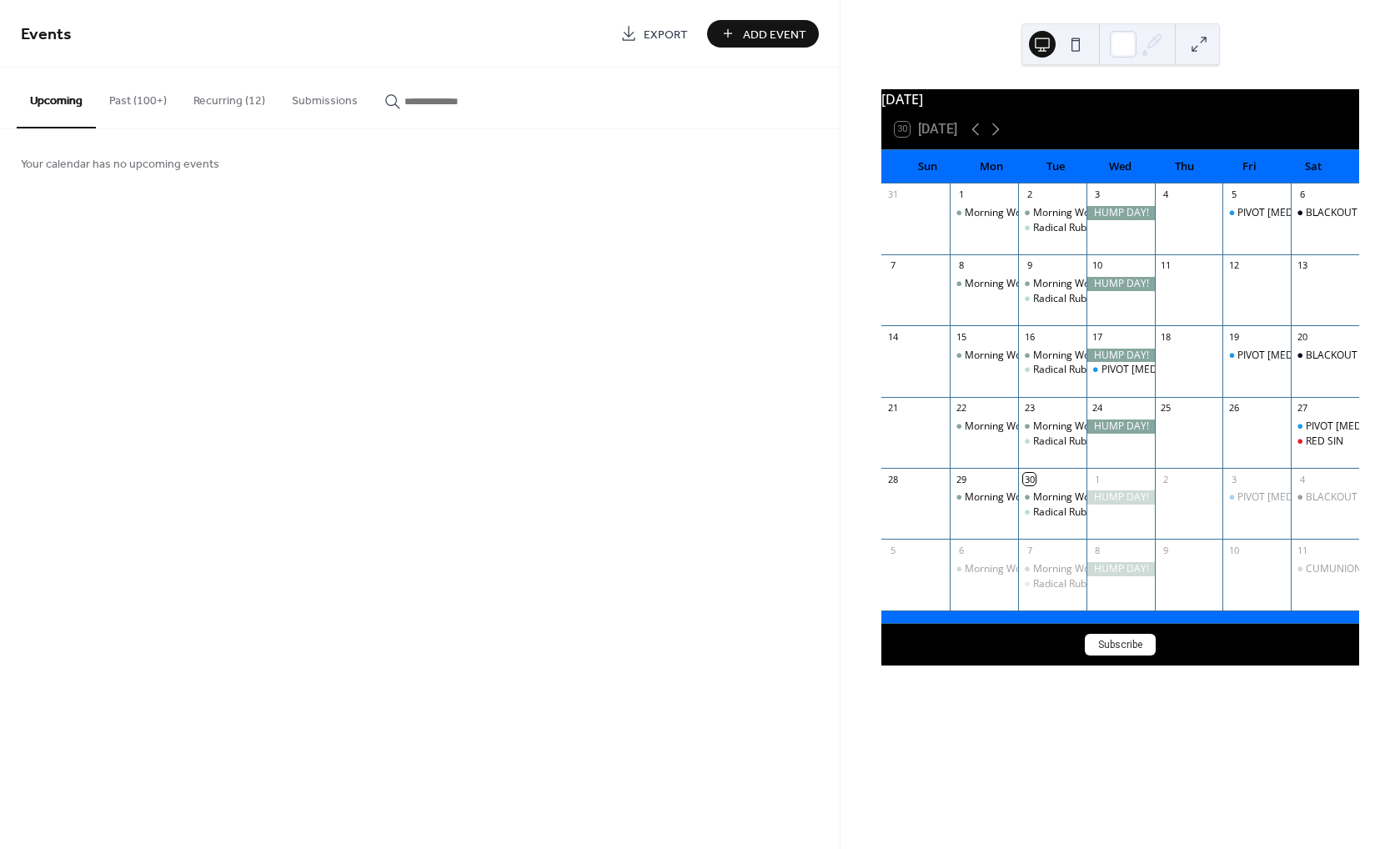
click at [221, 99] on button "Recurring (12)" at bounding box center [229, 97] width 98 height 59
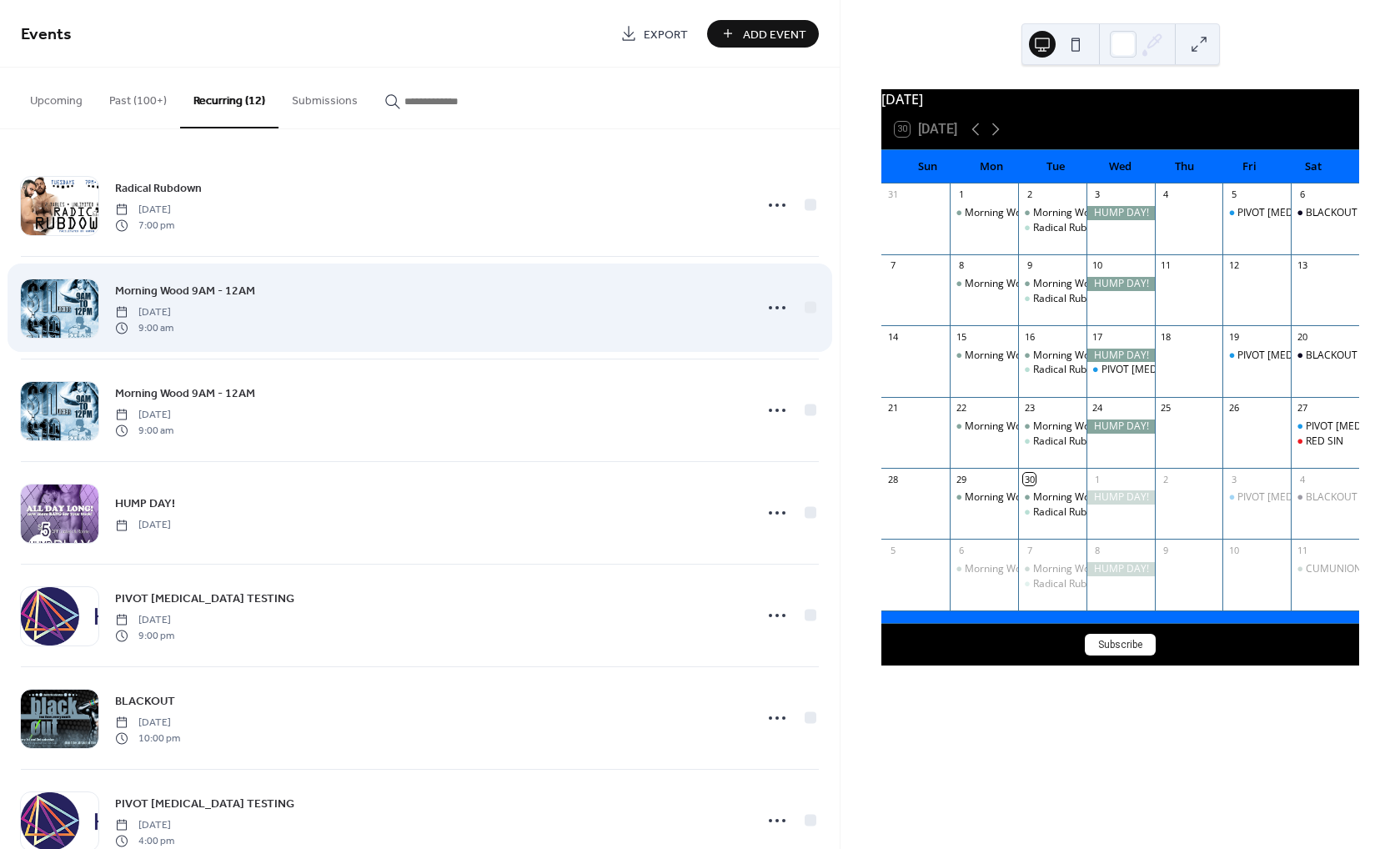
click at [341, 315] on div "Morning Wood 9AM - 12AM Monday, September 2, 2024 9:00 am" at bounding box center [429, 307] width 629 height 53
click at [780, 309] on icon at bounding box center [777, 307] width 27 height 27
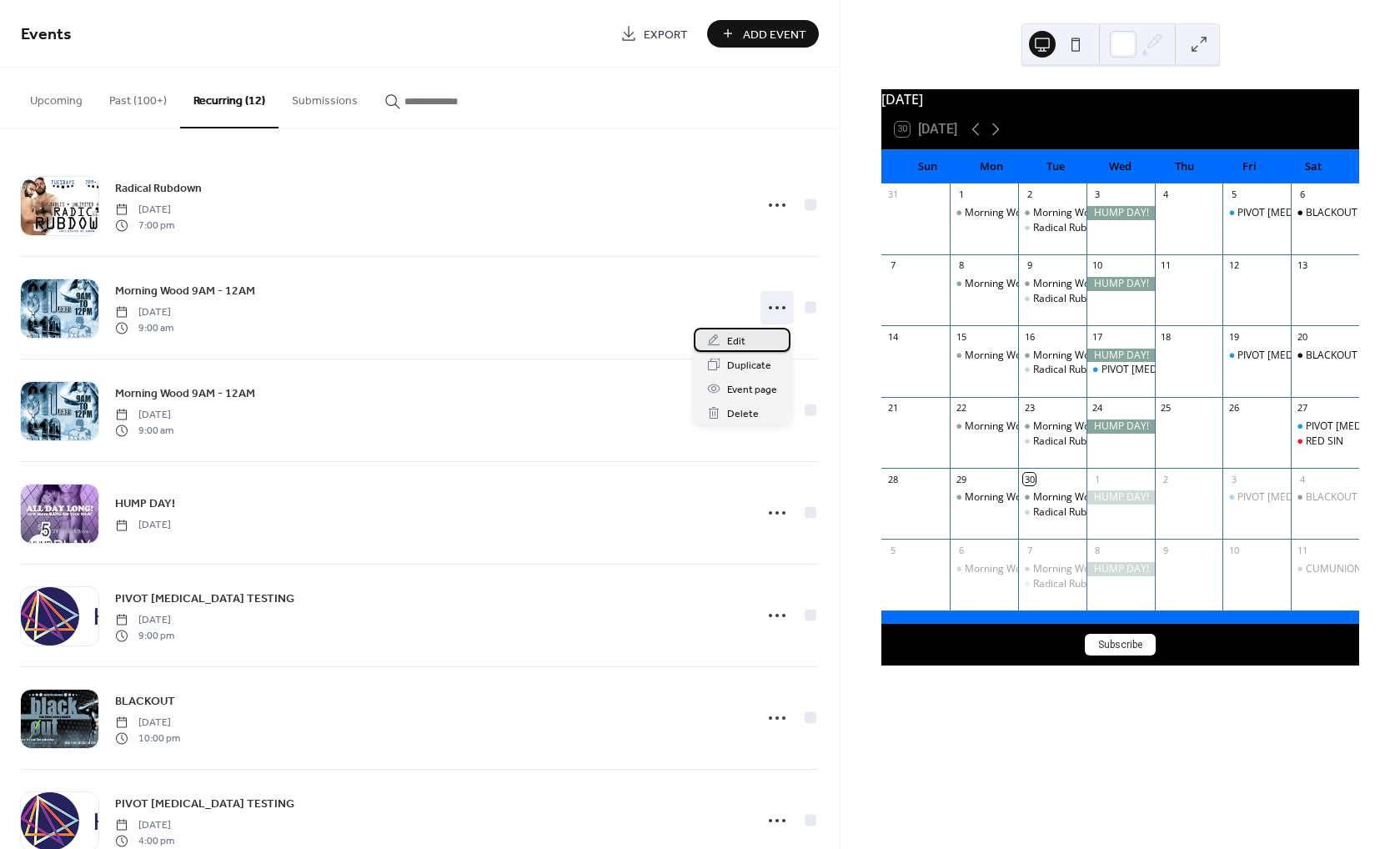
click at [741, 341] on span "Edit" at bounding box center [736, 342] width 18 height 17
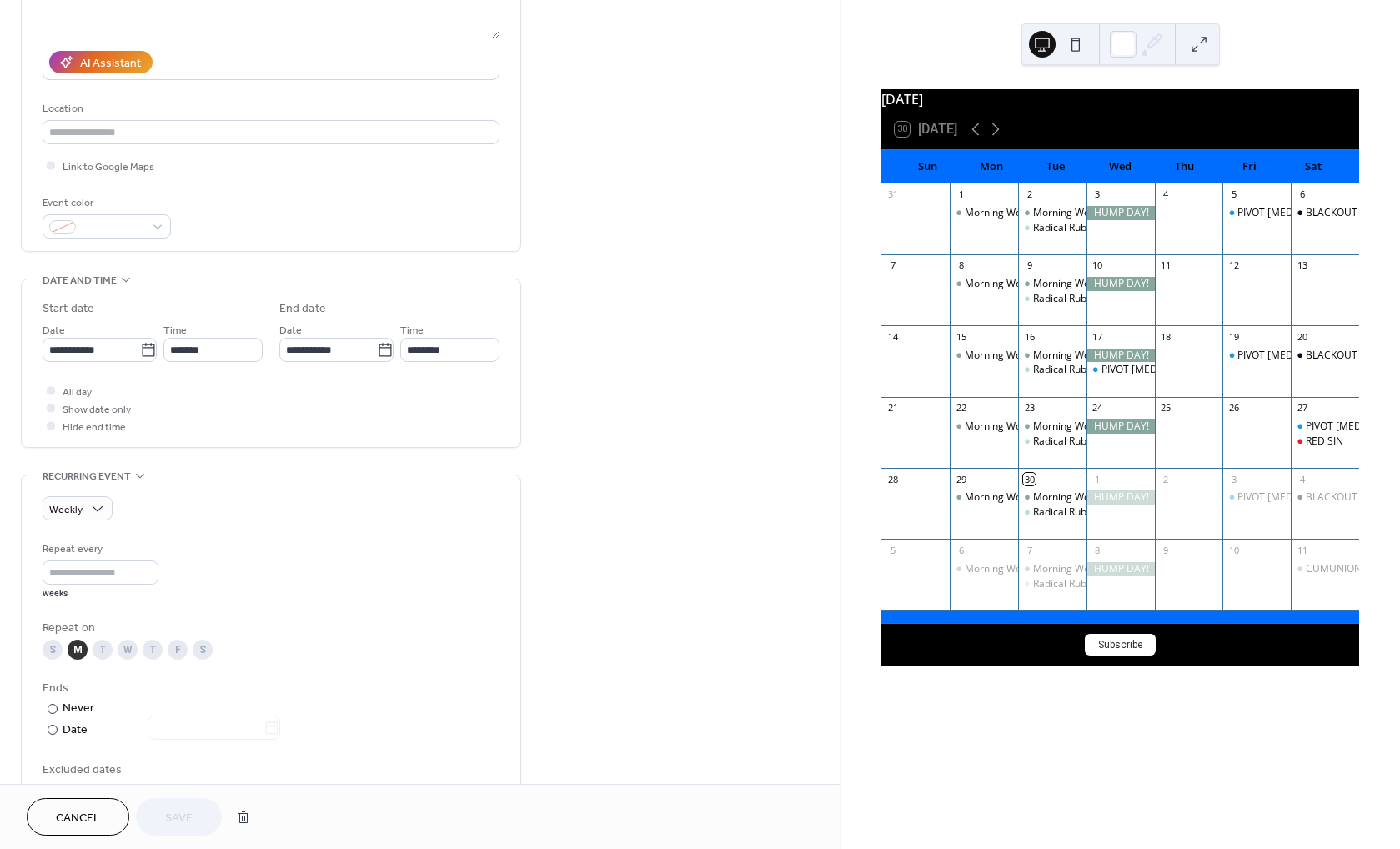
scroll to position [375, 0]
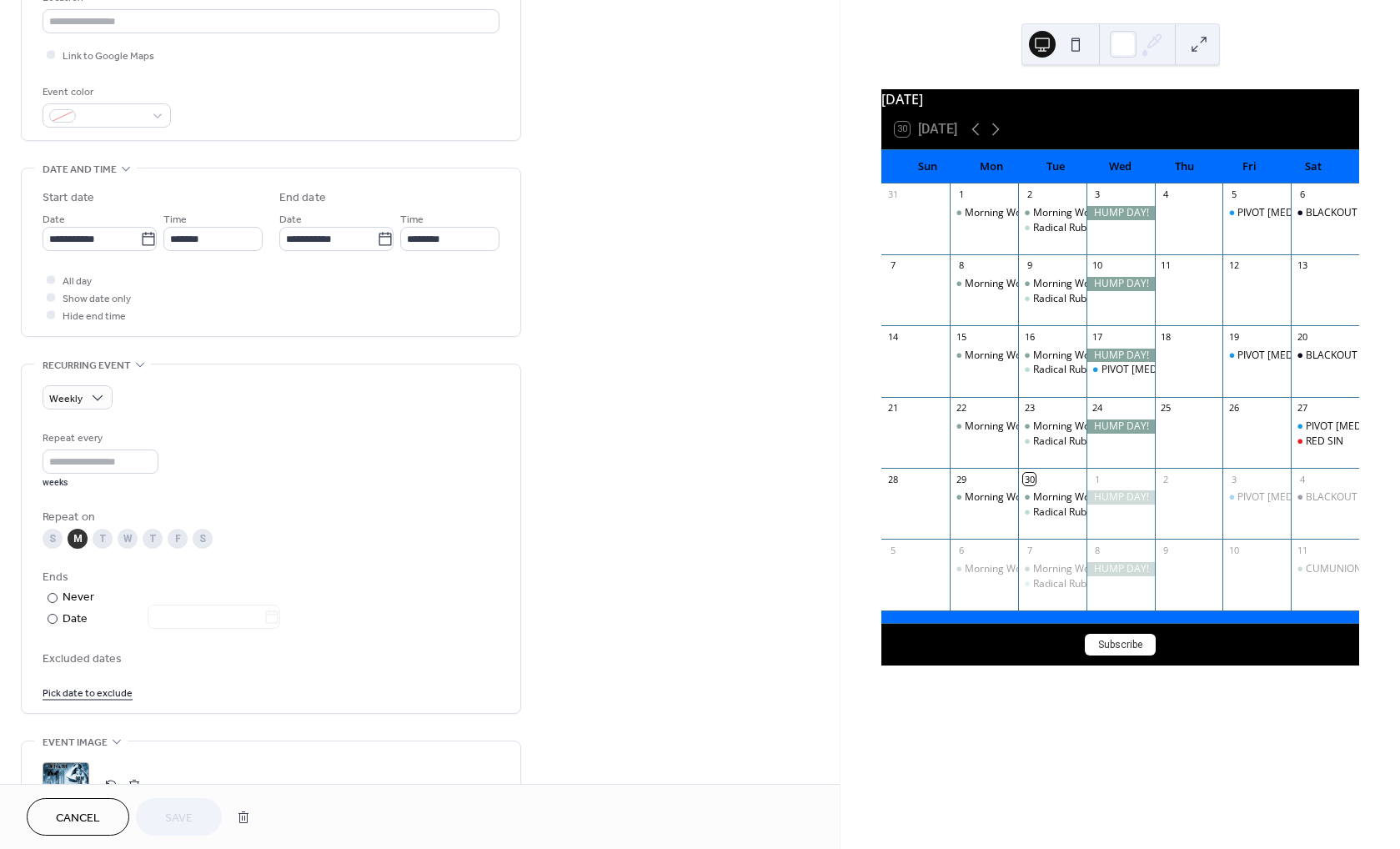
click at [124, 546] on div "W" at bounding box center [127, 538] width 20 height 20
click at [157, 545] on div "T" at bounding box center [152, 538] width 20 height 20
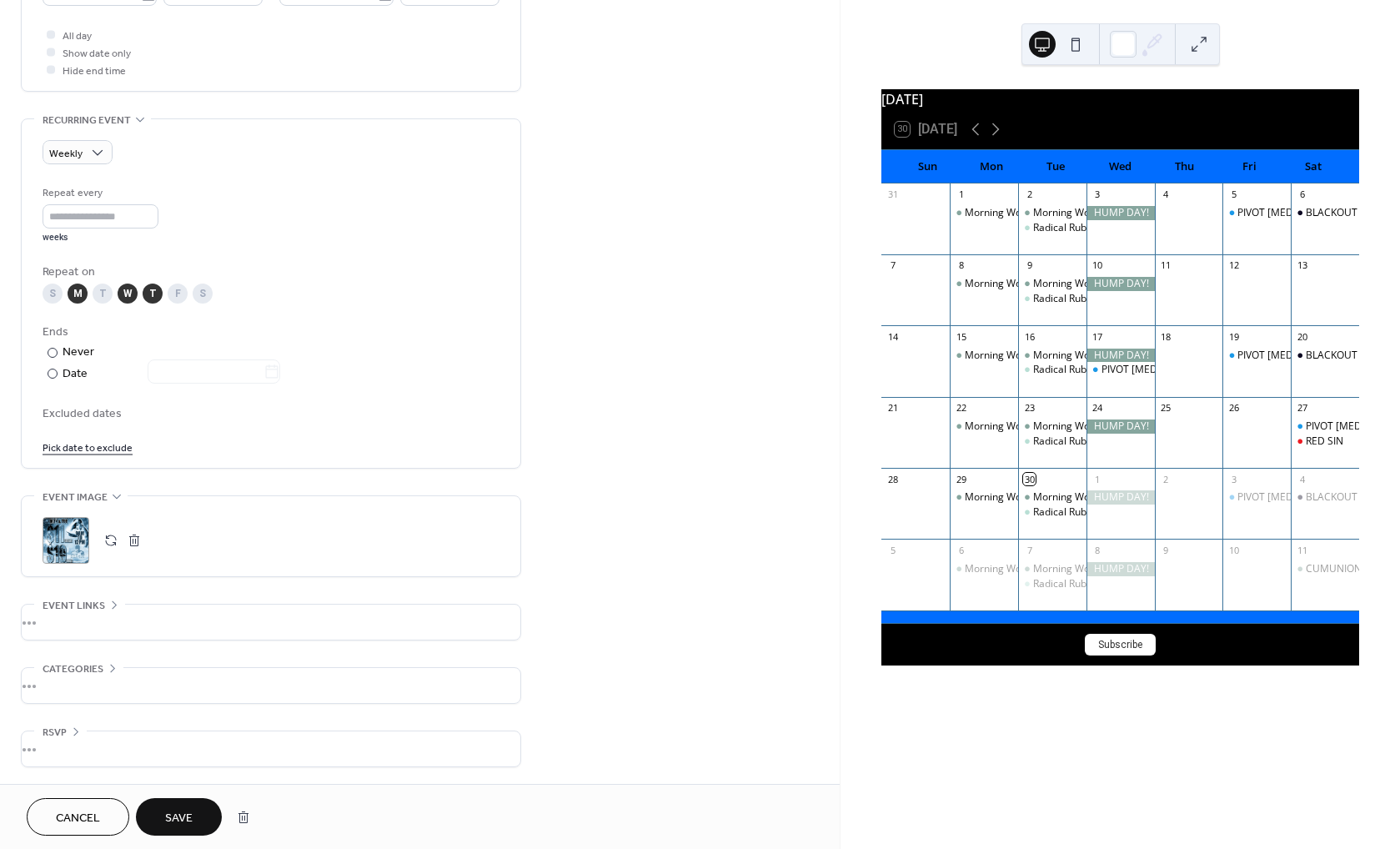
scroll to position [324, 0]
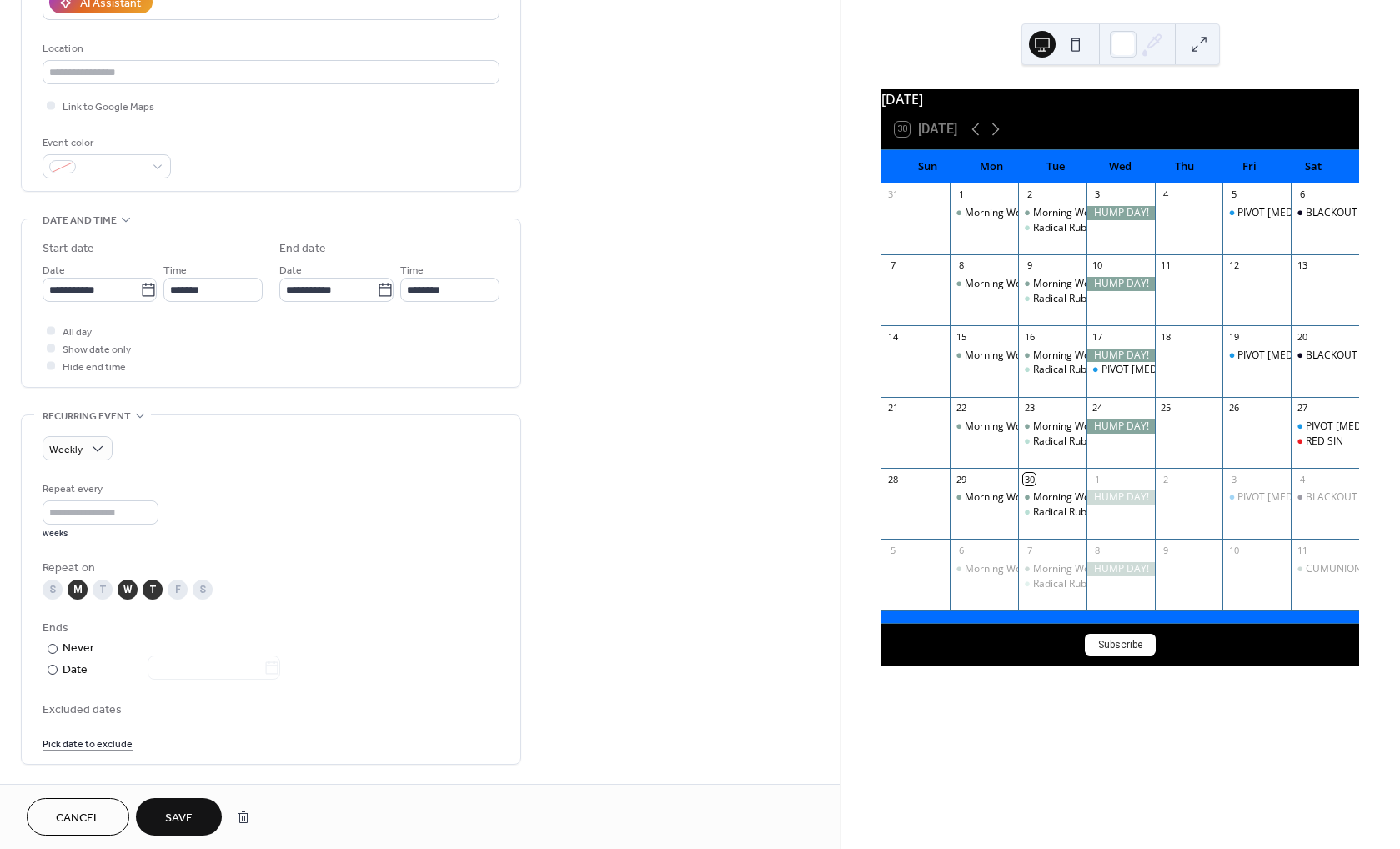
click at [171, 818] on span "Save" at bounding box center [178, 818] width 28 height 17
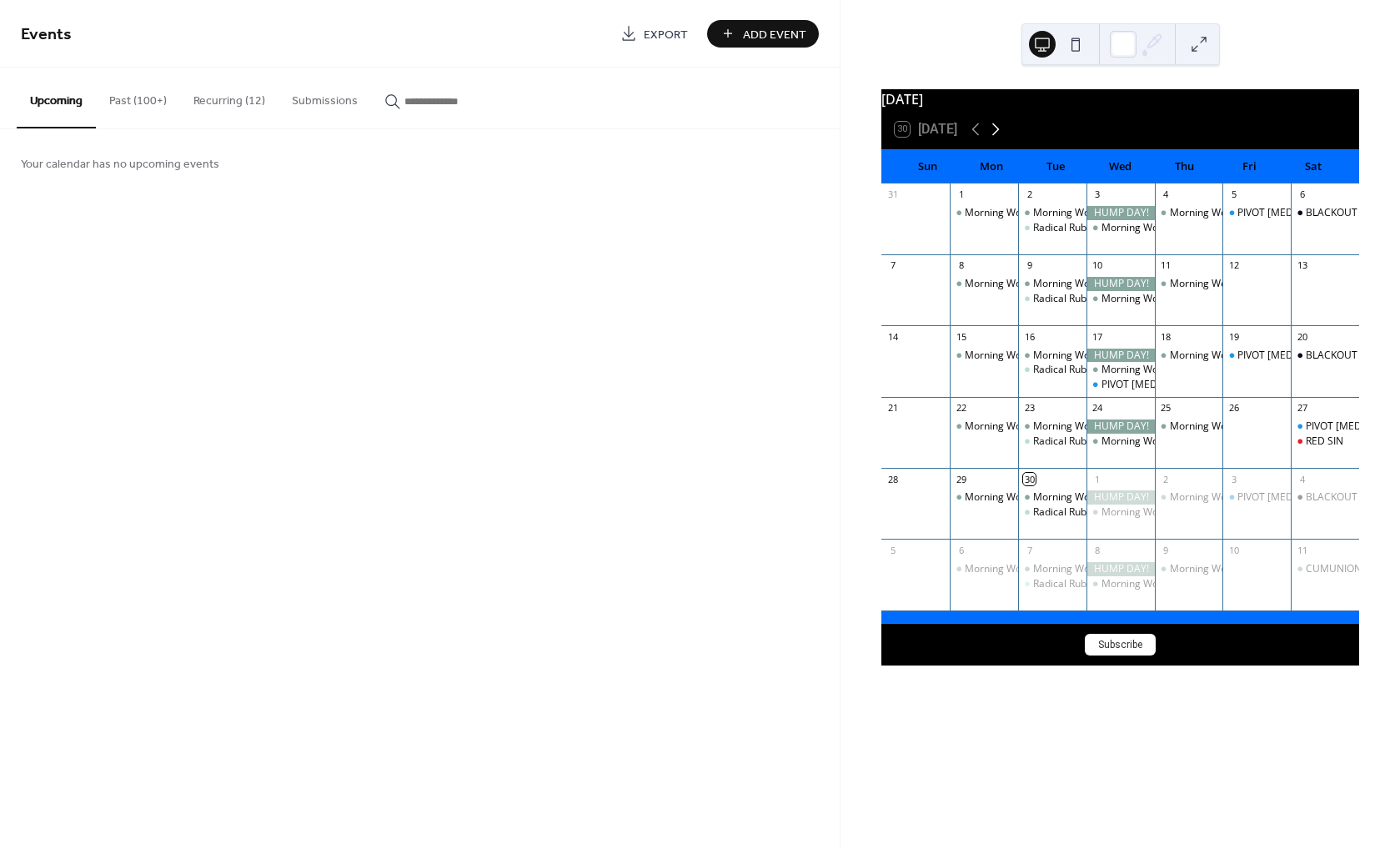
click at [1000, 135] on icon at bounding box center [996, 129] width 8 height 12
click at [998, 136] on icon at bounding box center [995, 129] width 20 height 20
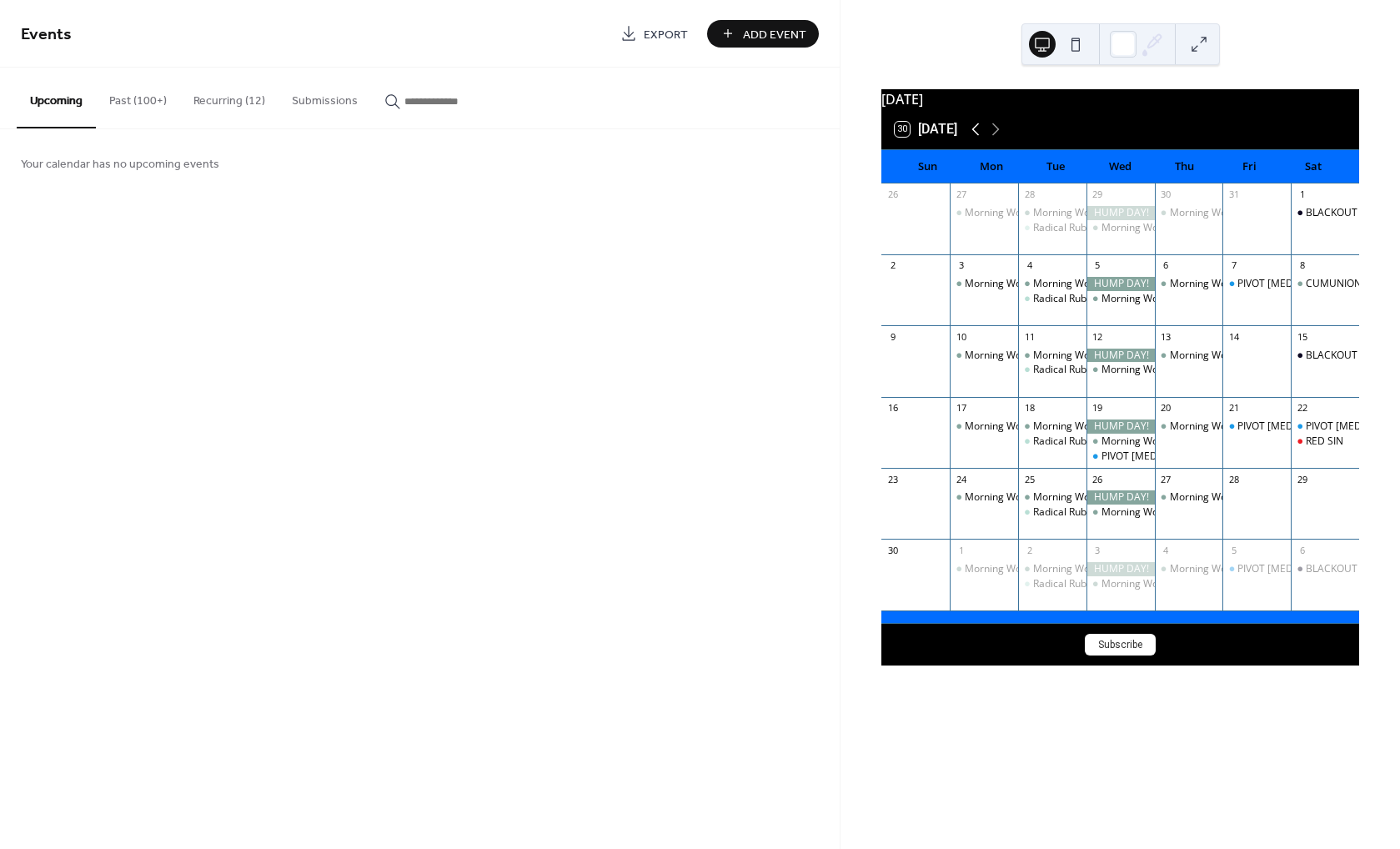
click at [977, 135] on icon at bounding box center [976, 129] width 8 height 12
drag, startPoint x: 230, startPoint y: 102, endPoint x: 338, endPoint y: 149, distance: 117.8
click at [230, 101] on button "Recurring (12)" at bounding box center [229, 97] width 98 height 59
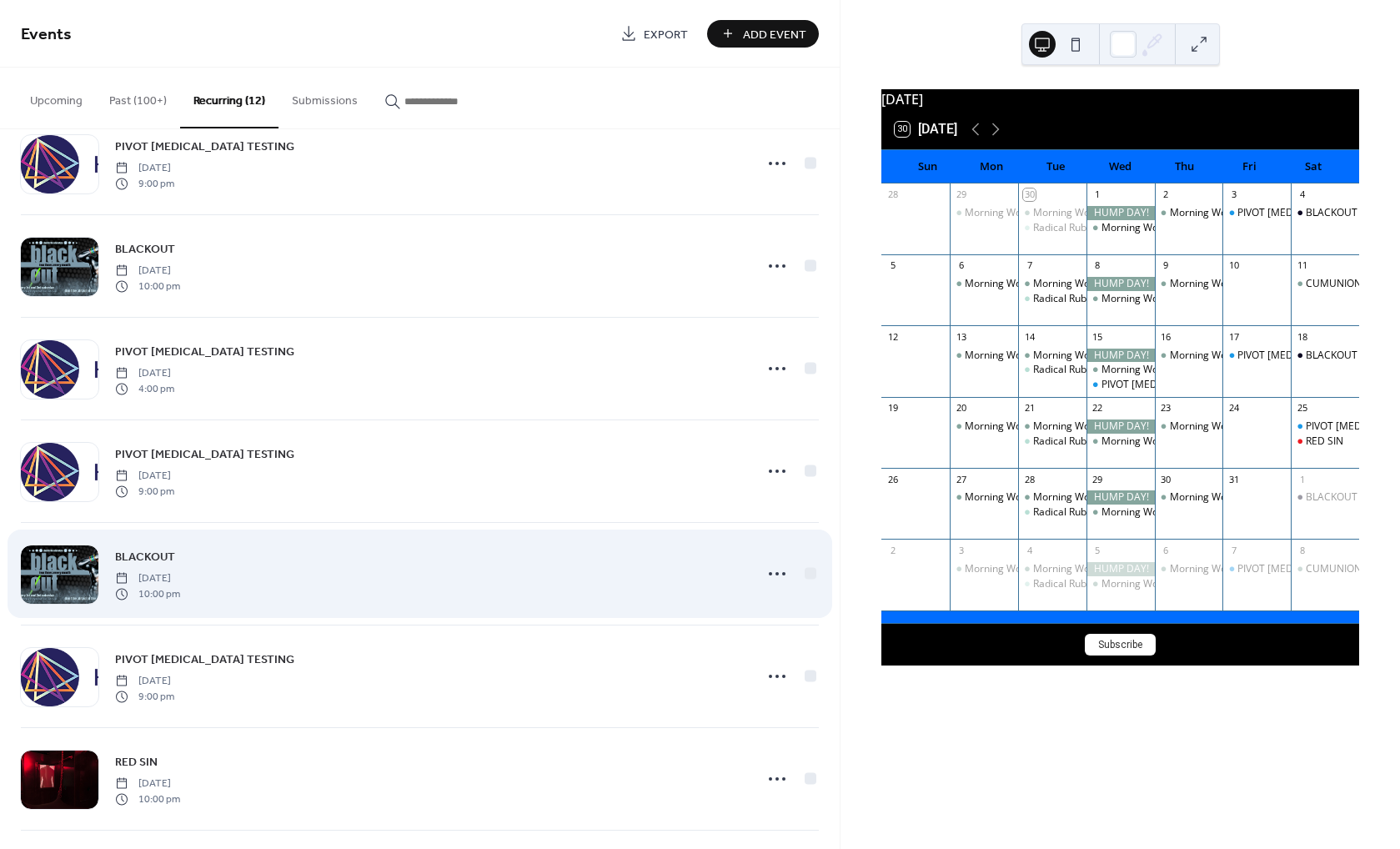
scroll to position [560, 0]
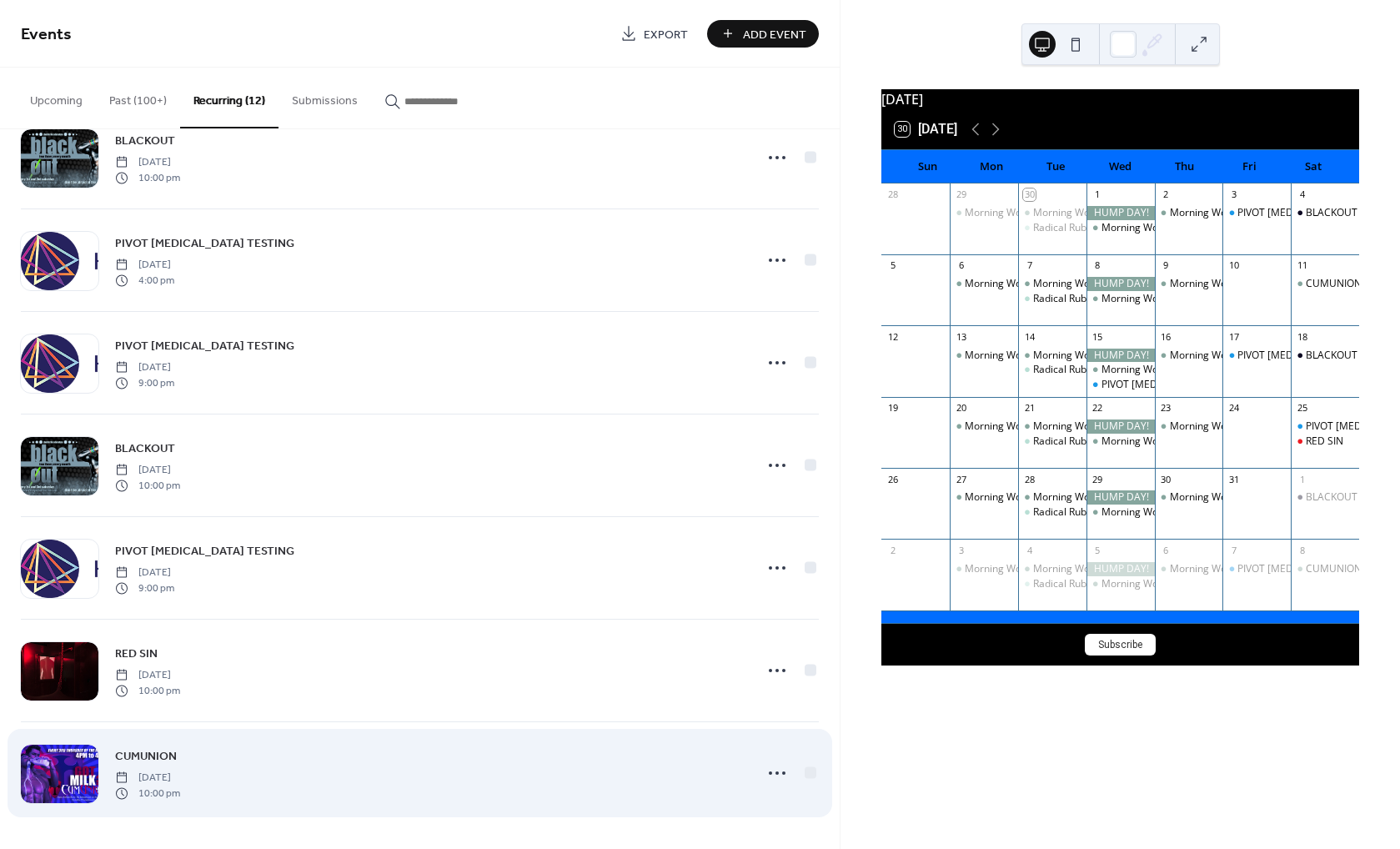
click at [180, 780] on span "Saturday, October 11, 2025" at bounding box center [148, 777] width 65 height 15
click at [783, 773] on circle at bounding box center [784, 772] width 3 height 3
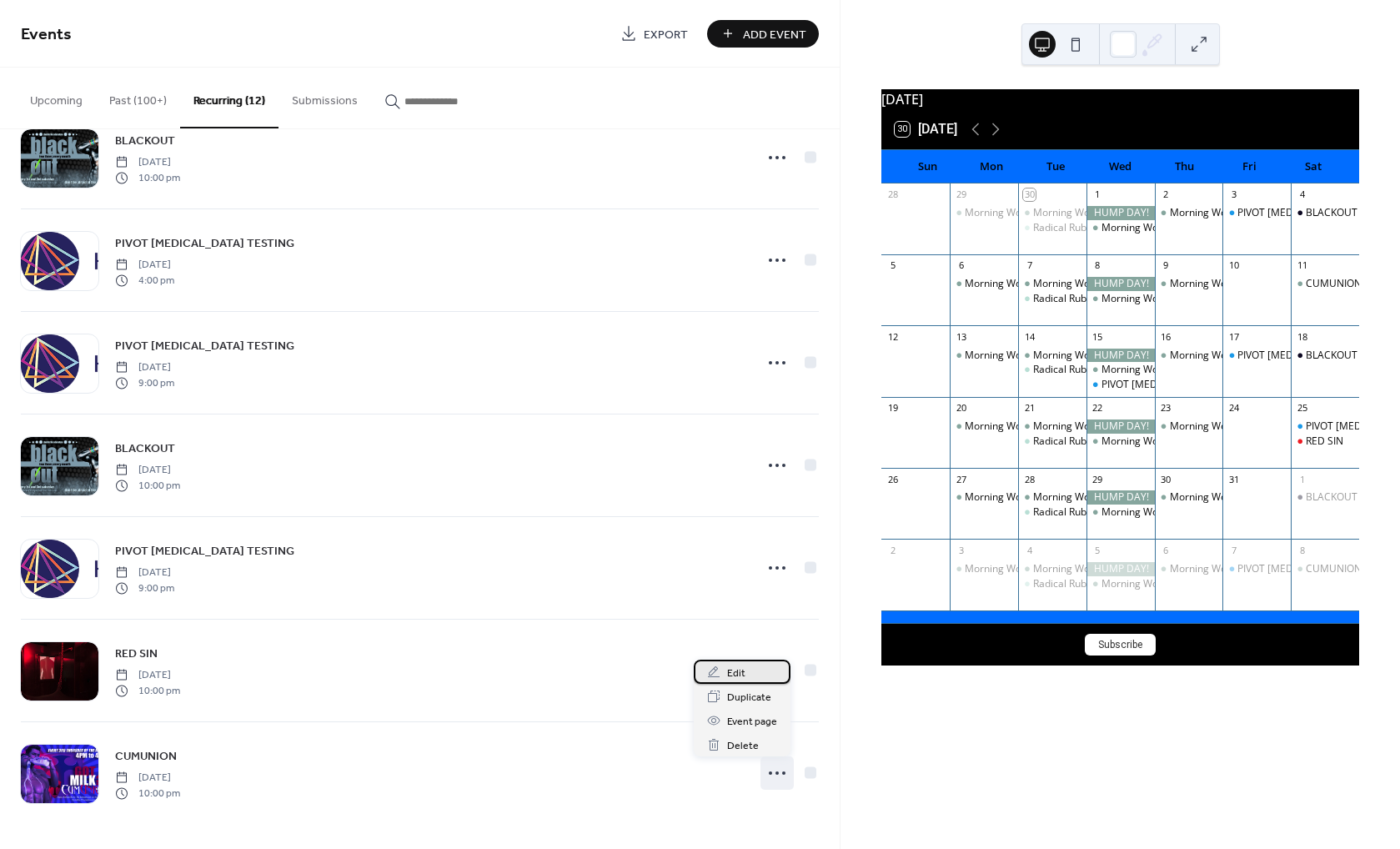
click at [739, 674] on span "Edit" at bounding box center [736, 673] width 18 height 17
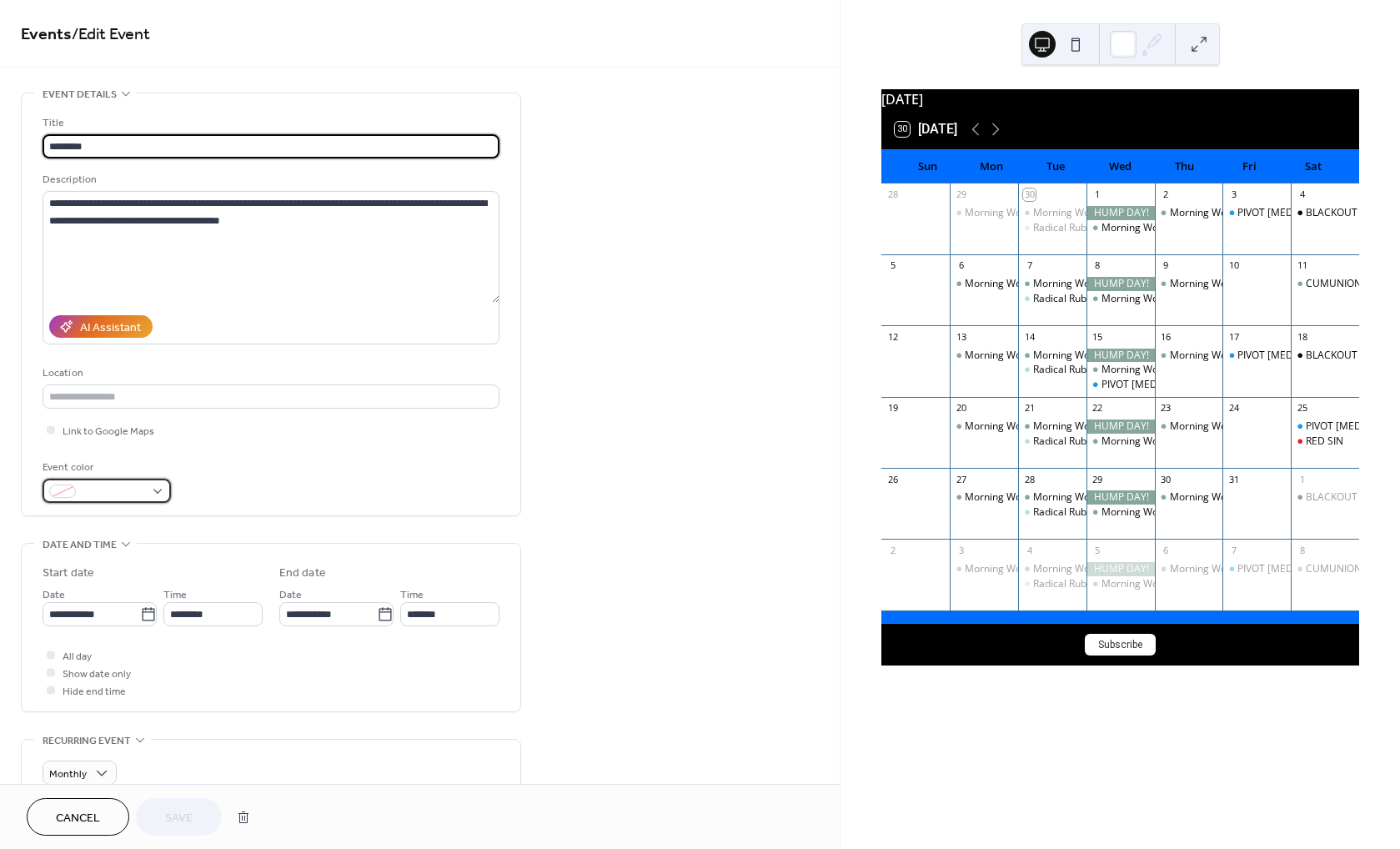
click at [135, 487] on span at bounding box center [114, 492] width 62 height 17
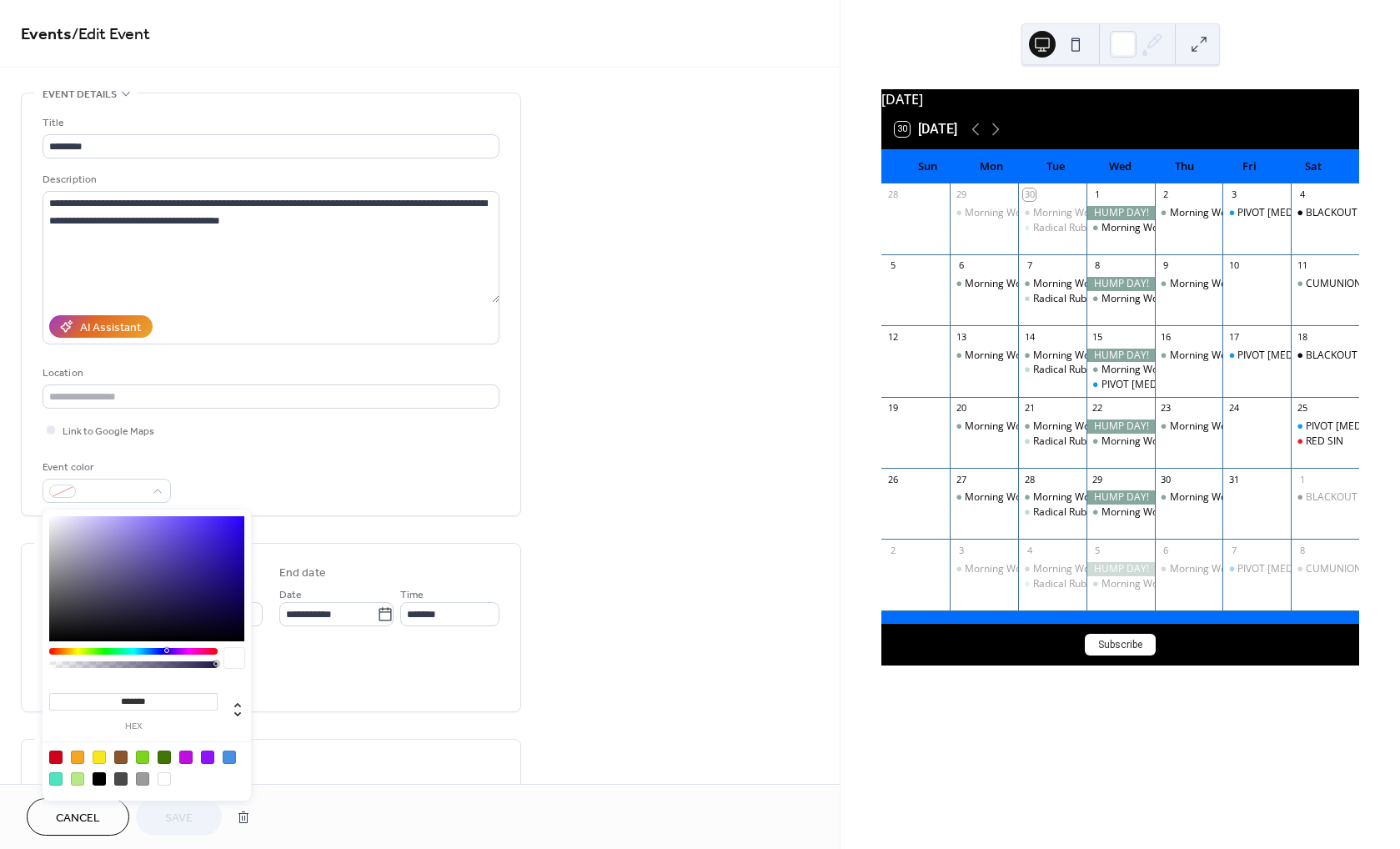
click at [52, 756] on div at bounding box center [56, 756] width 13 height 13
type input "*******"
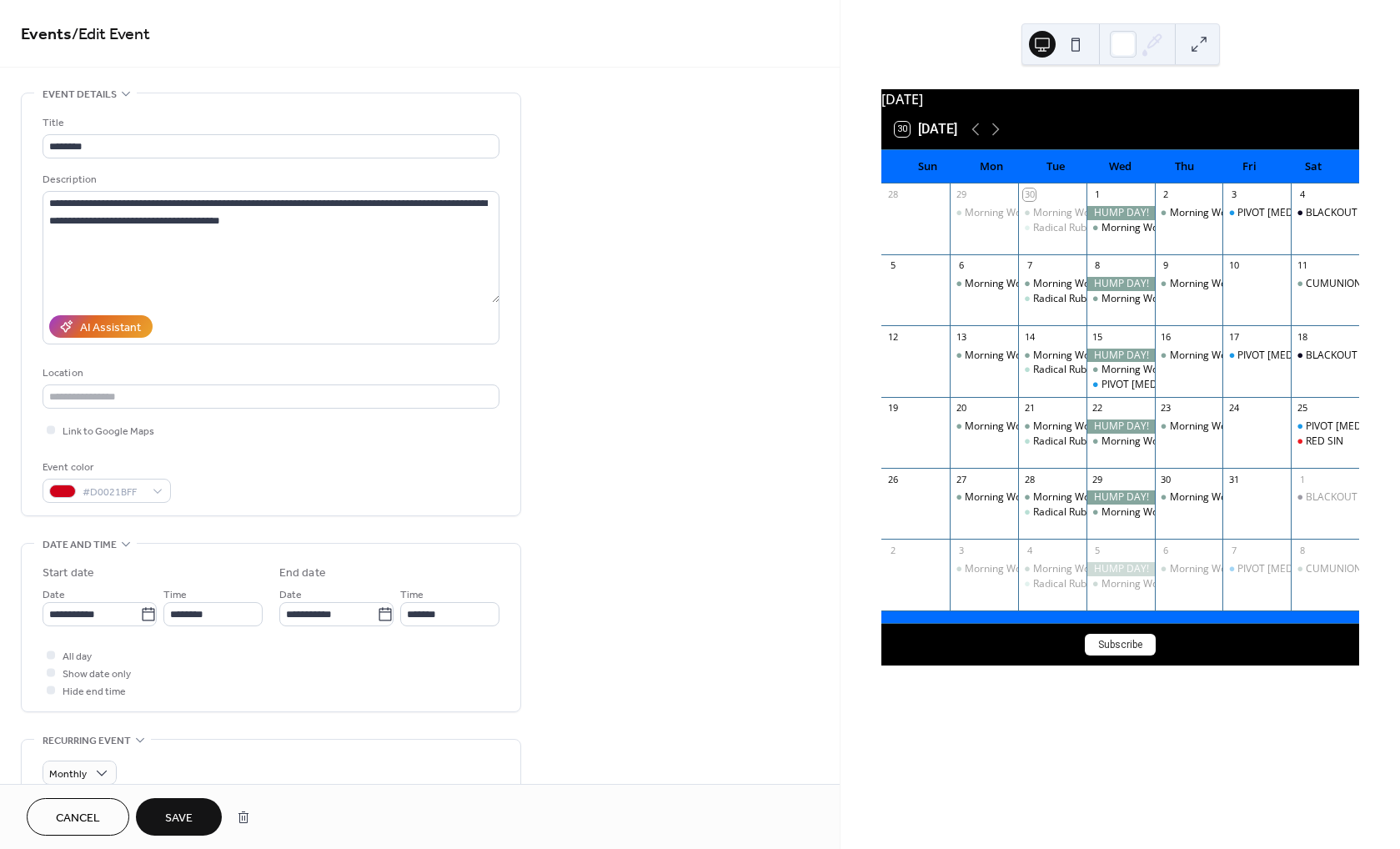
click at [185, 821] on span "Save" at bounding box center [178, 818] width 28 height 17
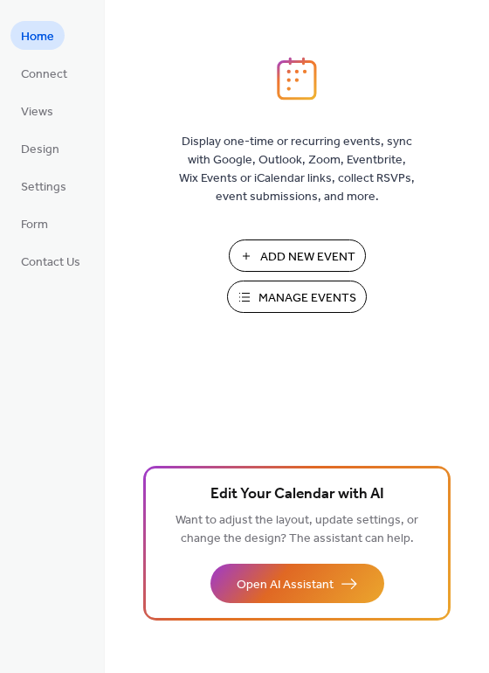
click at [279, 301] on span "Manage Events" at bounding box center [308, 298] width 98 height 18
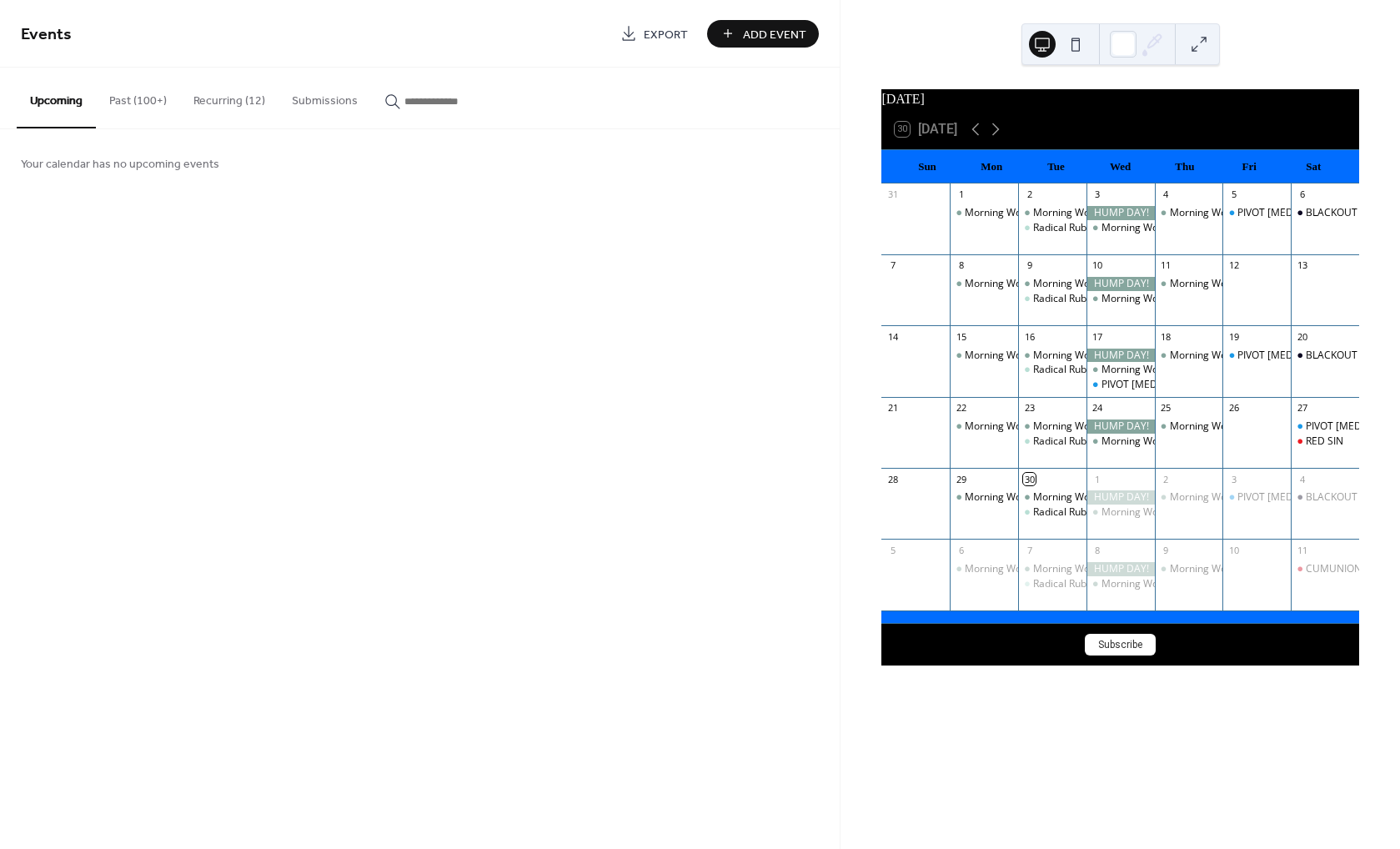
click at [241, 99] on button "Recurring (12)" at bounding box center [229, 97] width 98 height 59
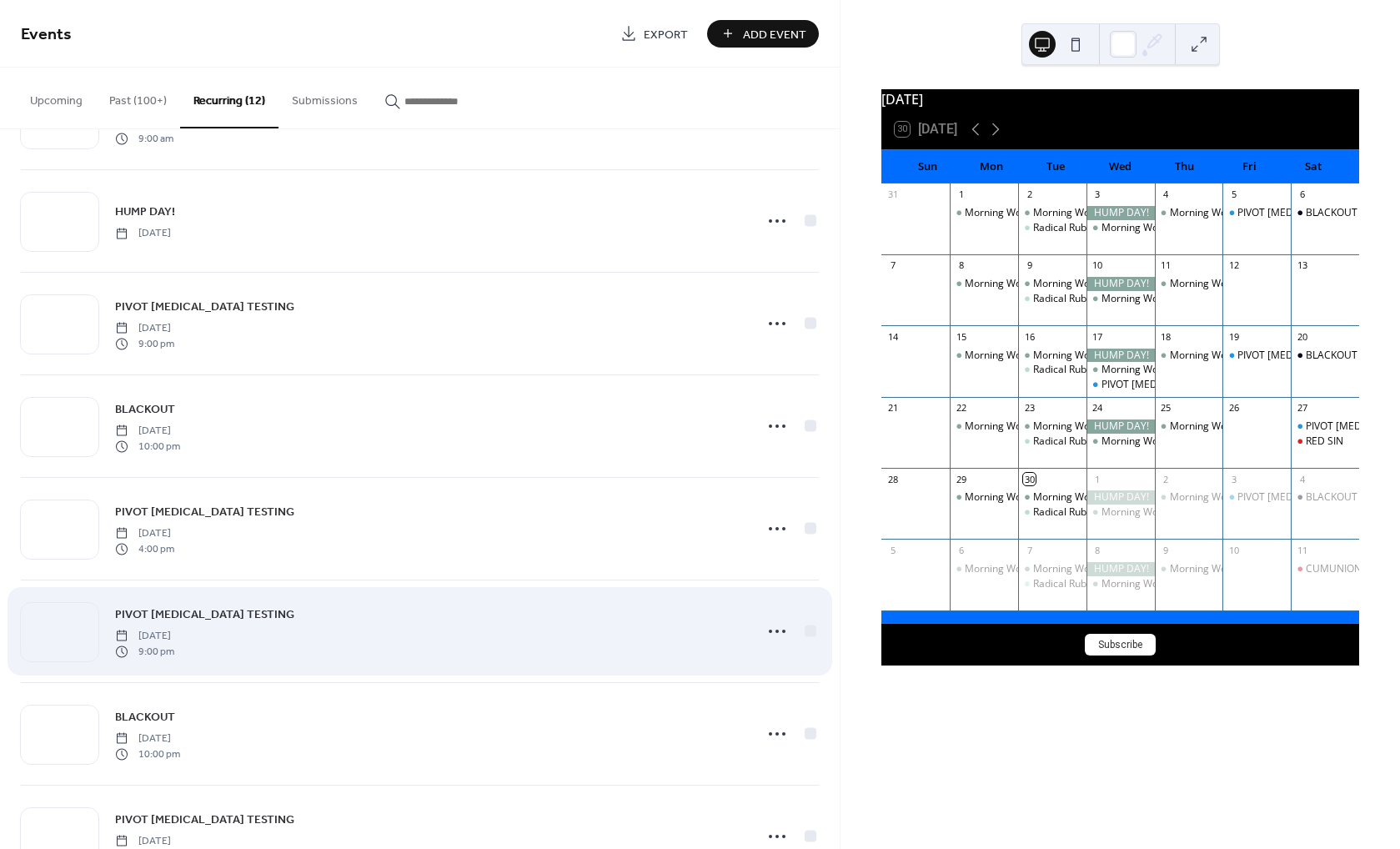
scroll to position [560, 0]
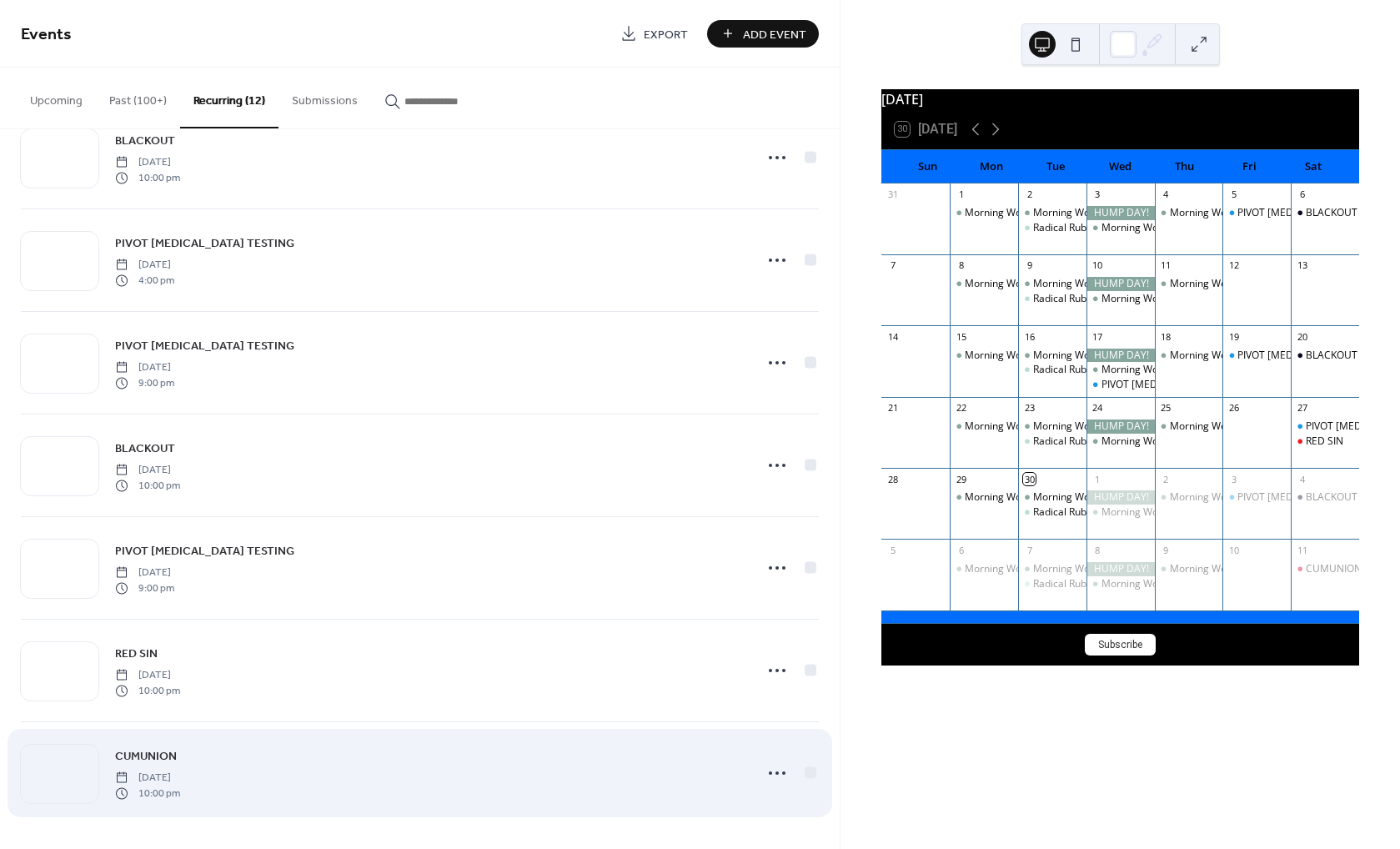
click at [72, 770] on div at bounding box center [59, 773] width 77 height 58
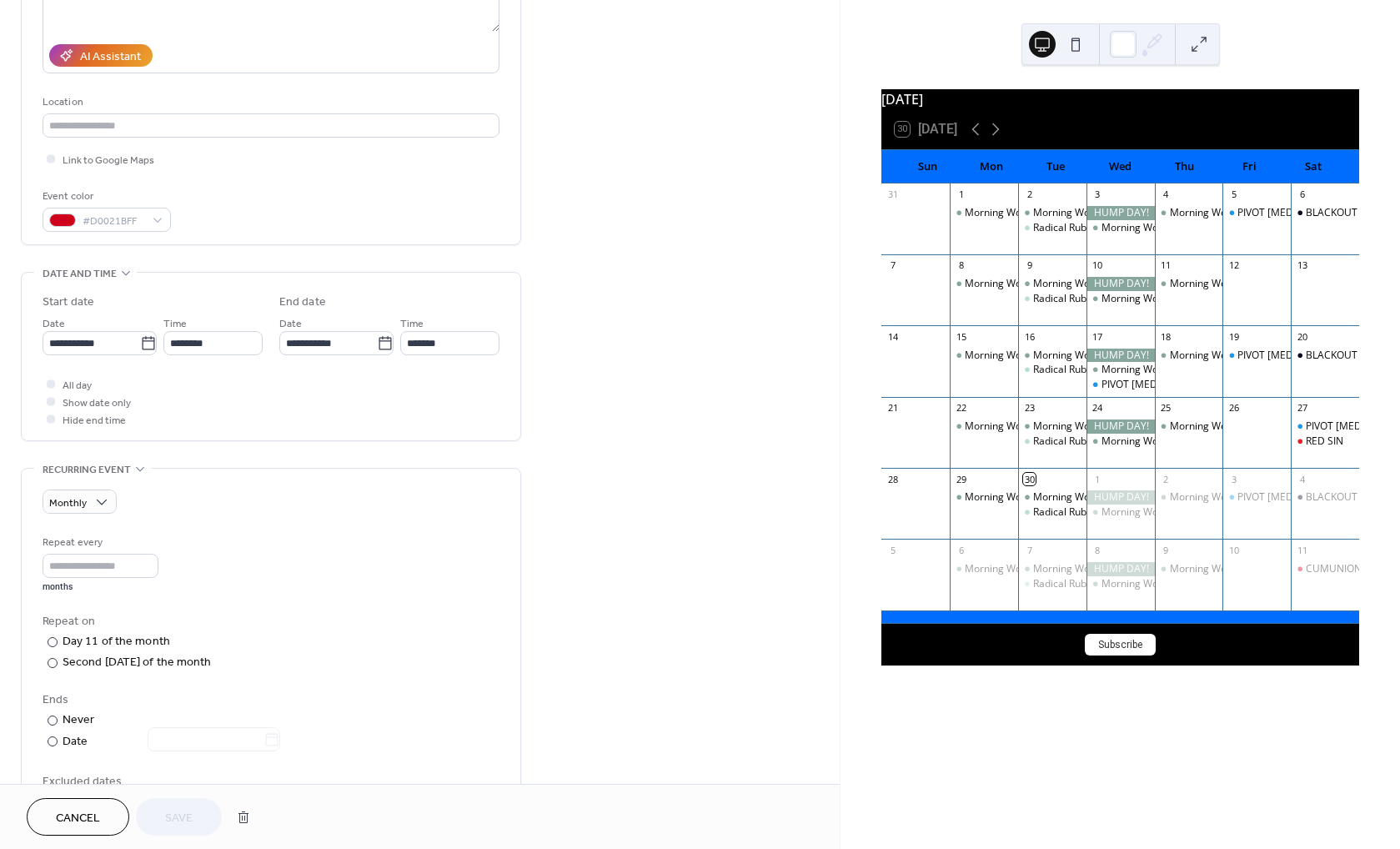
scroll to position [619, 0]
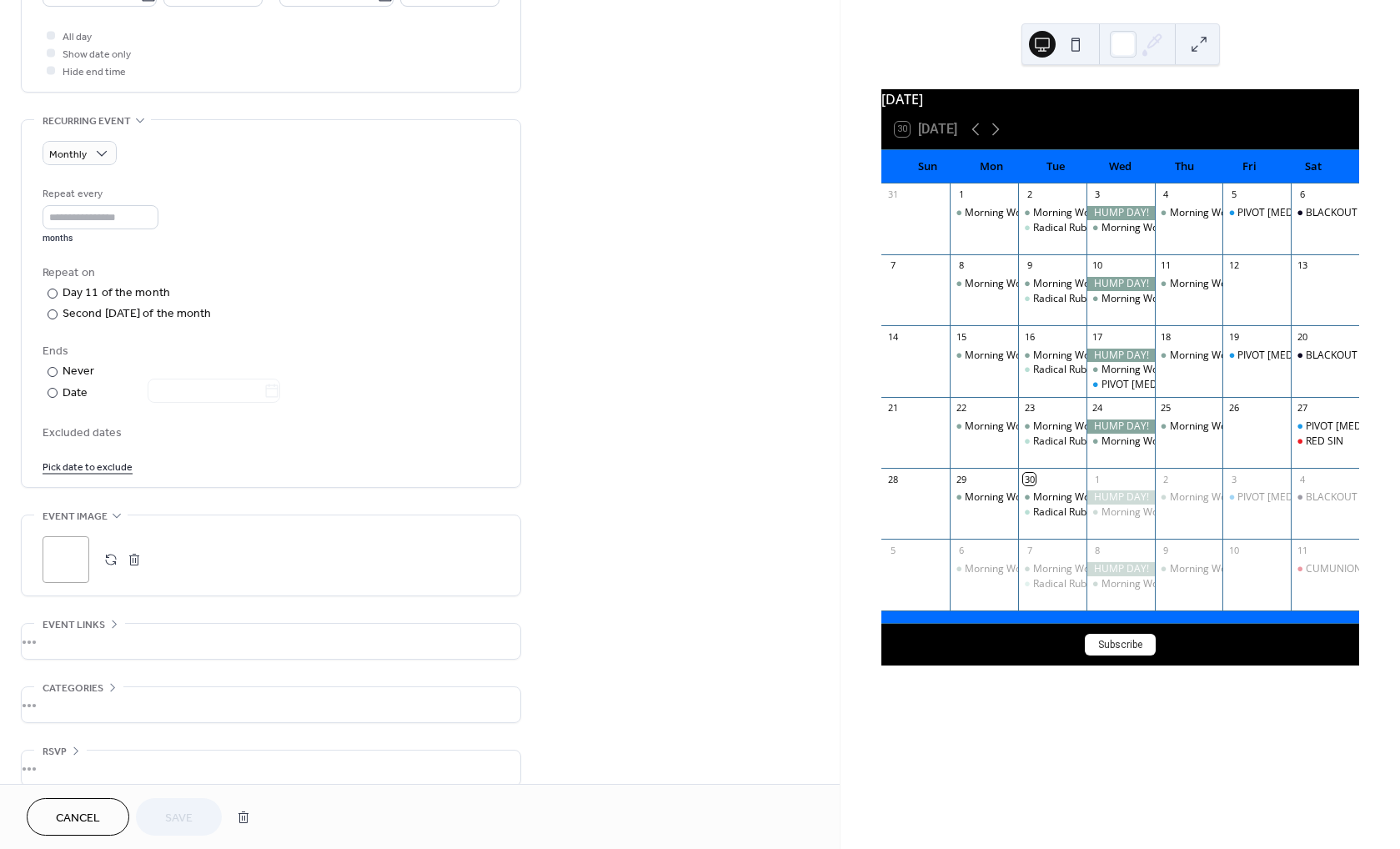
click at [62, 566] on div ";" at bounding box center [66, 559] width 47 height 47
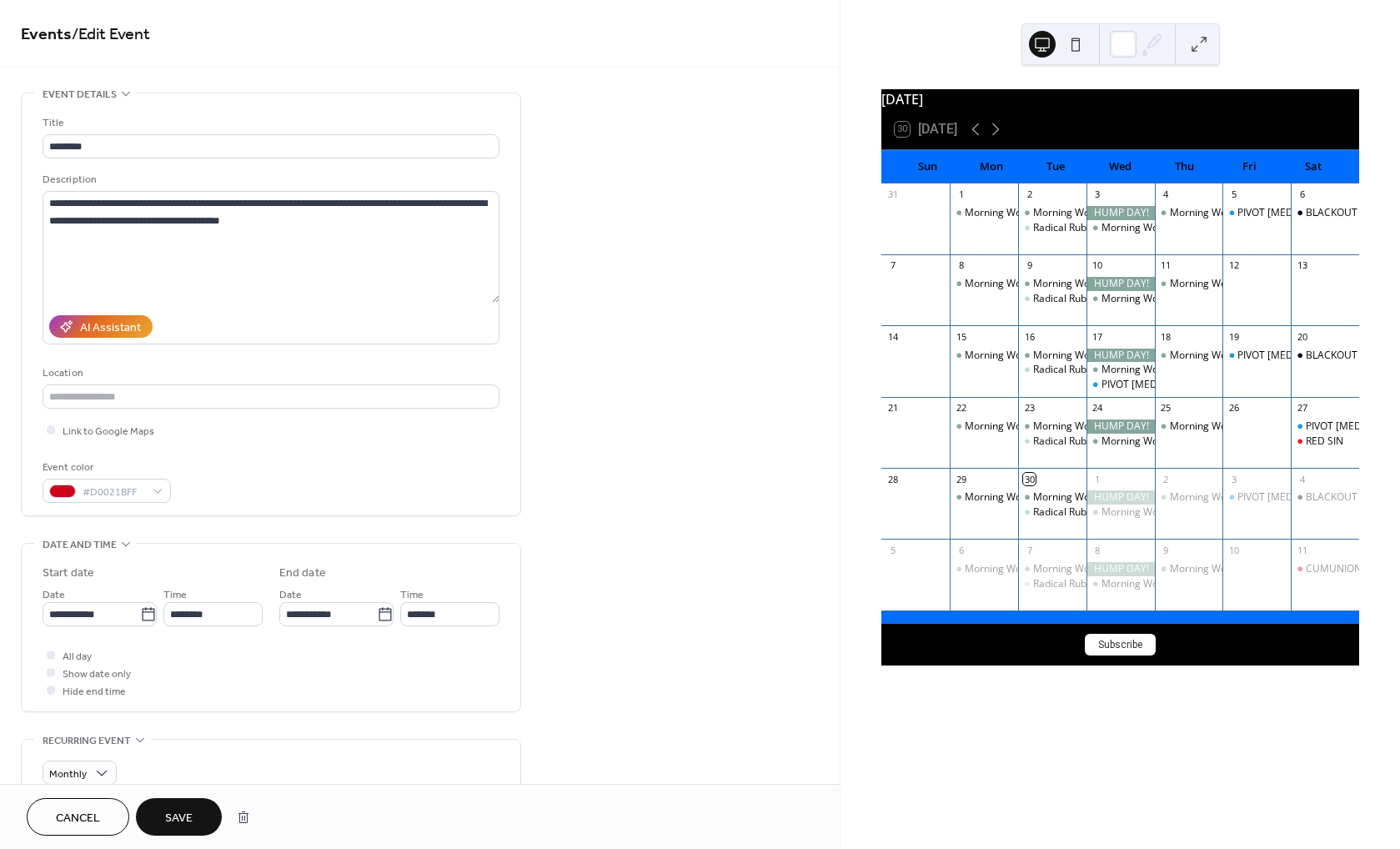
scroll to position [483, 0]
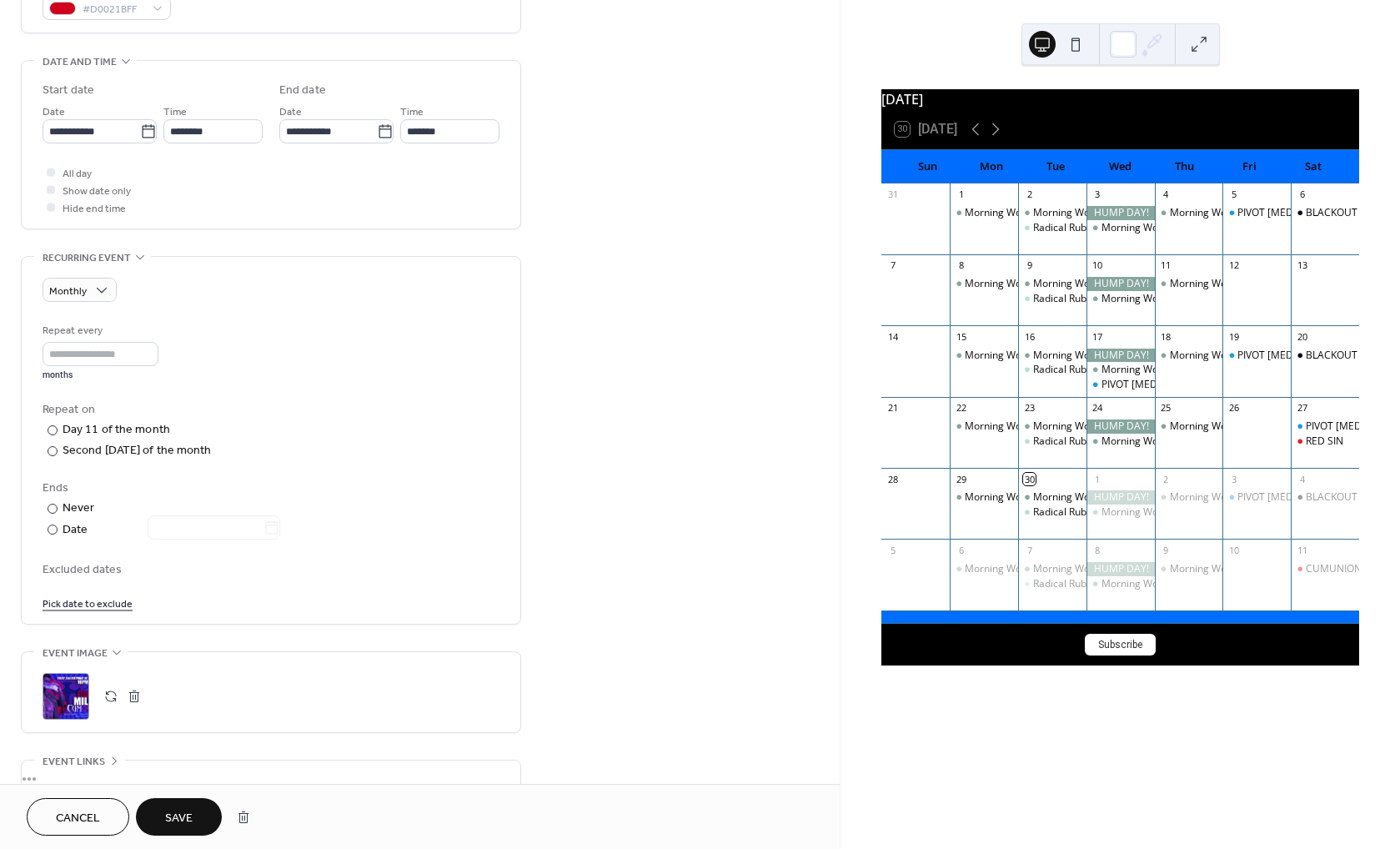
click at [167, 817] on span "Save" at bounding box center [178, 818] width 28 height 17
